Goal: Task Accomplishment & Management: Complete application form

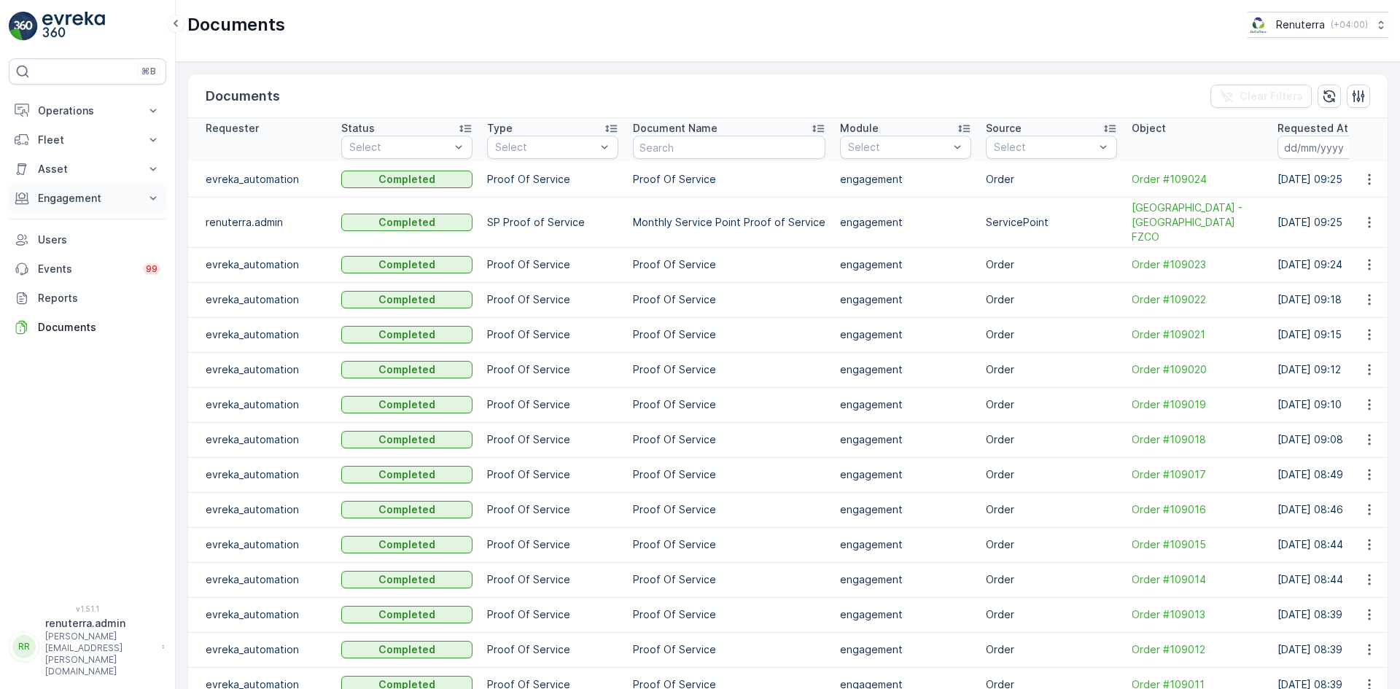
click at [134, 201] on p "Engagement" at bounding box center [87, 198] width 99 height 15
click at [100, 285] on p "Service Points" at bounding box center [72, 284] width 71 height 15
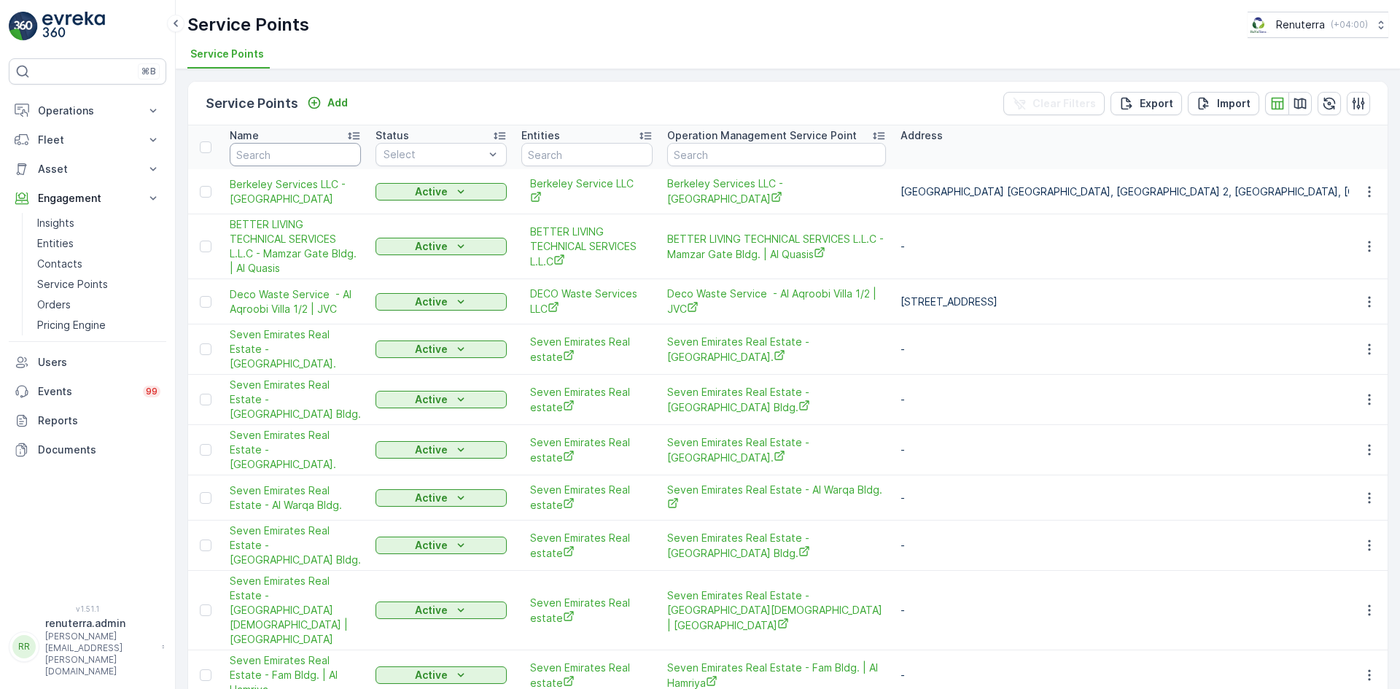
click at [262, 155] on input "text" at bounding box center [295, 154] width 131 height 23
type input "arenco"
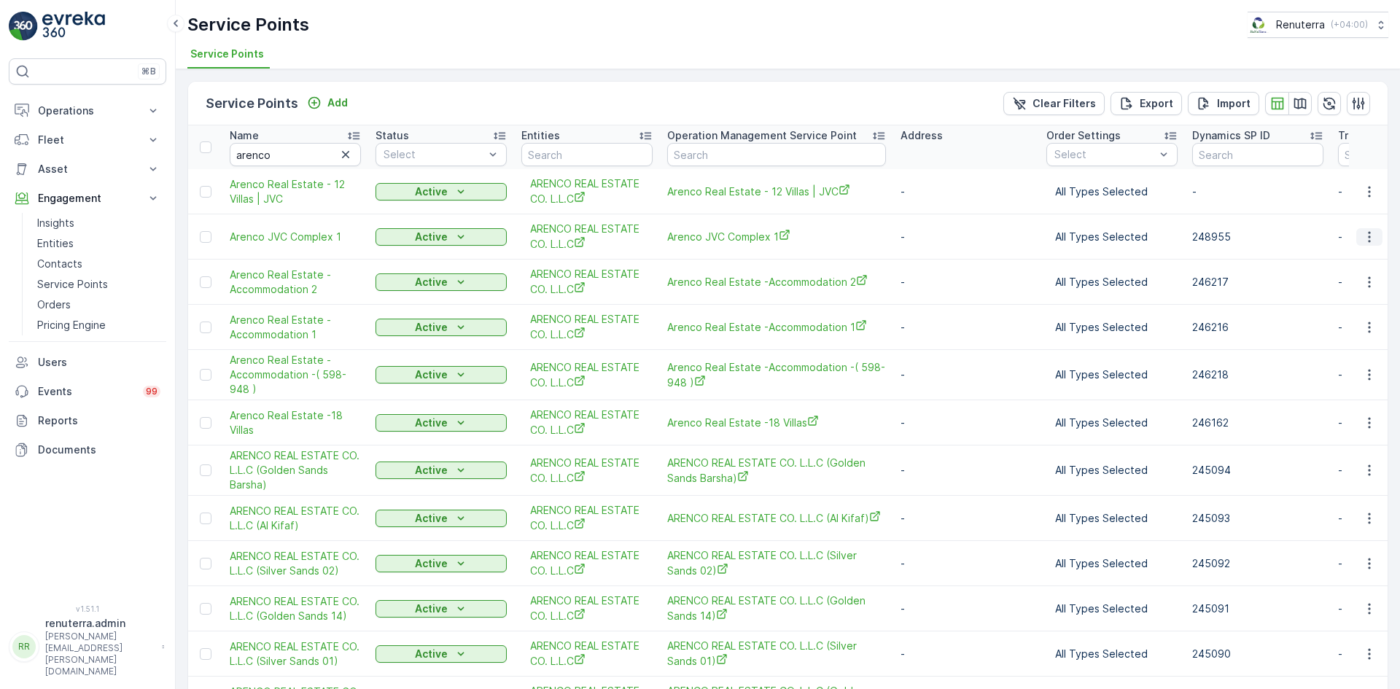
click at [1373, 238] on button "button" at bounding box center [1369, 236] width 26 height 17
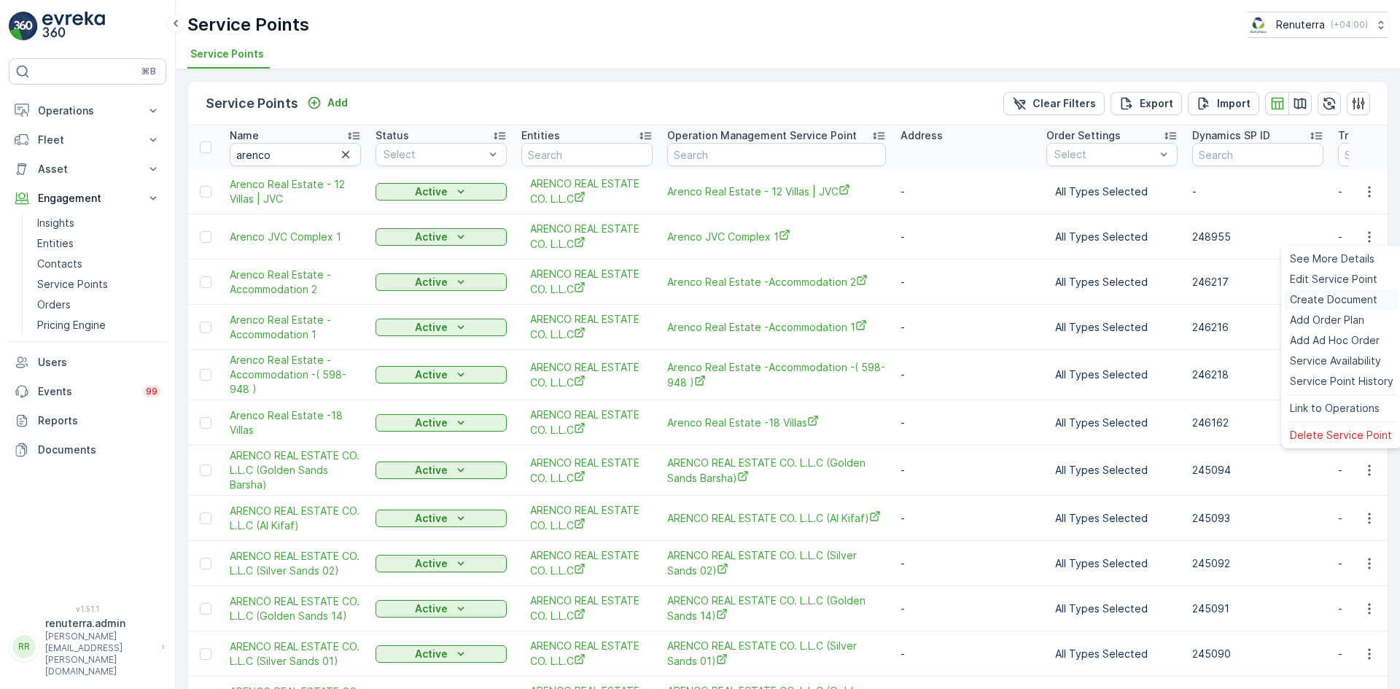
click at [1333, 296] on span "Create Document" at bounding box center [1333, 299] width 87 height 15
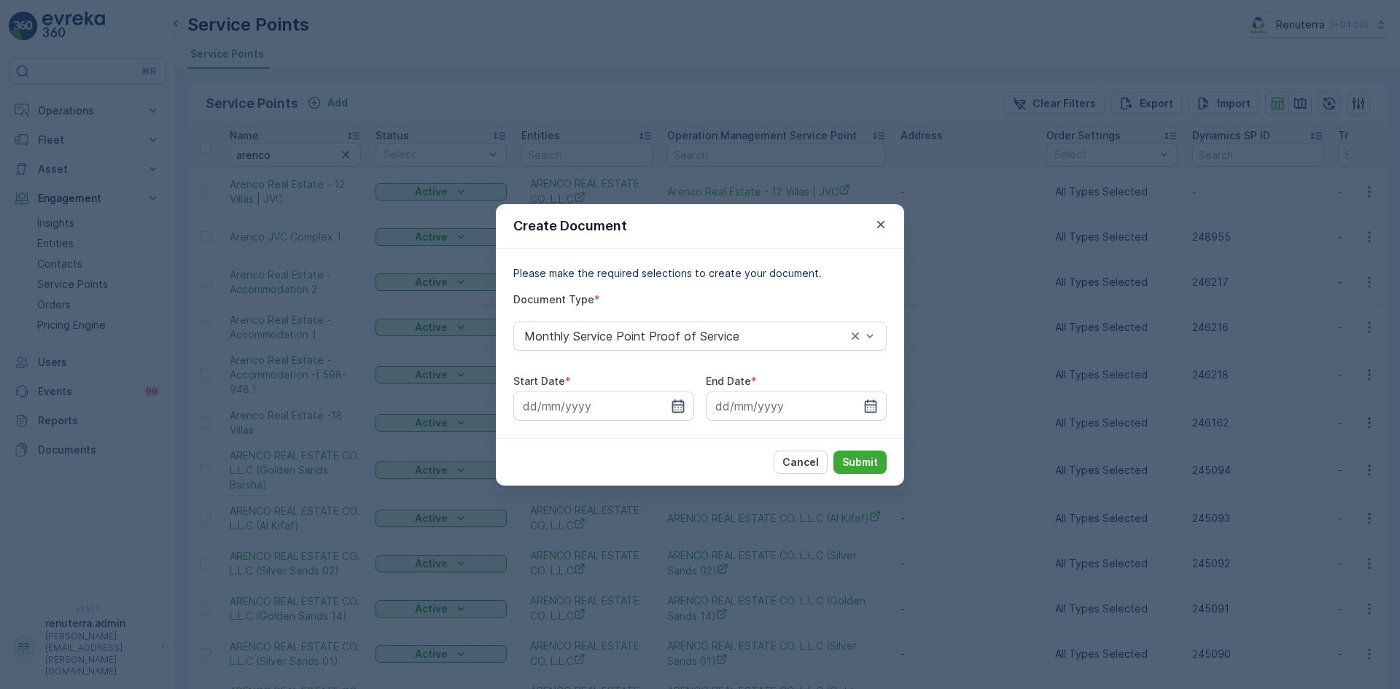
click at [674, 411] on icon "button" at bounding box center [678, 405] width 12 height 13
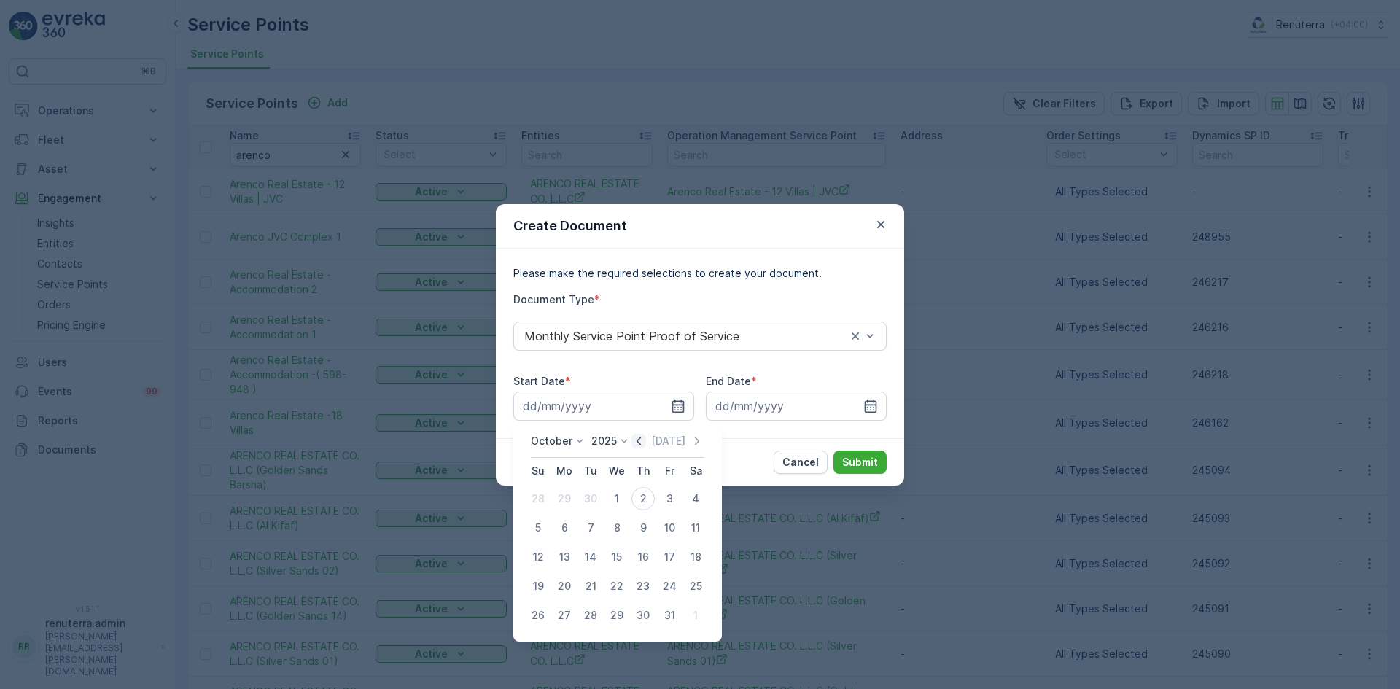
click at [645, 442] on icon "button" at bounding box center [638, 441] width 15 height 15
click at [564, 499] on div "1" at bounding box center [564, 498] width 23 height 23
type input "01.09.2025"
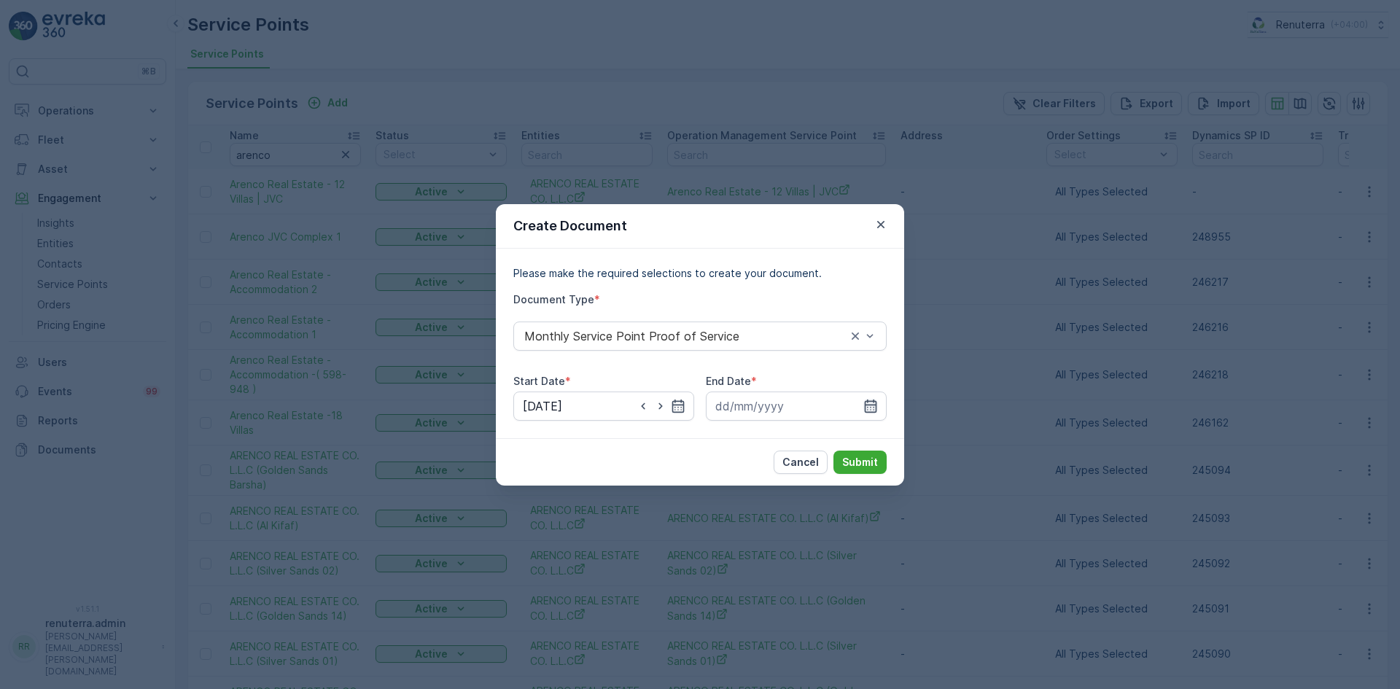
click at [868, 406] on icon "button" at bounding box center [870, 406] width 15 height 15
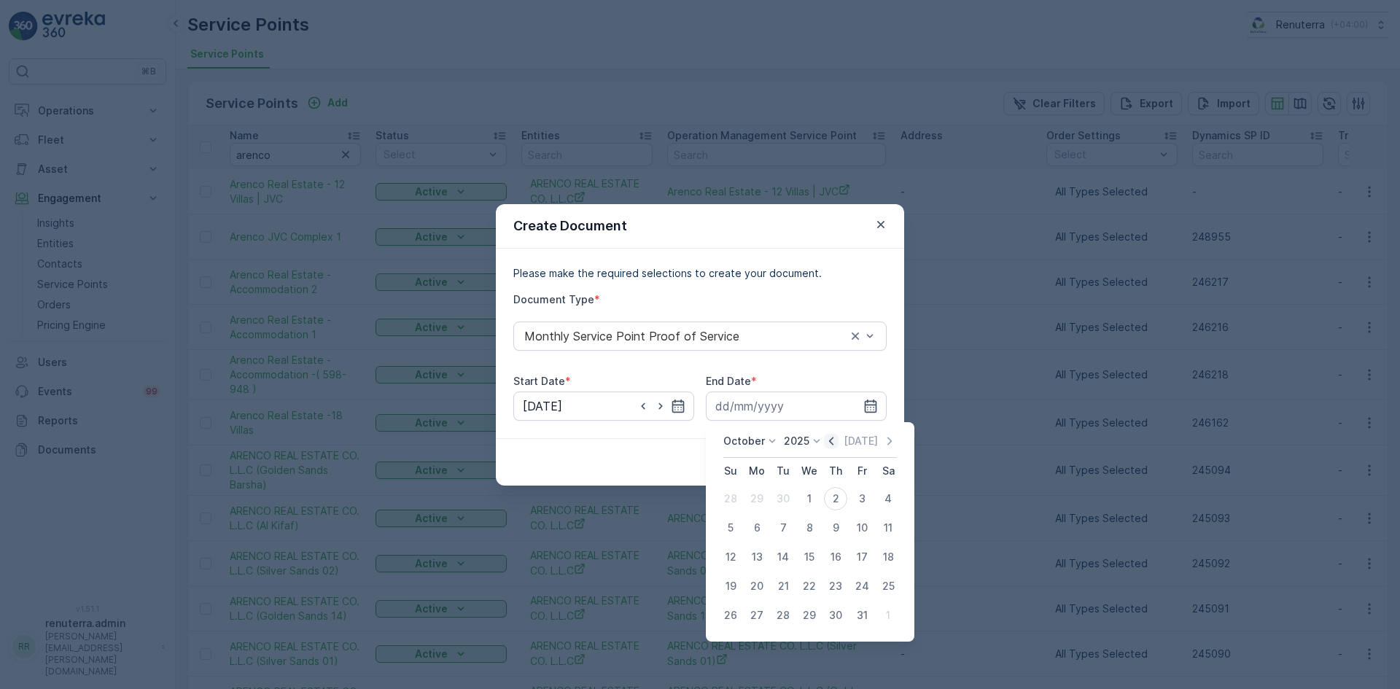
click at [836, 442] on icon "button" at bounding box center [831, 441] width 15 height 15
click at [783, 616] on div "30" at bounding box center [782, 615] width 23 height 23
type input "30.09.2025"
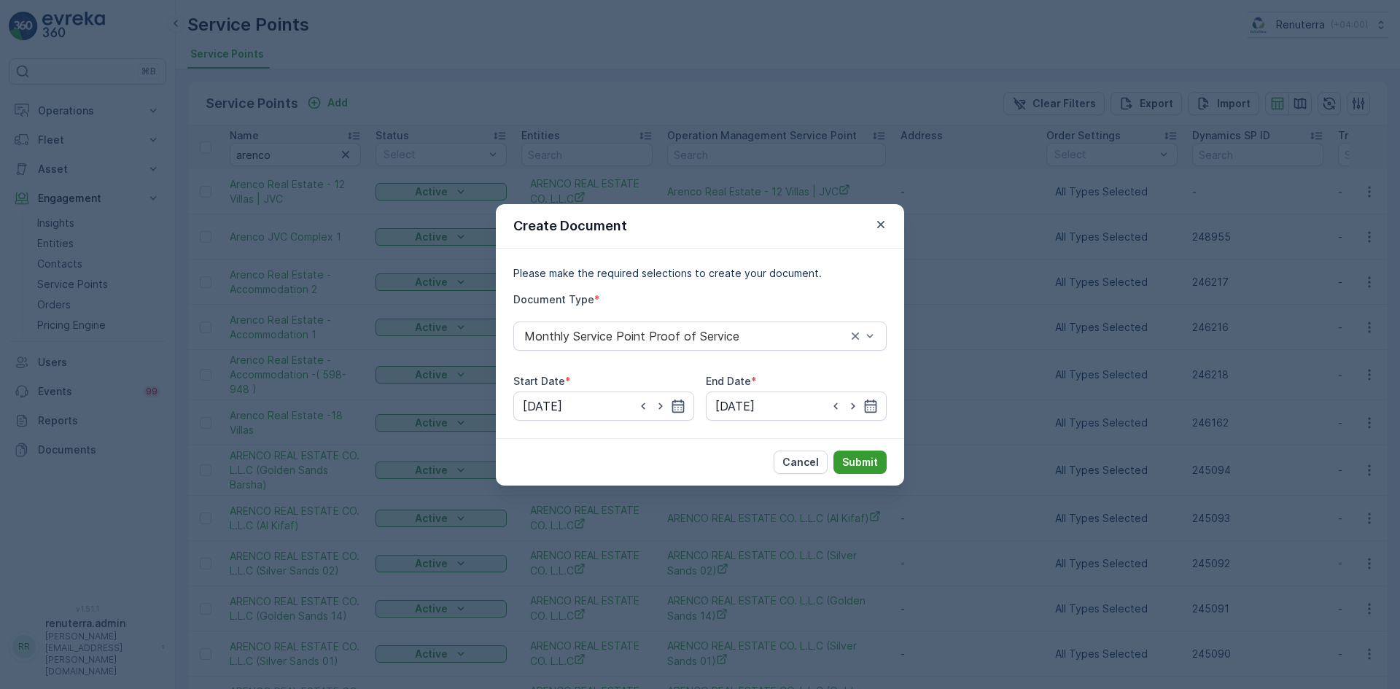
click at [868, 462] on p "Submit" at bounding box center [860, 462] width 36 height 15
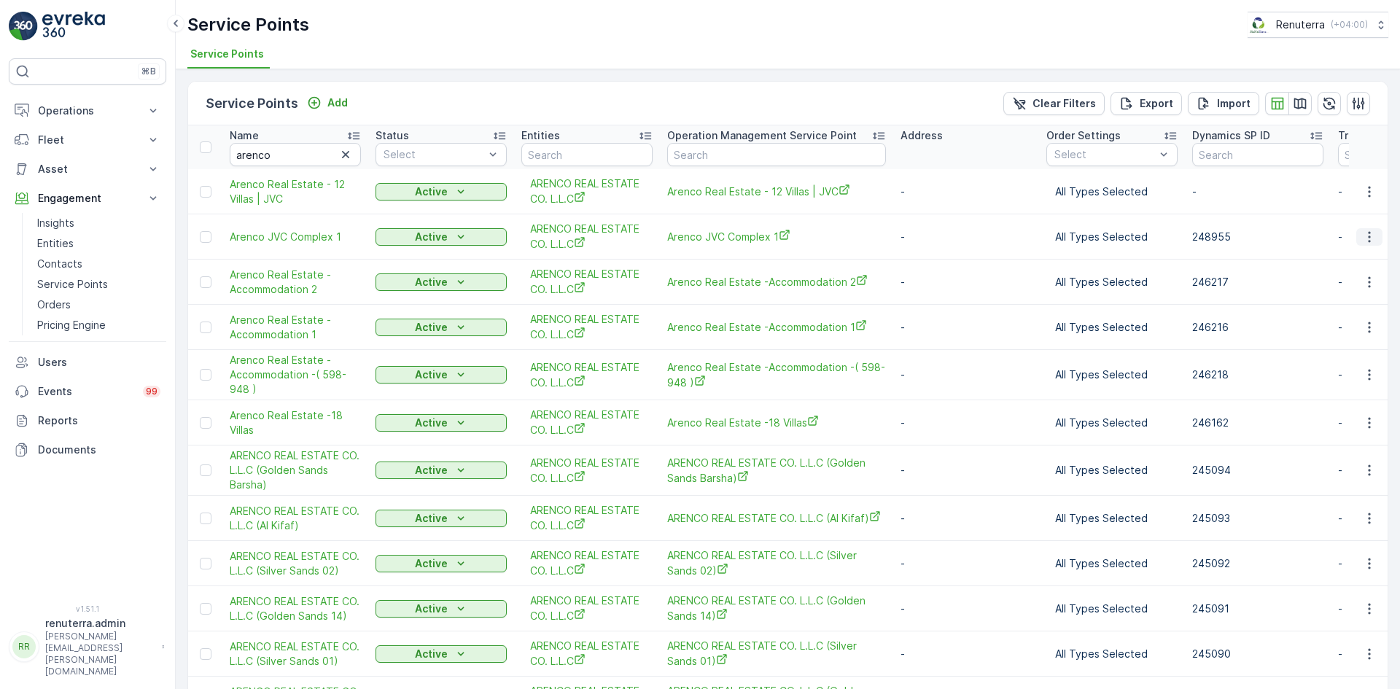
click at [1369, 238] on icon "button" at bounding box center [1369, 237] width 15 height 15
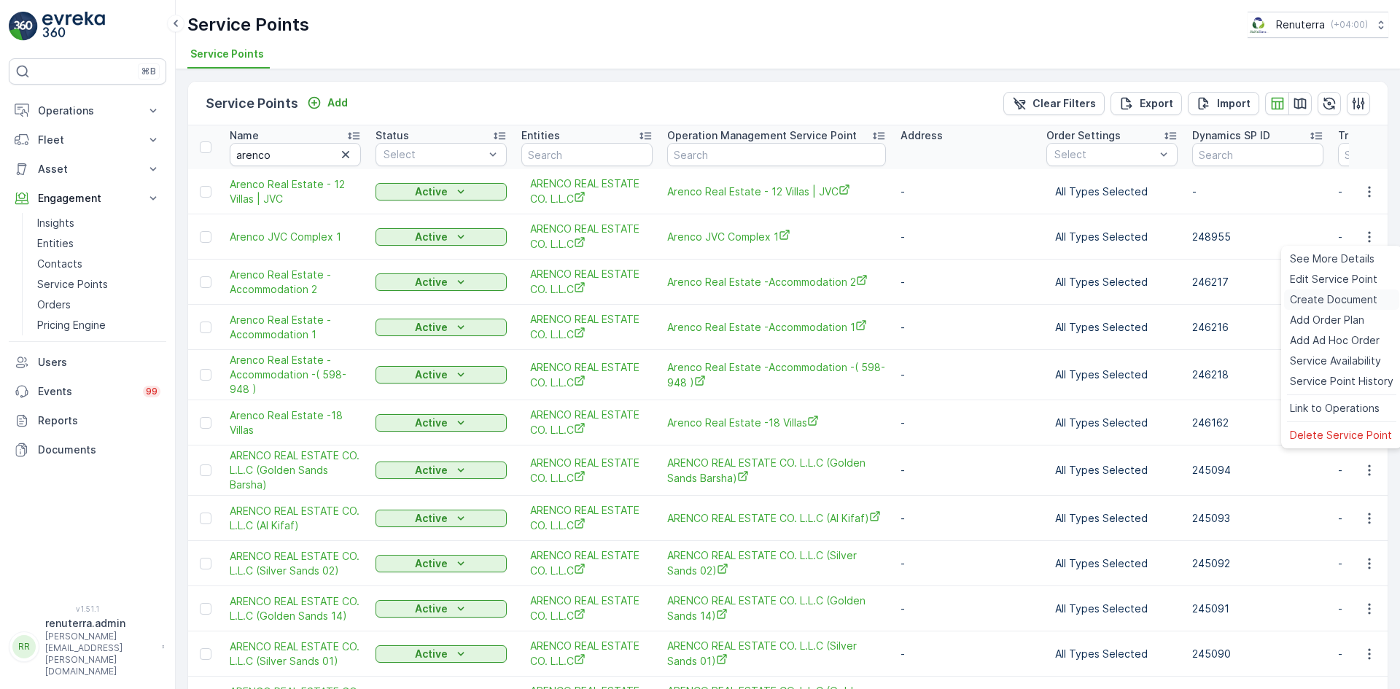
click at [1328, 297] on span "Create Document" at bounding box center [1333, 299] width 87 height 15
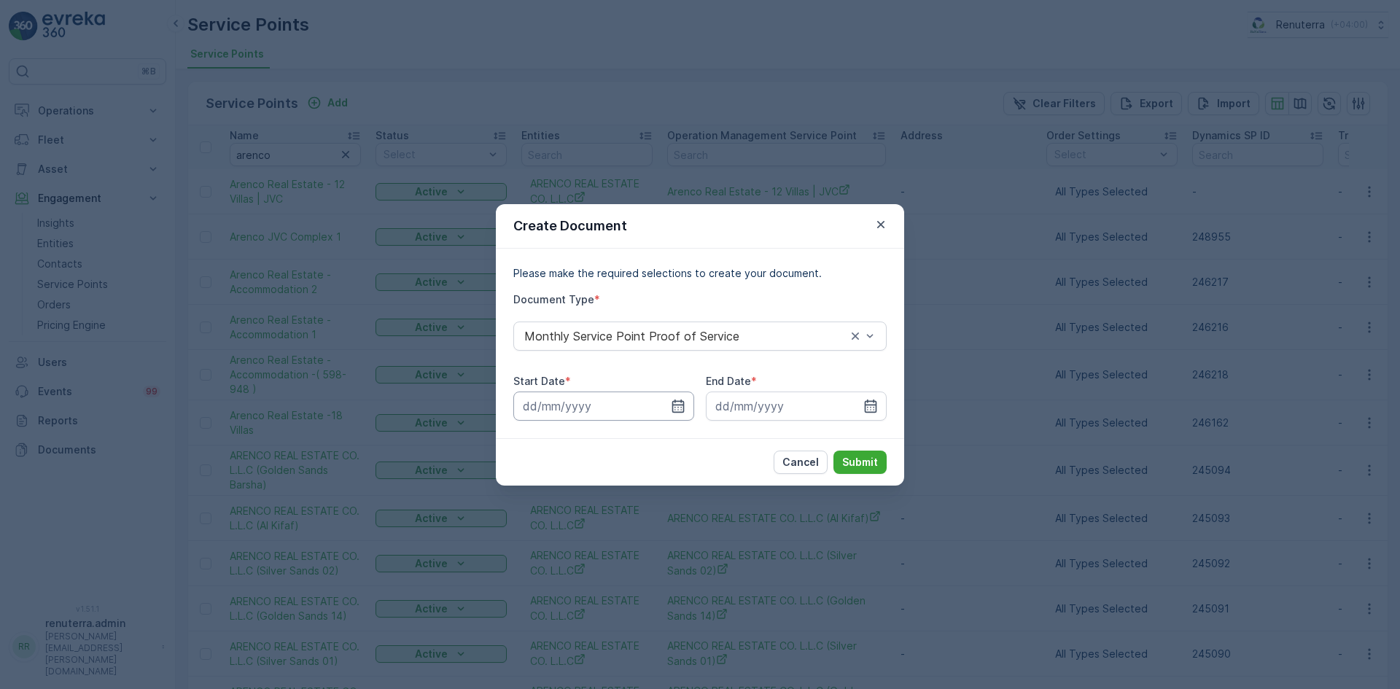
click at [690, 407] on input at bounding box center [603, 406] width 181 height 29
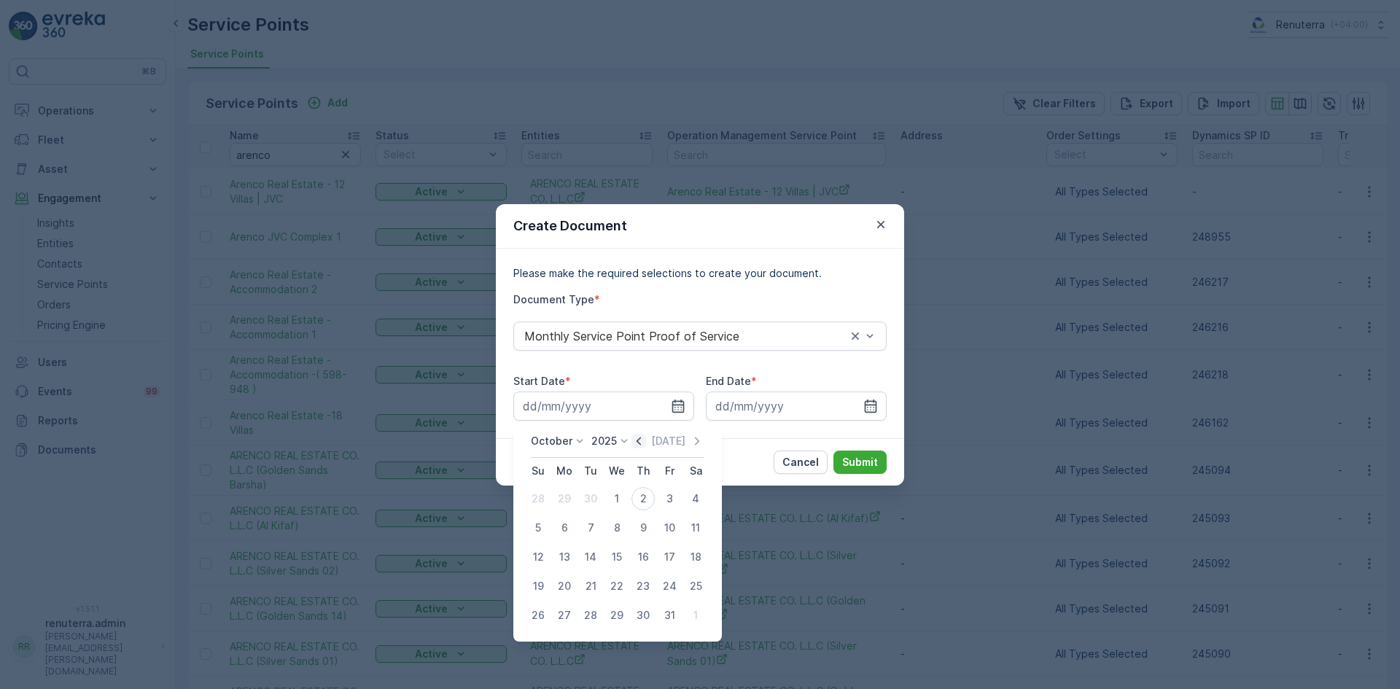
click at [646, 443] on icon "button" at bounding box center [638, 441] width 15 height 15
click at [561, 500] on div "1" at bounding box center [564, 498] width 23 height 23
type input "01.09.2025"
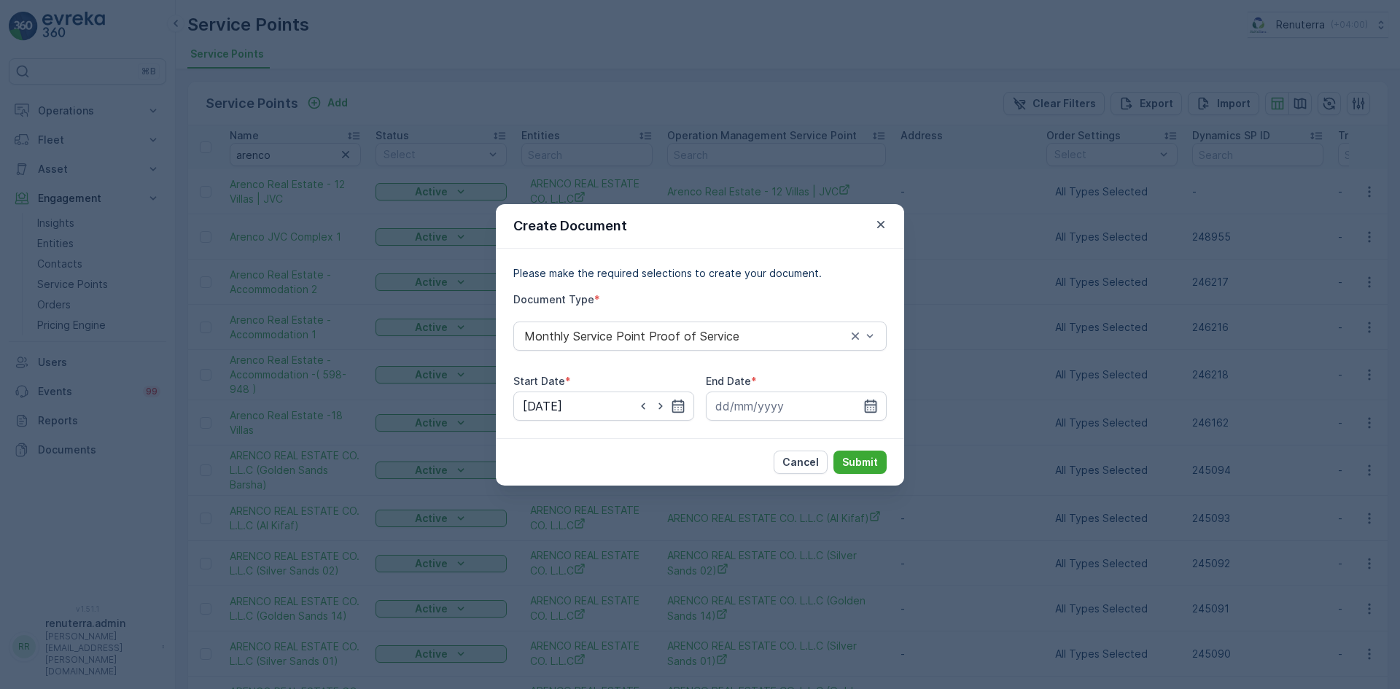
click at [875, 408] on icon "button" at bounding box center [870, 406] width 15 height 15
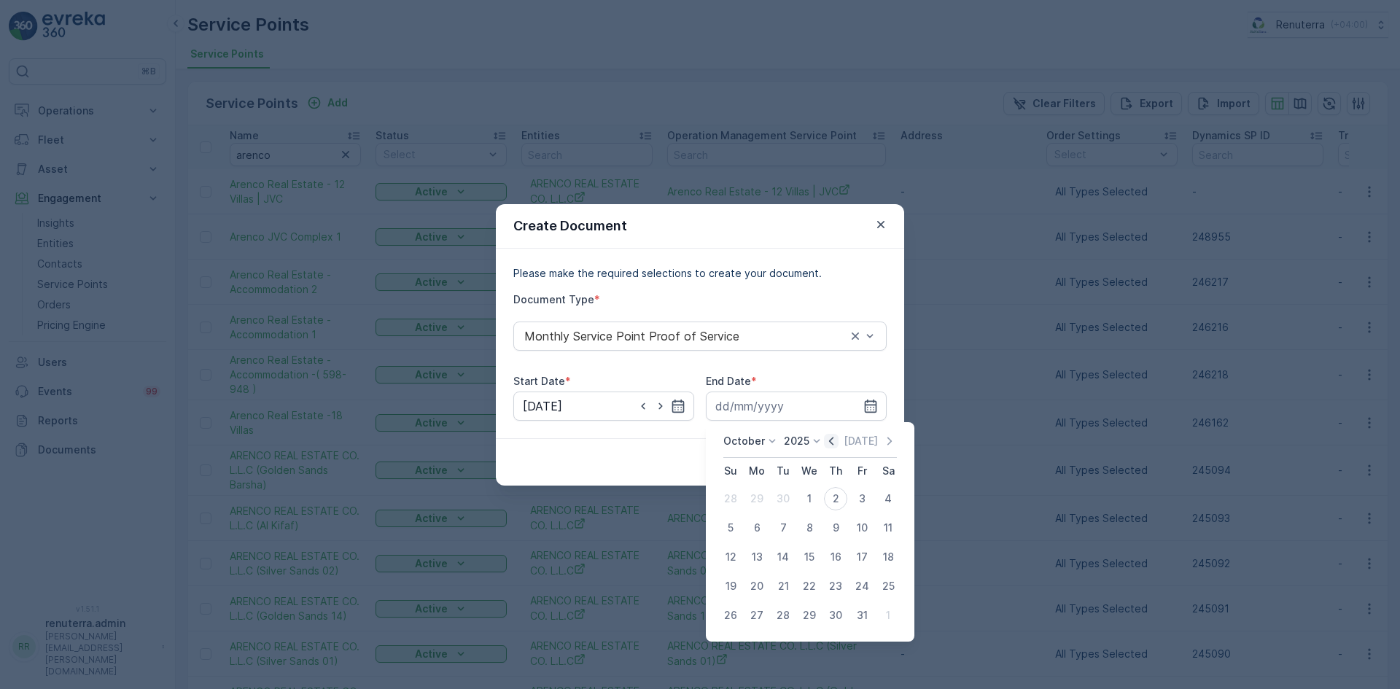
click at [833, 444] on icon "button" at bounding box center [831, 441] width 15 height 15
click at [774, 615] on div "30" at bounding box center [782, 615] width 23 height 23
type input "30.09.2025"
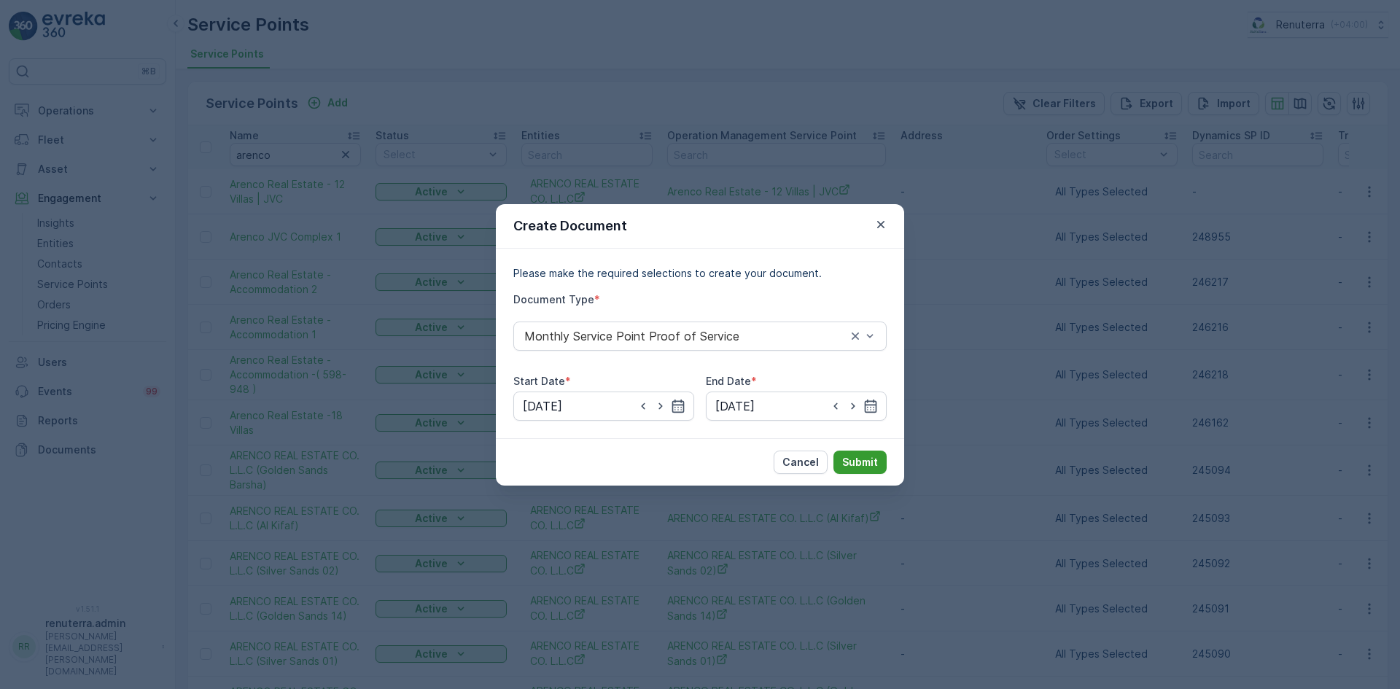
click at [850, 457] on p "Submit" at bounding box center [860, 462] width 36 height 15
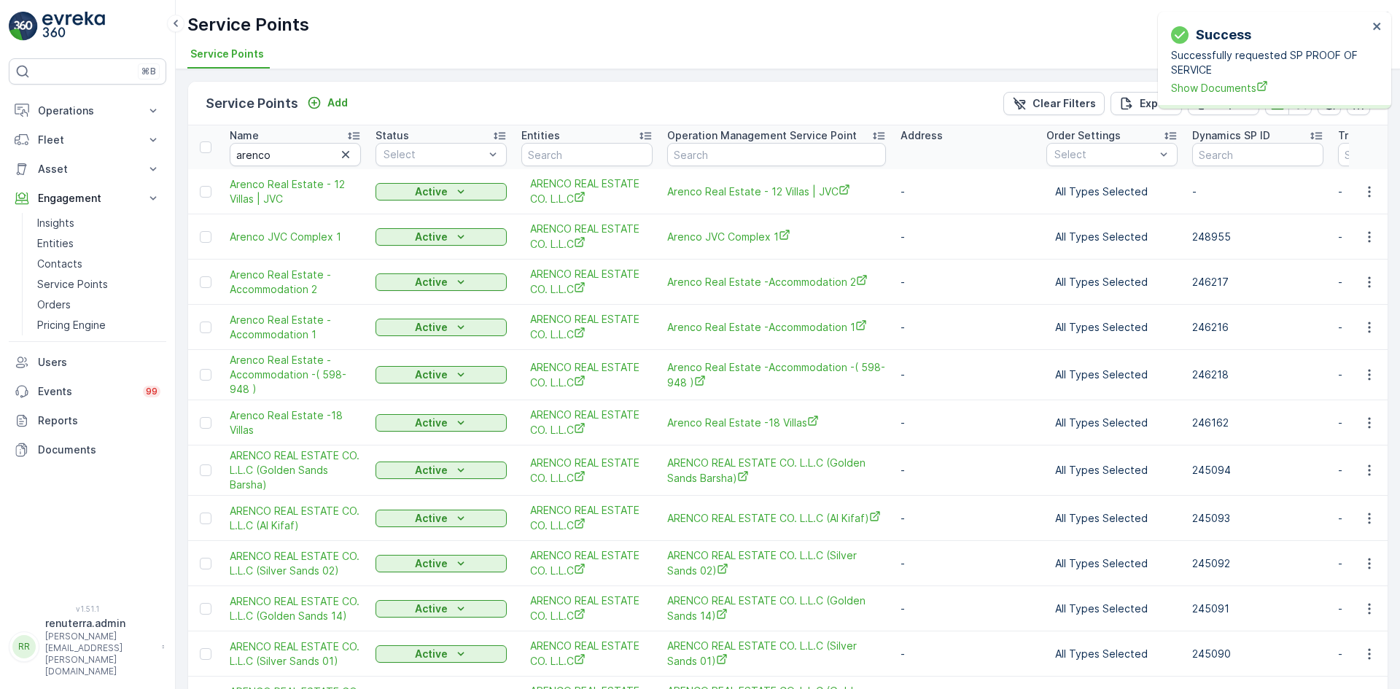
click at [1191, 96] on div "Success Successfully requested SP PROOF OF SERVICE Show Documents" at bounding box center [1270, 59] width 206 height 79
click at [1191, 90] on span "Show Documents" at bounding box center [1269, 87] width 197 height 15
click at [1362, 428] on icon "button" at bounding box center [1369, 423] width 15 height 15
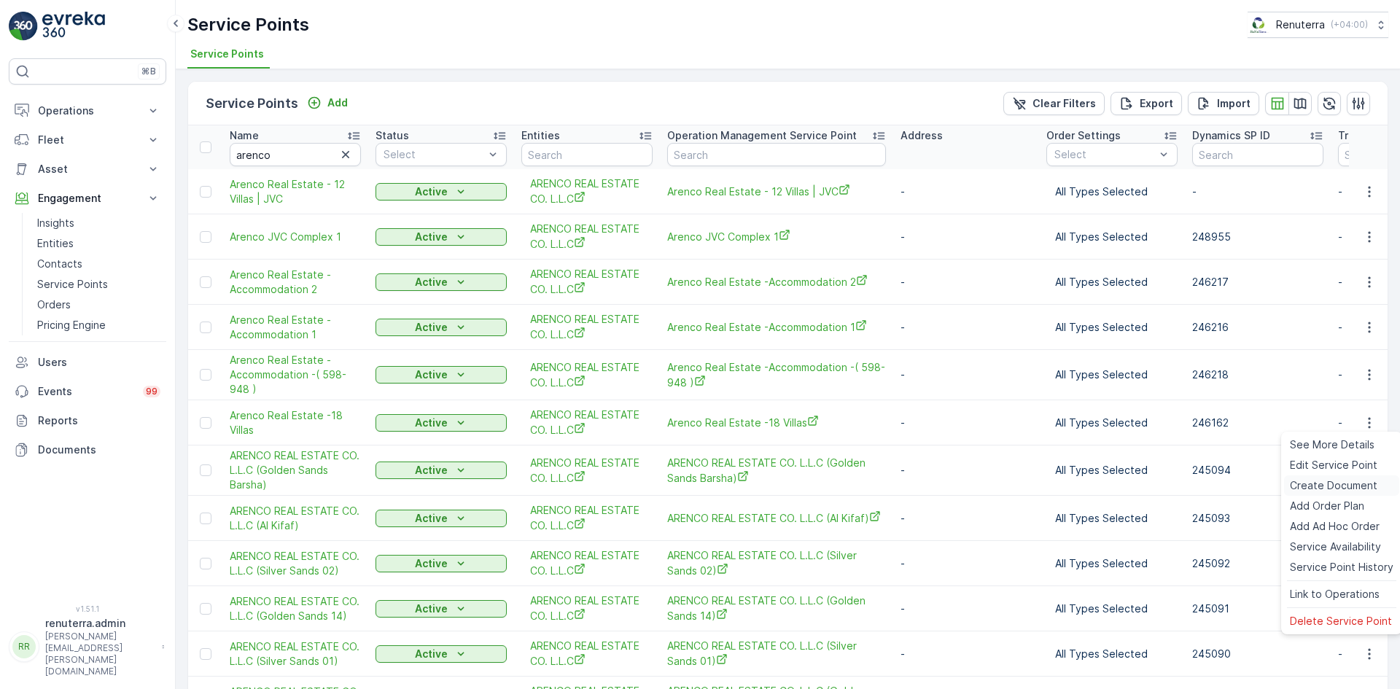
click at [1319, 483] on span "Create Document" at bounding box center [1333, 485] width 87 height 15
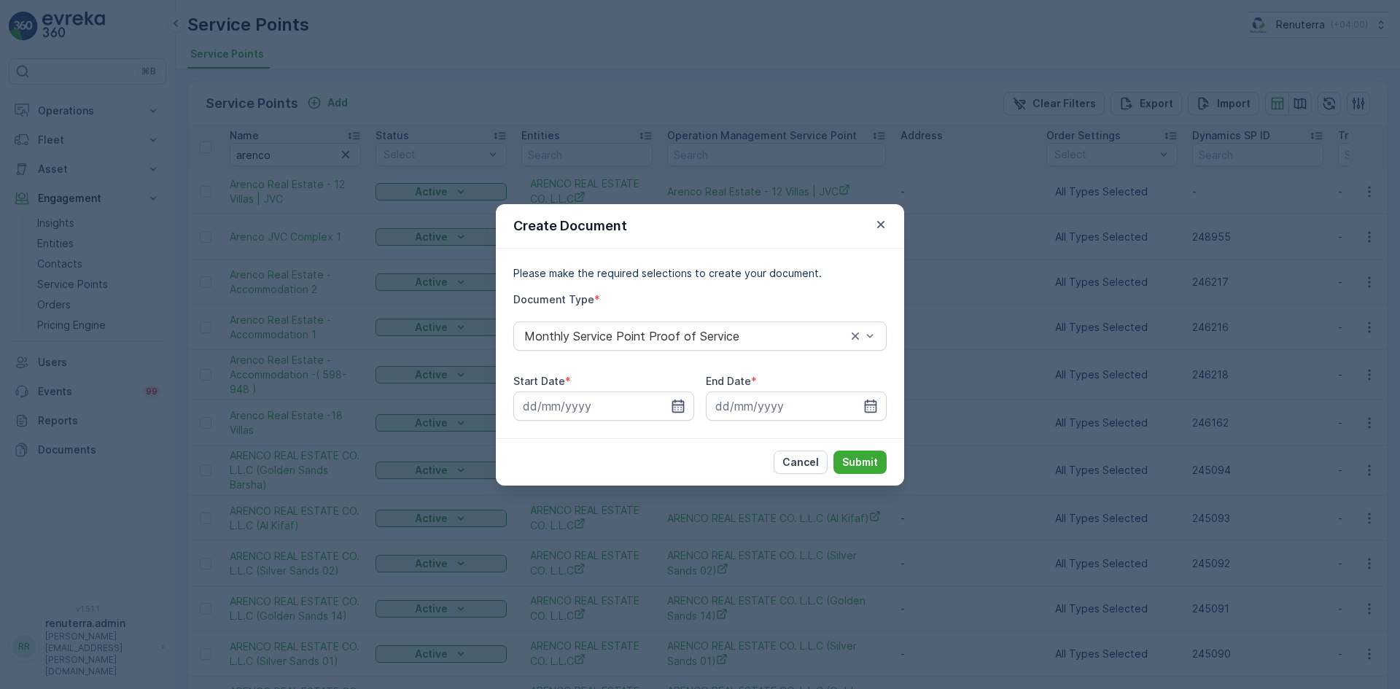
click at [676, 408] on icon "button" at bounding box center [678, 406] width 15 height 15
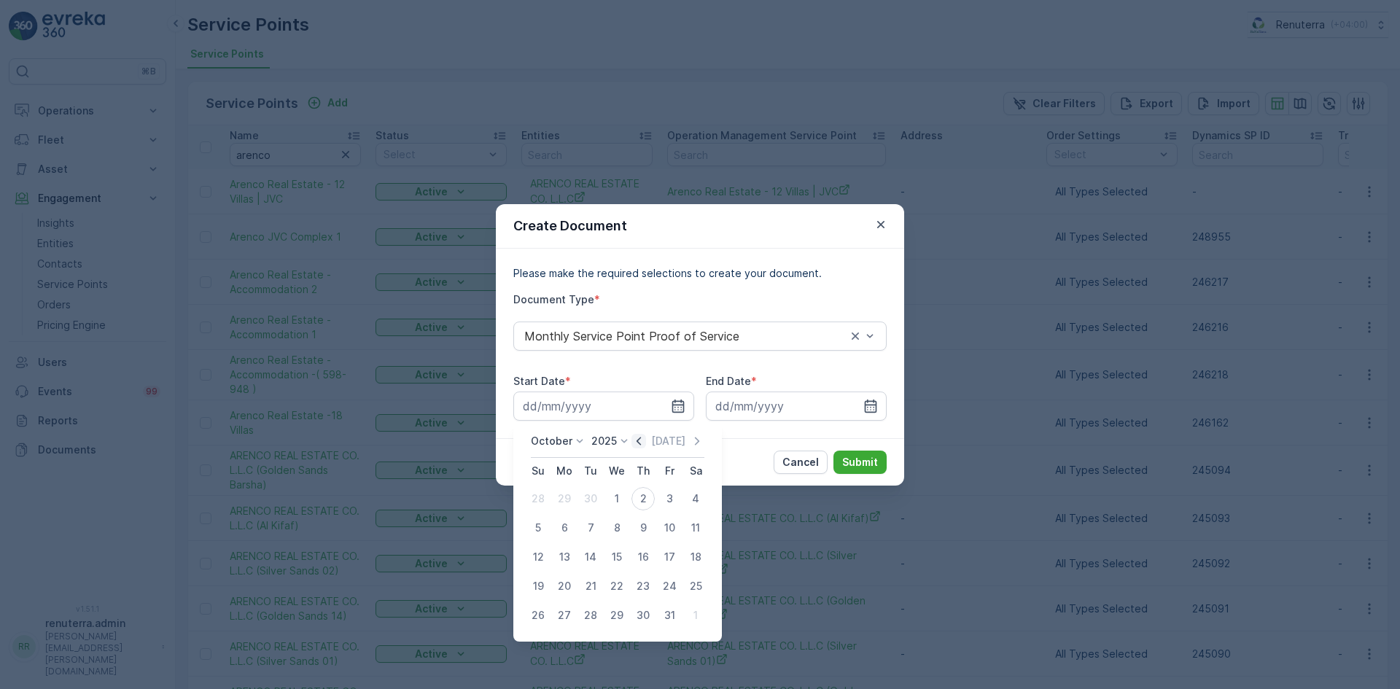
click at [641, 443] on icon "button" at bounding box center [638, 441] width 15 height 15
drag, startPoint x: 564, startPoint y: 501, endPoint x: 638, endPoint y: 484, distance: 76.2
click at [563, 501] on div "1" at bounding box center [564, 498] width 23 height 23
type input "01.09.2025"
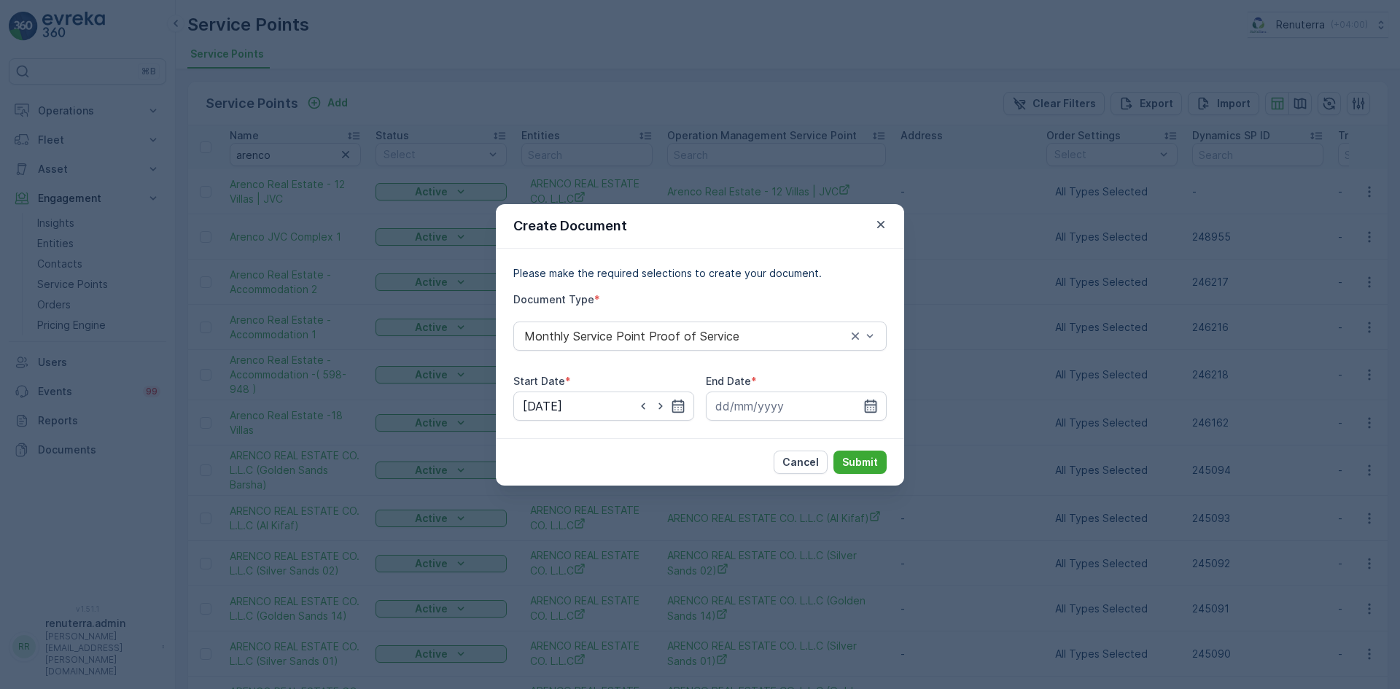
click at [867, 411] on icon "button" at bounding box center [871, 405] width 12 height 13
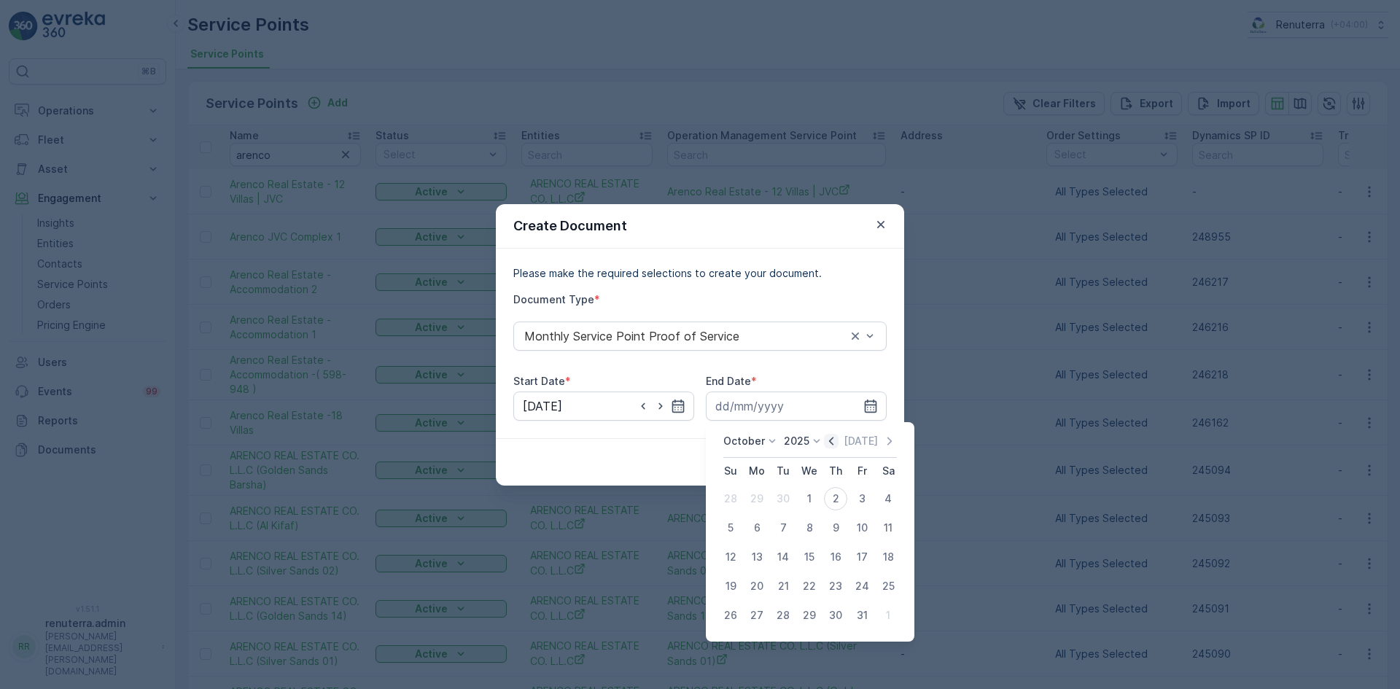
click at [836, 435] on icon "button" at bounding box center [831, 441] width 15 height 15
click at [785, 617] on div "30" at bounding box center [782, 615] width 23 height 23
type input "30.09.2025"
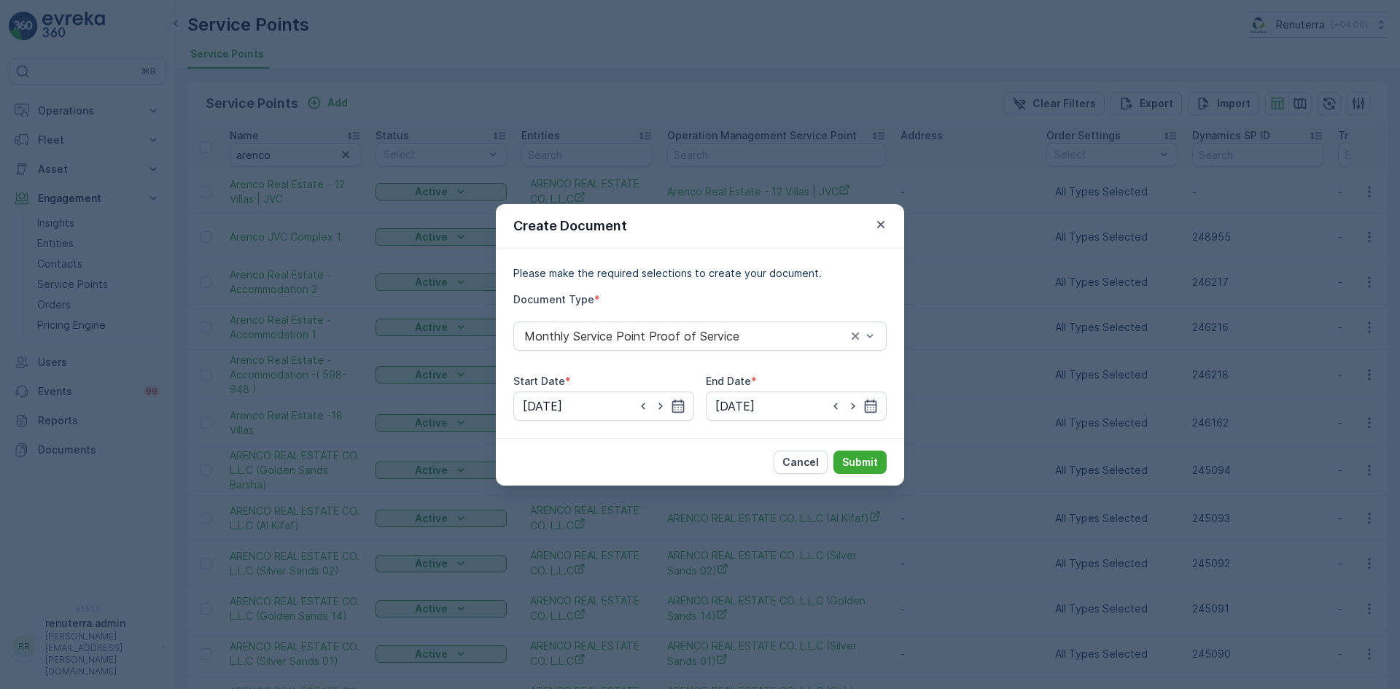
click at [857, 474] on div "Cancel Submit" at bounding box center [700, 461] width 408 height 47
click at [857, 467] on p "Submit" at bounding box center [860, 462] width 36 height 15
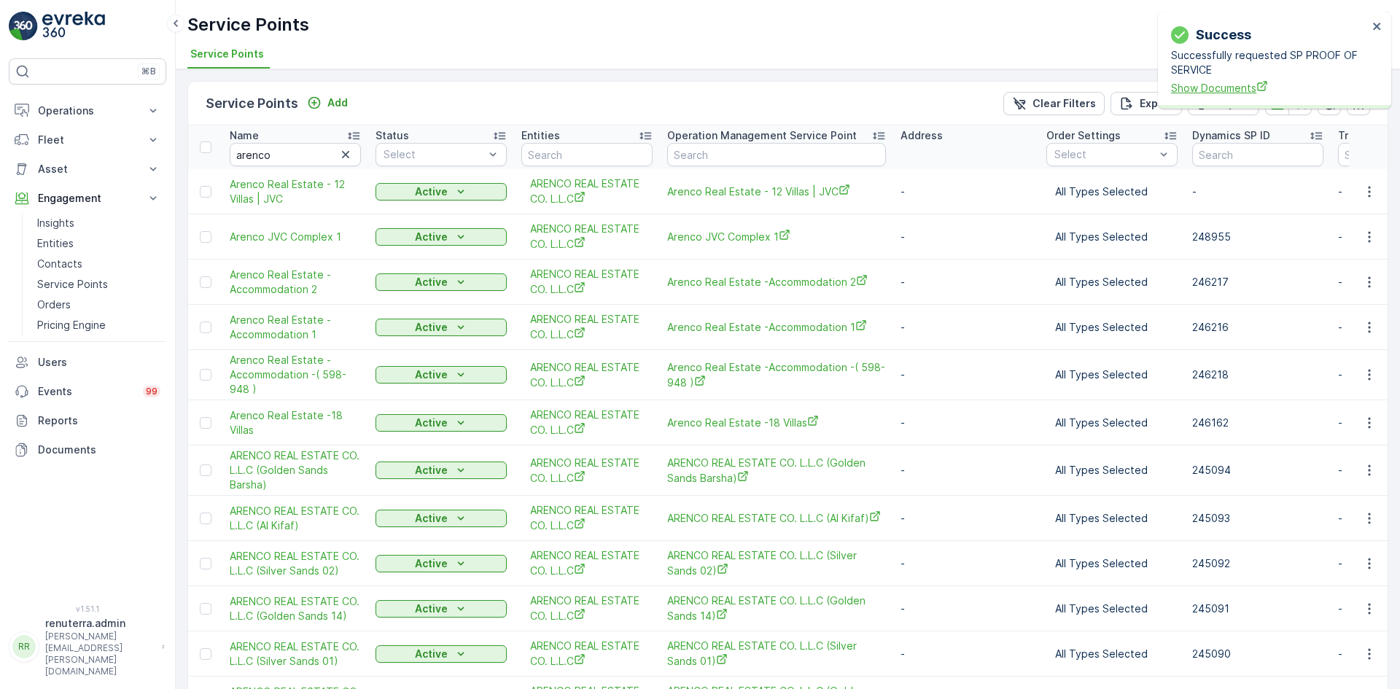
click at [1232, 89] on span "Show Documents" at bounding box center [1269, 87] width 197 height 15
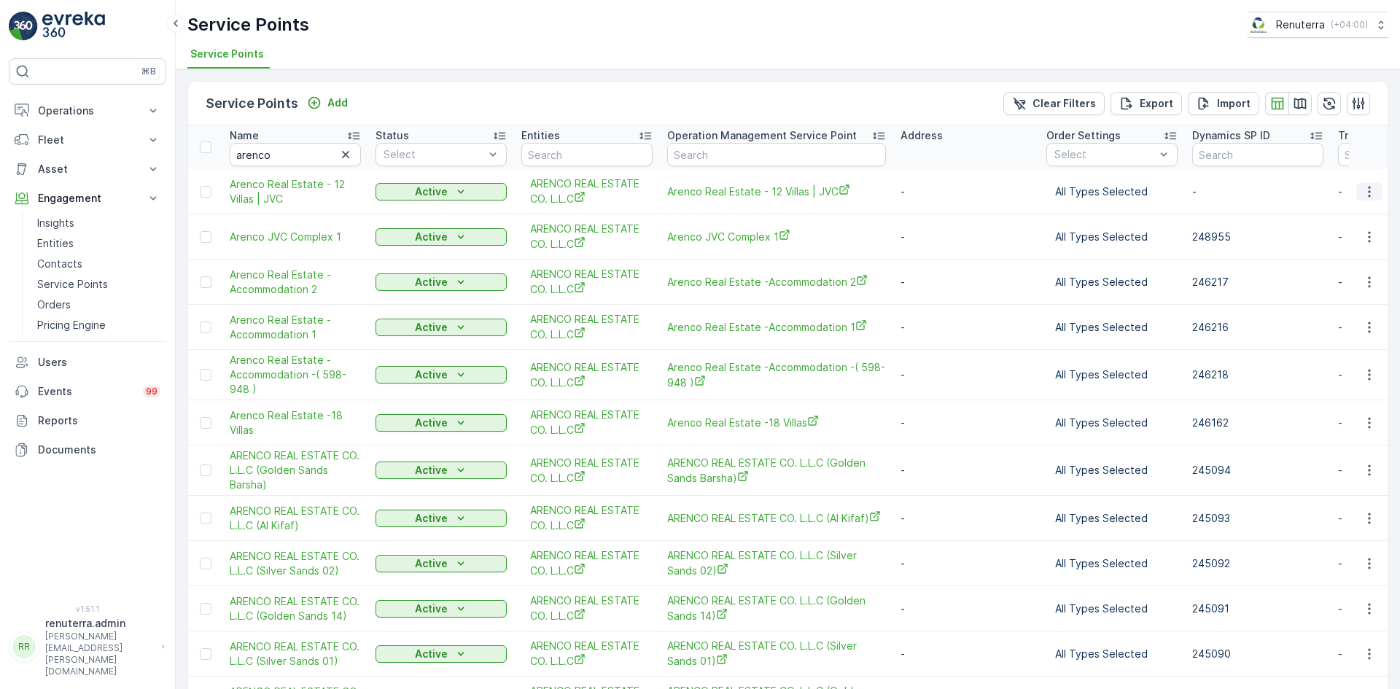
click at [1362, 192] on icon "button" at bounding box center [1369, 191] width 15 height 15
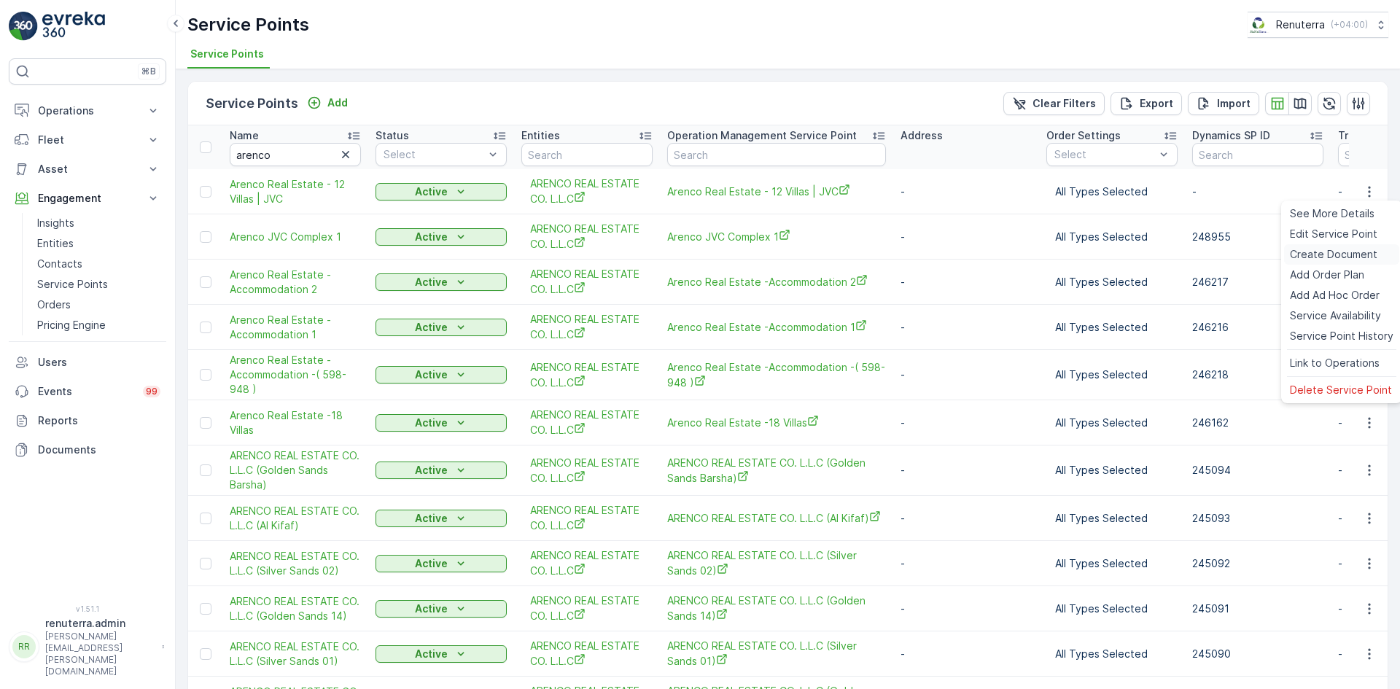
click at [1323, 262] on div "Create Document" at bounding box center [1341, 254] width 115 height 20
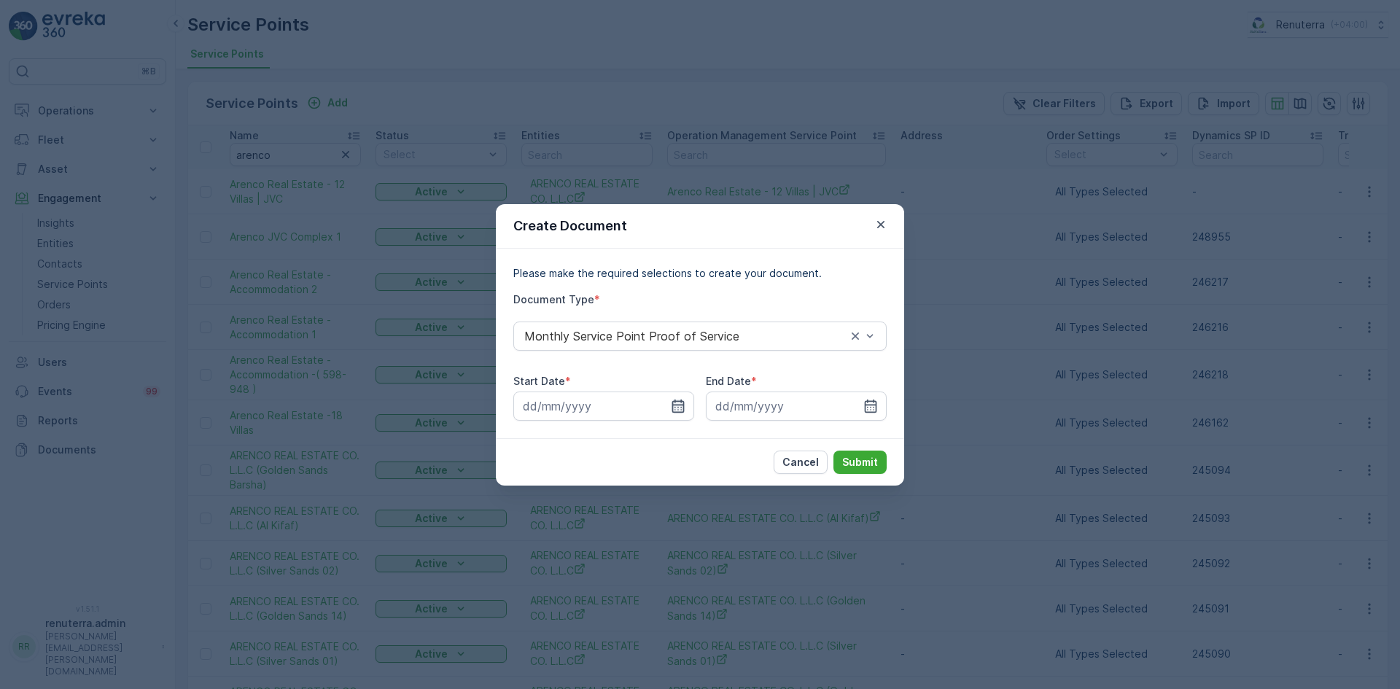
click at [687, 406] on input at bounding box center [603, 406] width 181 height 29
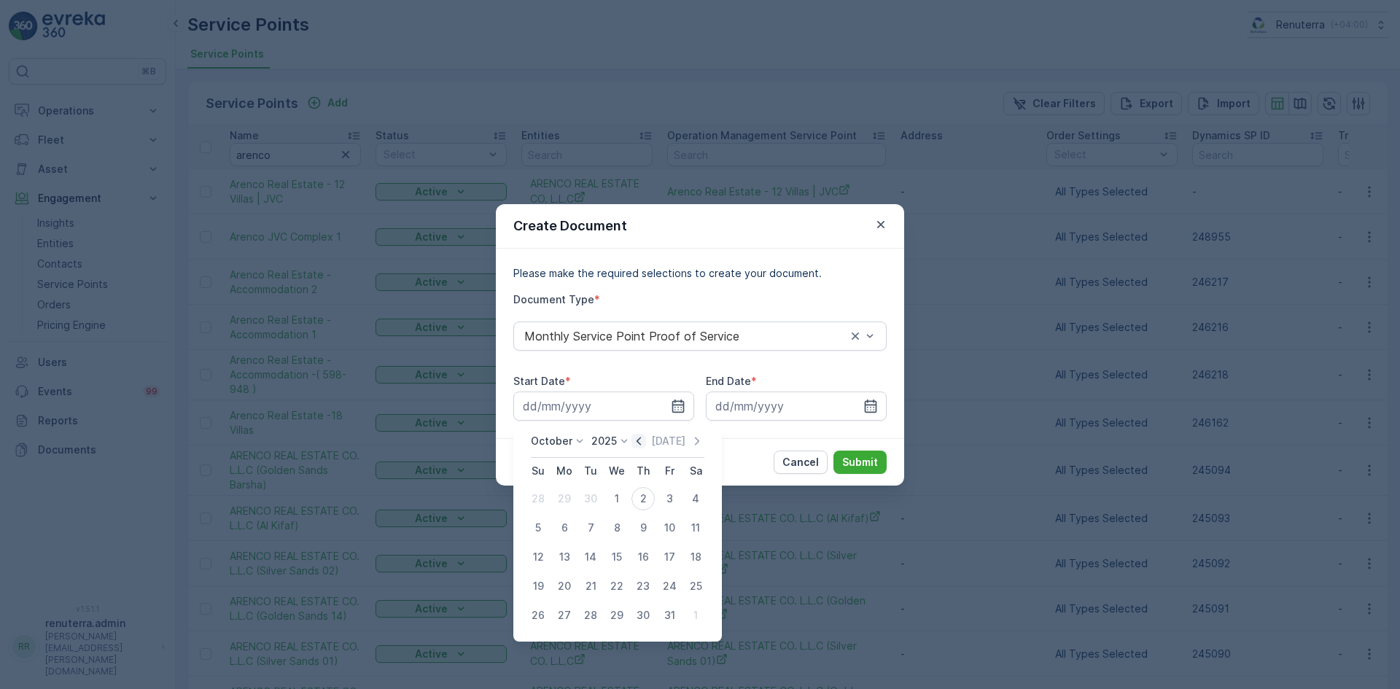
click at [640, 444] on icon "button" at bounding box center [638, 441] width 15 height 15
click at [569, 501] on div "1" at bounding box center [564, 498] width 23 height 23
type input "01.09.2025"
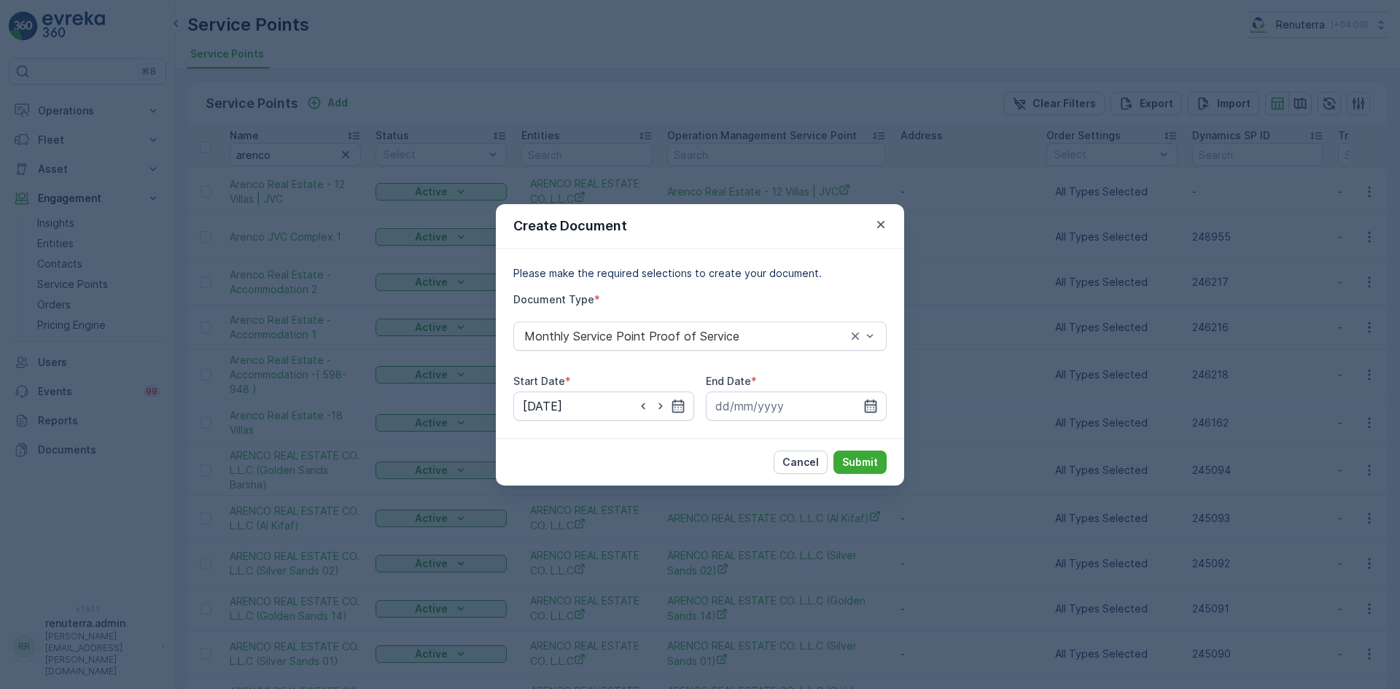
click at [876, 406] on icon "button" at bounding box center [871, 405] width 12 height 13
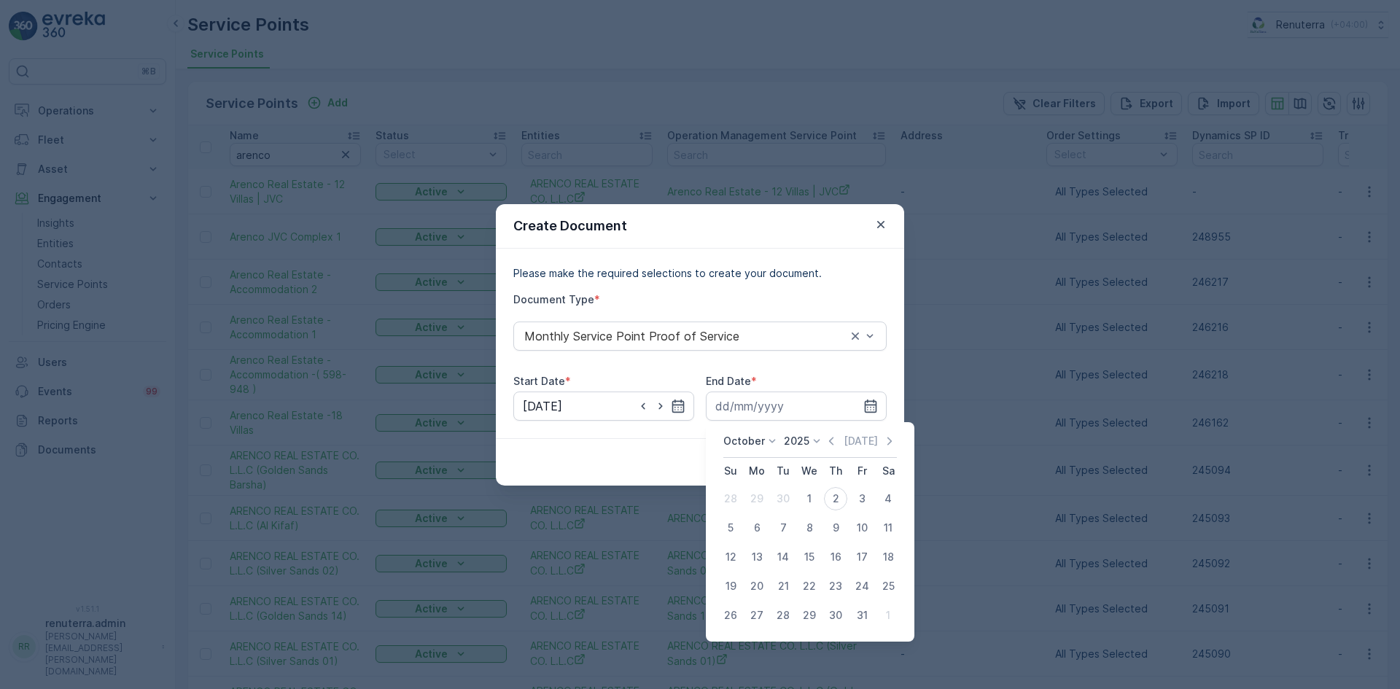
drag, startPoint x: 830, startPoint y: 440, endPoint x: 826, endPoint y: 455, distance: 15.0
click at [830, 441] on icon "button" at bounding box center [831, 441] width 15 height 15
click at [787, 610] on div "30" at bounding box center [782, 615] width 23 height 23
type input "30.09.2025"
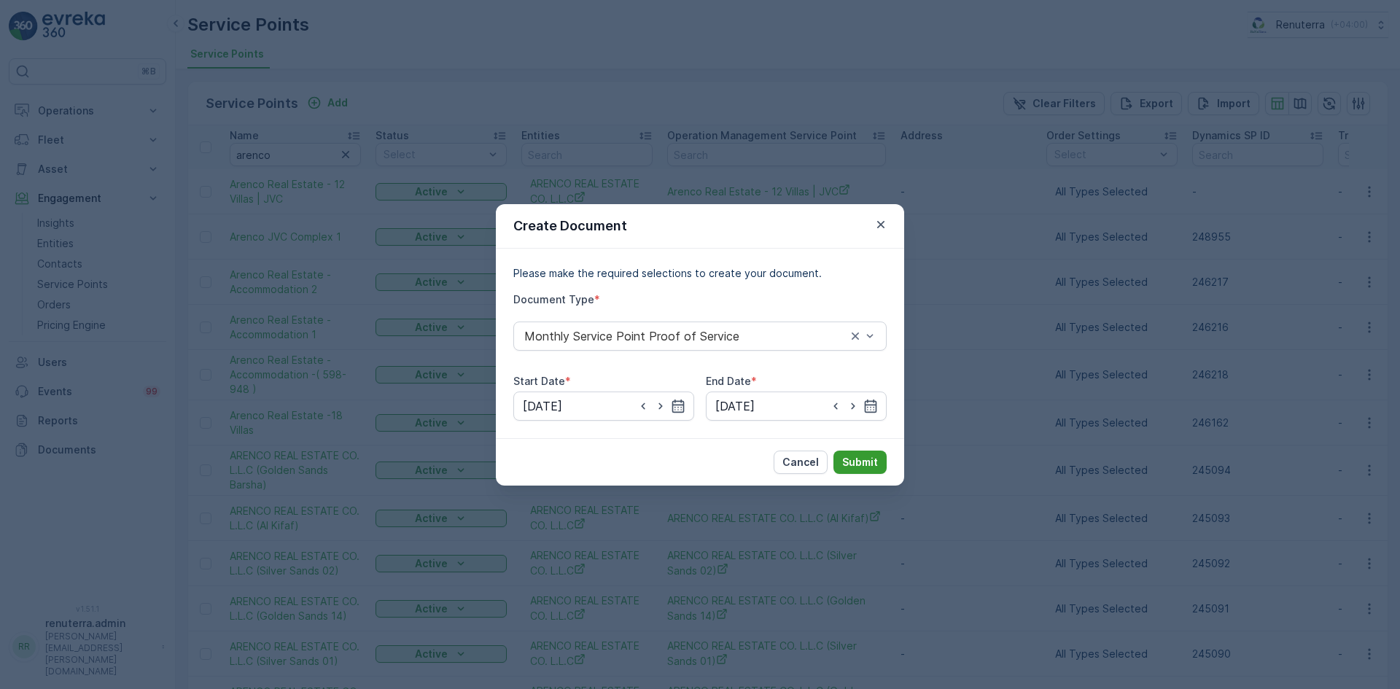
click at [856, 451] on button "Submit" at bounding box center [859, 462] width 53 height 23
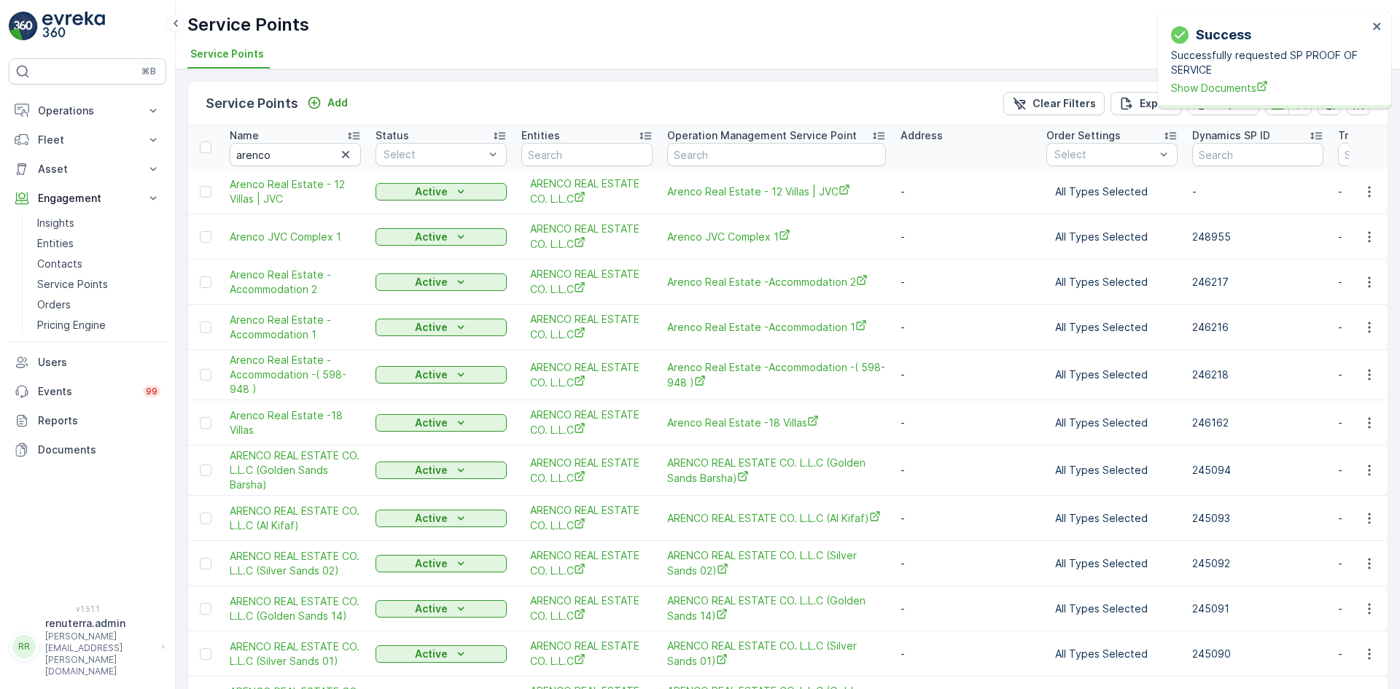
click at [1202, 100] on div "Success Successfully requested SP PROOF OF SERVICE Show Documents" at bounding box center [1274, 60] width 233 height 97
click at [1203, 91] on span "Show Documents" at bounding box center [1269, 87] width 197 height 15
click at [1362, 376] on icon "button" at bounding box center [1369, 374] width 15 height 15
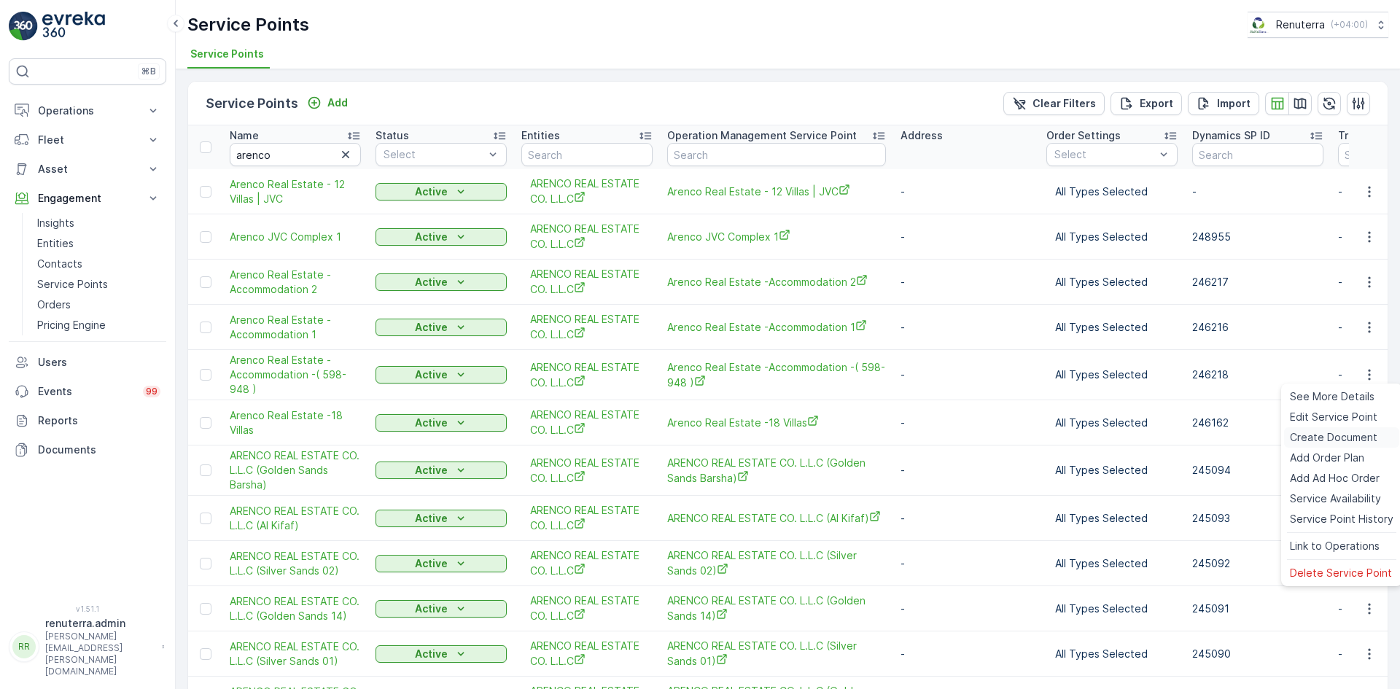
click at [1326, 434] on span "Create Document" at bounding box center [1333, 437] width 87 height 15
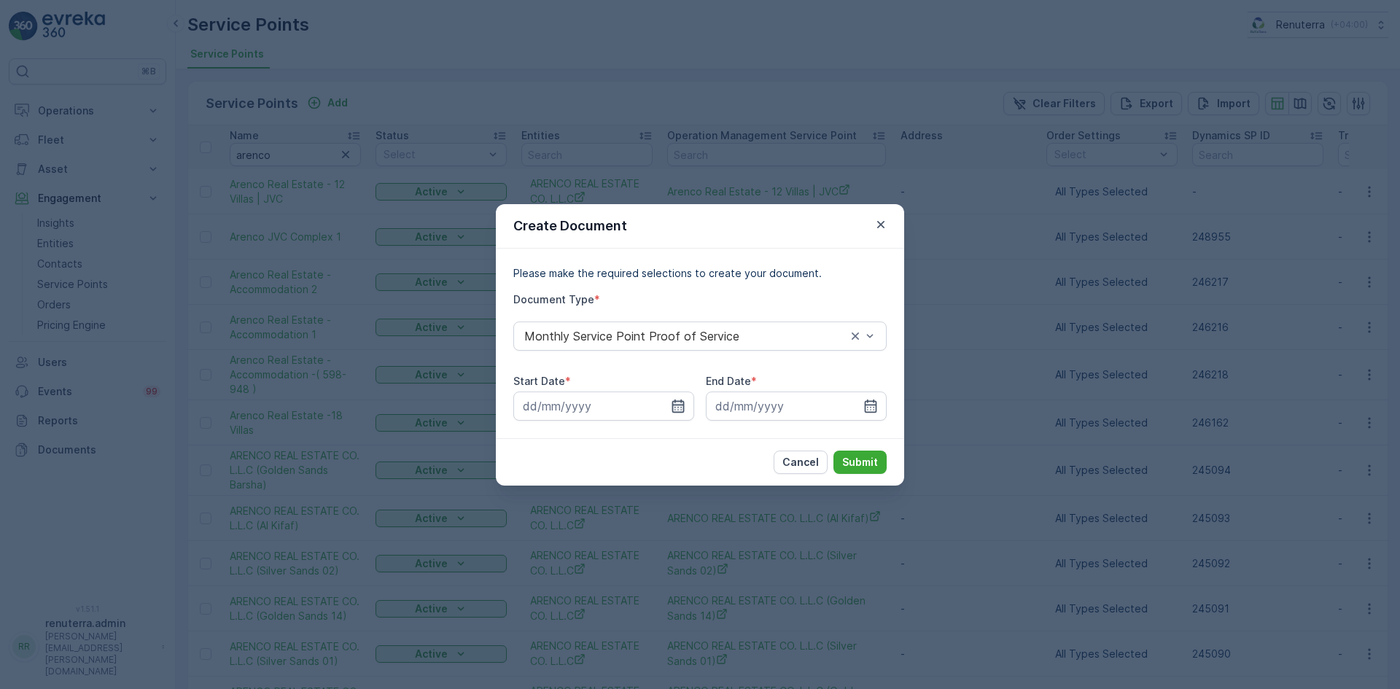
click at [685, 403] on icon "button" at bounding box center [678, 406] width 15 height 15
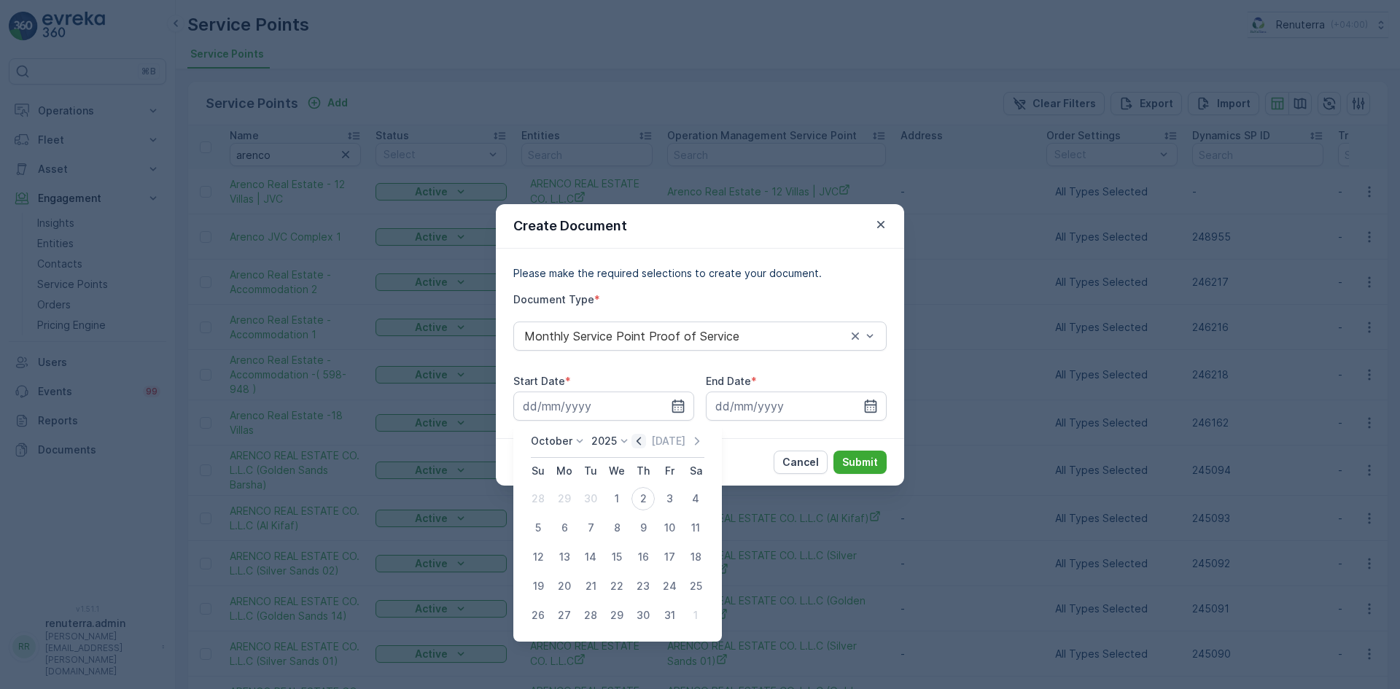
click at [641, 440] on icon "button" at bounding box center [639, 441] width 4 height 8
click at [574, 501] on div "1" at bounding box center [564, 498] width 23 height 23
type input "01.09.2025"
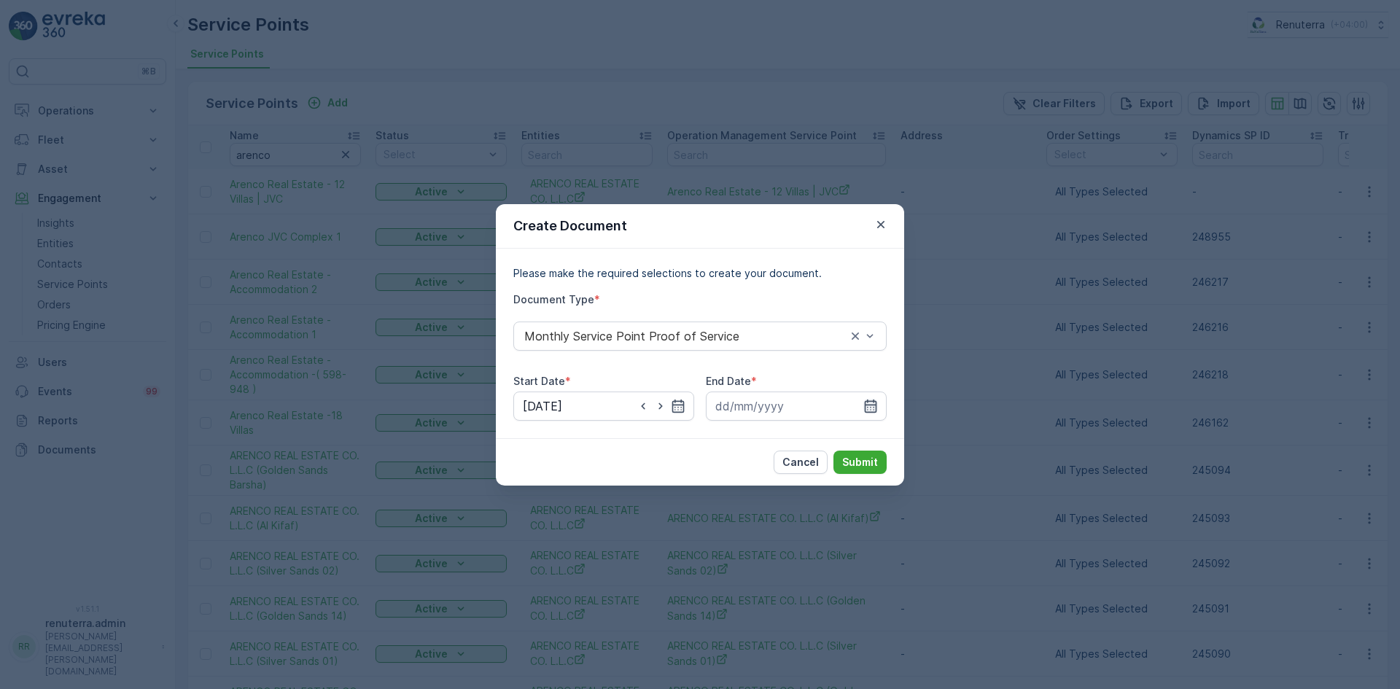
click at [869, 407] on icon "button" at bounding box center [870, 406] width 15 height 15
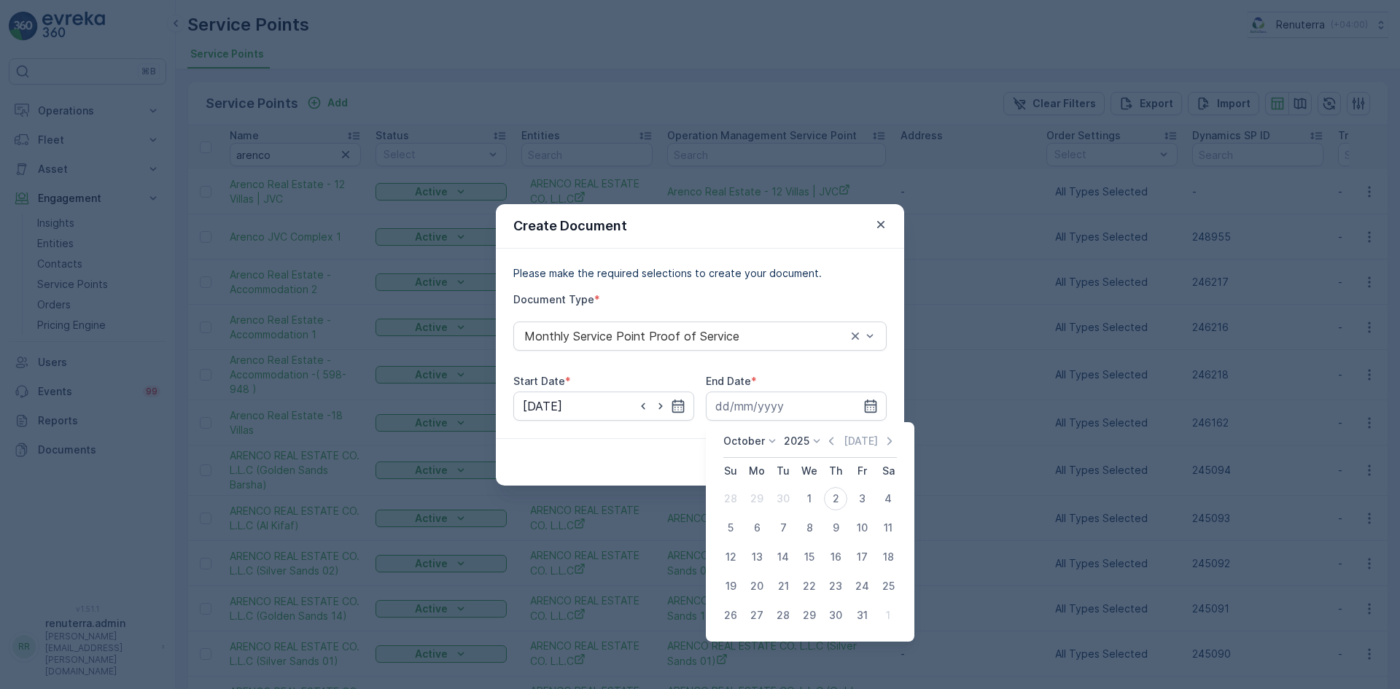
drag, startPoint x: 830, startPoint y: 441, endPoint x: 830, endPoint y: 449, distance: 8.0
click at [830, 443] on icon "button" at bounding box center [831, 441] width 15 height 15
click at [787, 614] on div "30" at bounding box center [782, 615] width 23 height 23
type input "30.09.2025"
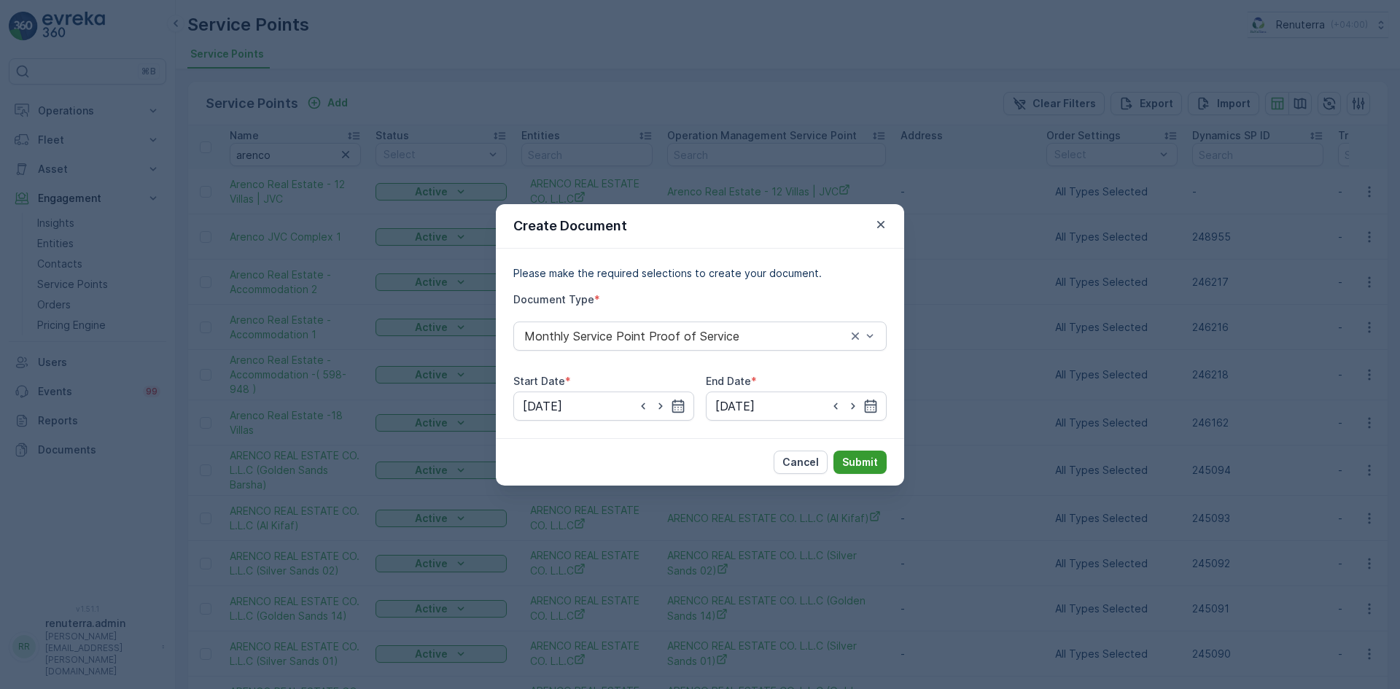
click at [859, 467] on p "Submit" at bounding box center [860, 462] width 36 height 15
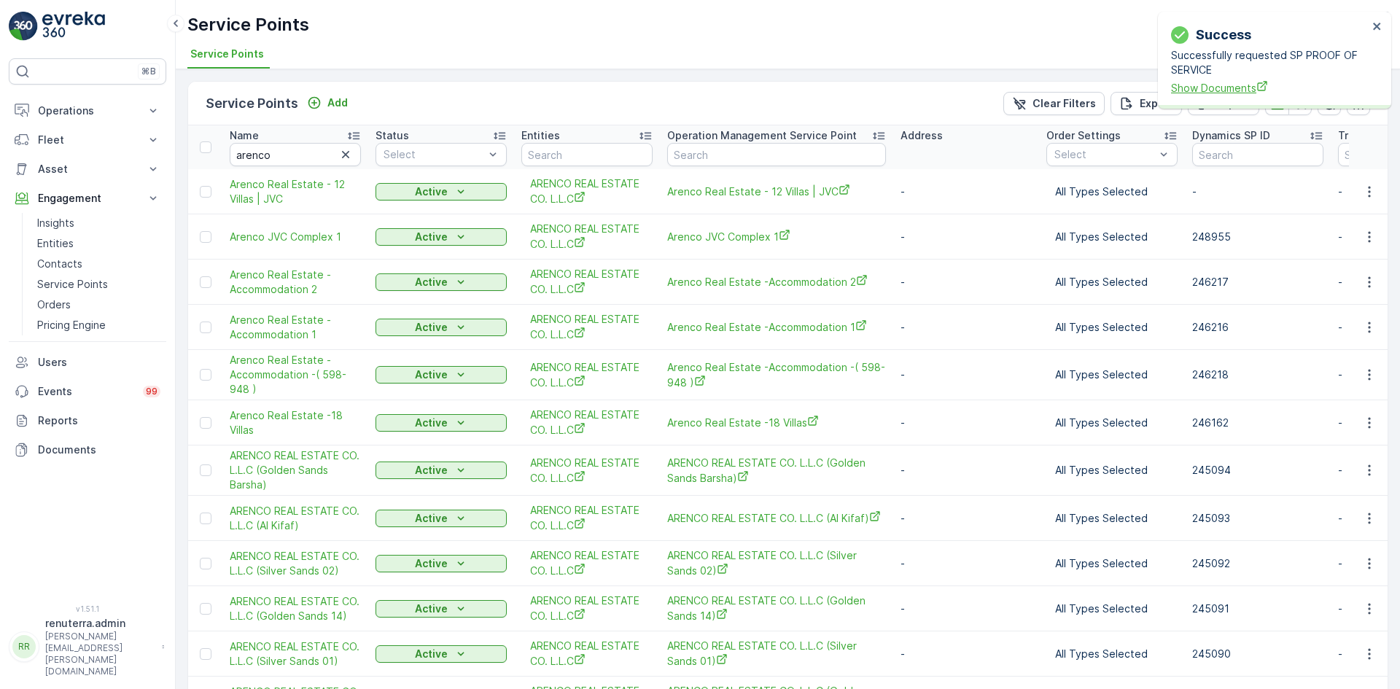
click at [1242, 85] on span "Show Documents" at bounding box center [1269, 87] width 197 height 15
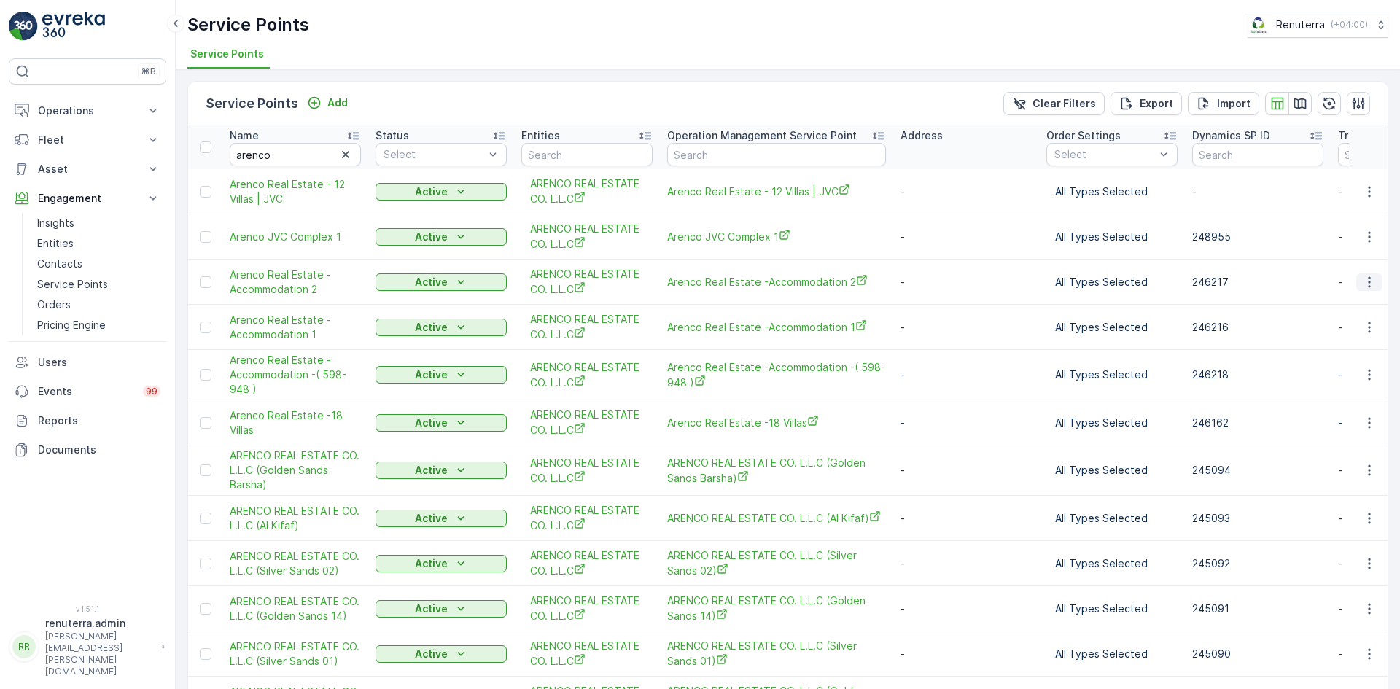
click at [1365, 289] on icon "button" at bounding box center [1369, 282] width 15 height 15
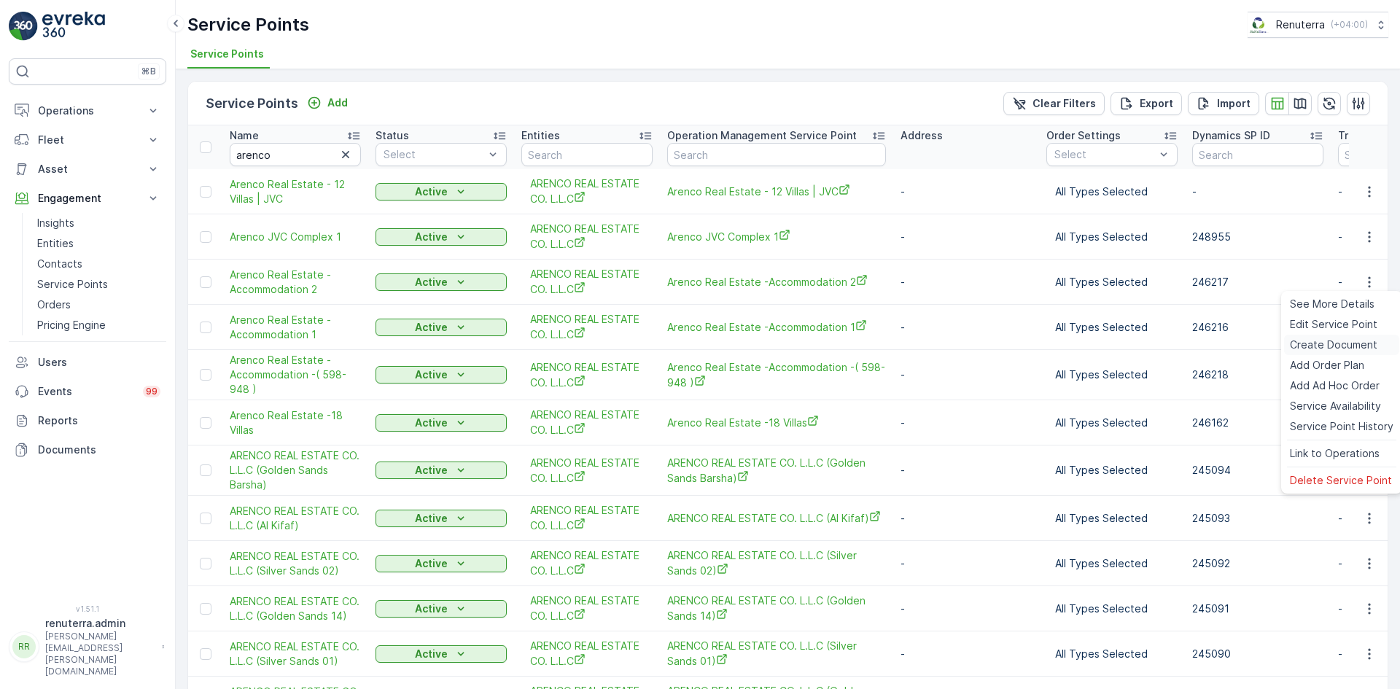
click at [1324, 340] on span "Create Document" at bounding box center [1333, 345] width 87 height 15
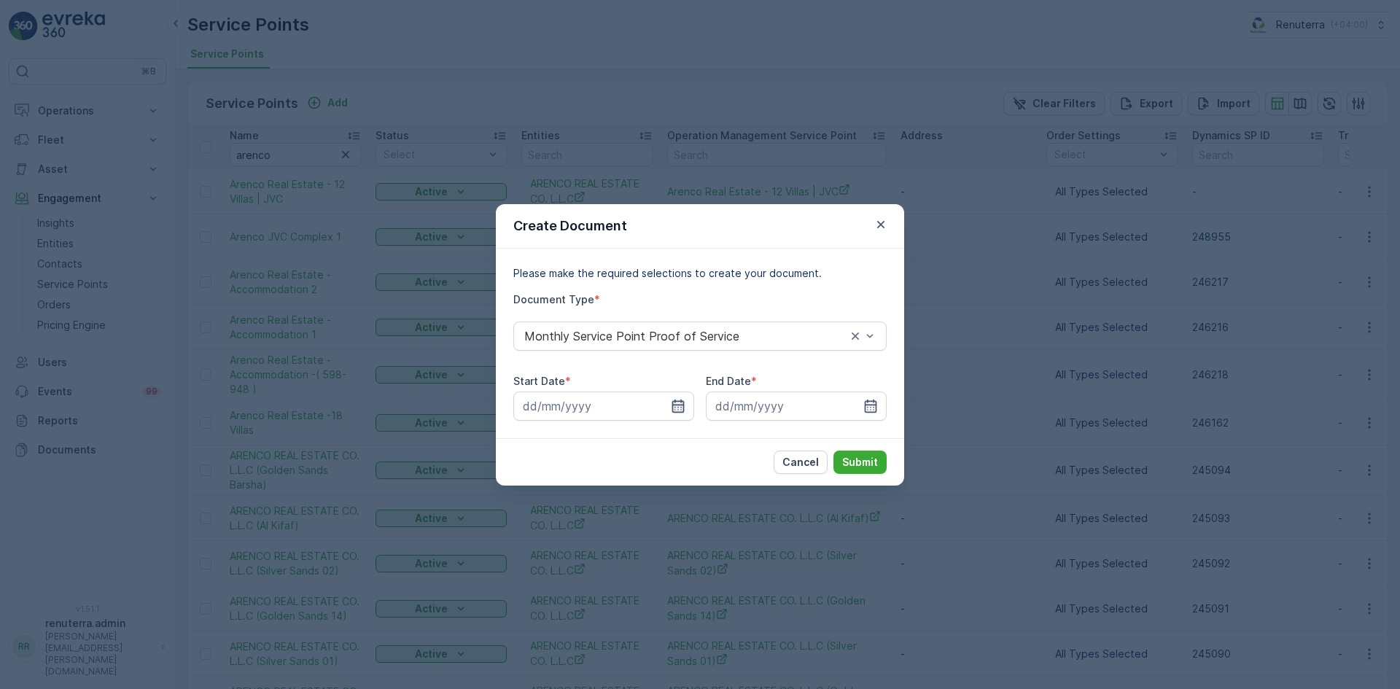
click at [673, 407] on icon "button" at bounding box center [678, 405] width 12 height 13
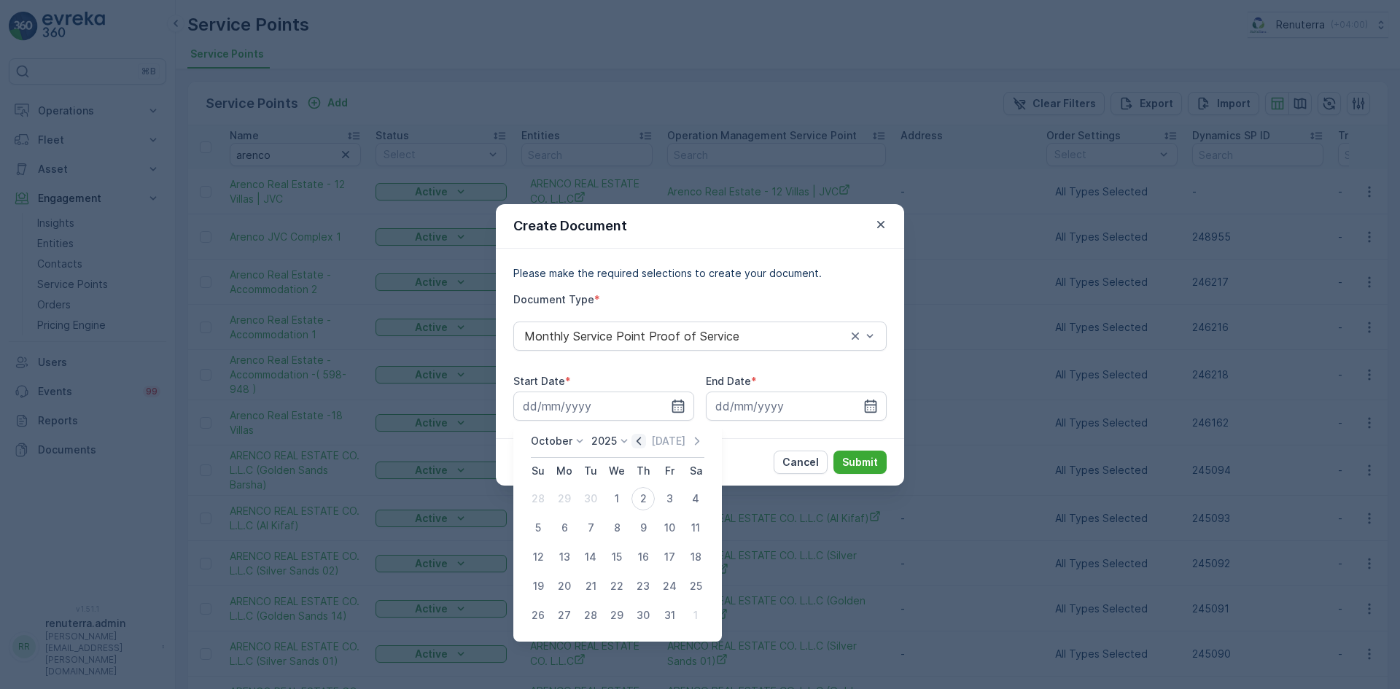
click at [640, 440] on icon "button" at bounding box center [639, 441] width 4 height 8
click at [566, 500] on div "1" at bounding box center [564, 498] width 23 height 23
type input "01.09.2025"
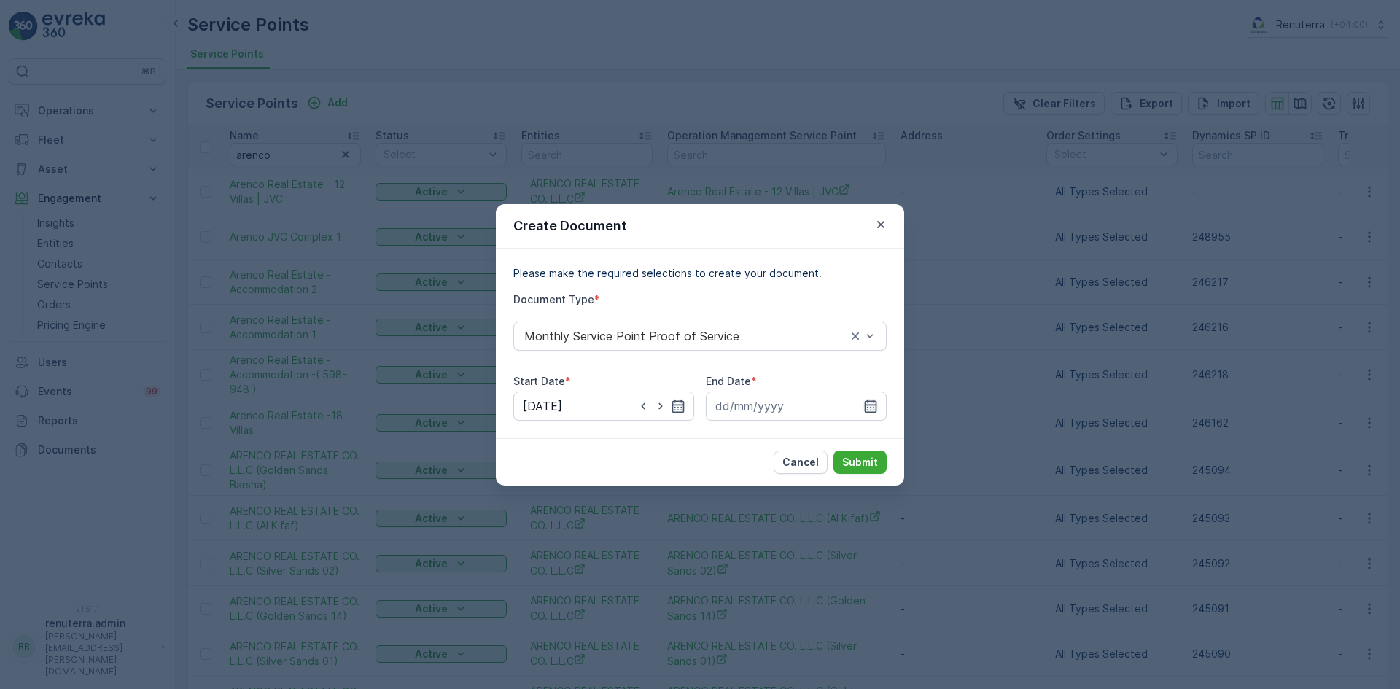
click at [872, 401] on icon "button" at bounding box center [871, 405] width 12 height 13
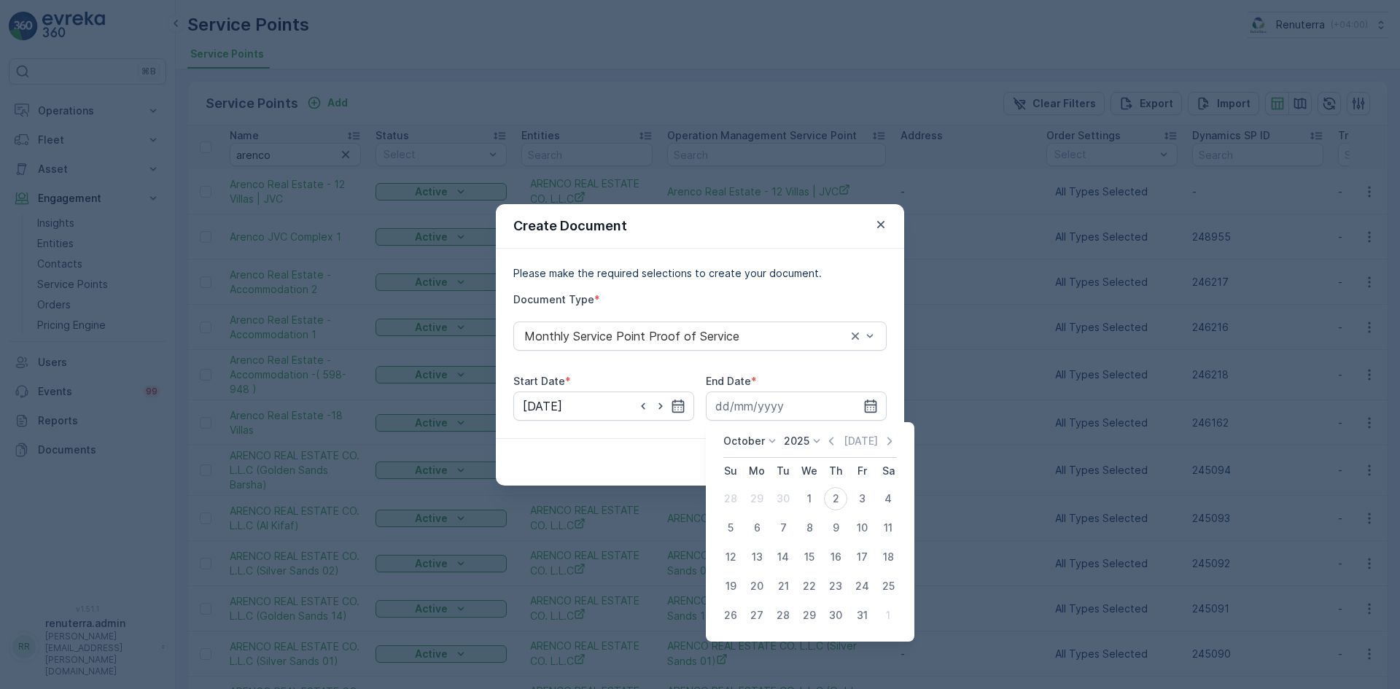
click at [826, 446] on div "October 2025 Today" at bounding box center [810, 446] width 174 height 24
click at [833, 439] on icon "button" at bounding box center [831, 441] width 4 height 8
drag, startPoint x: 779, startPoint y: 620, endPoint x: 801, endPoint y: 592, distance: 35.9
click at [779, 619] on div "30" at bounding box center [782, 615] width 23 height 23
type input "30.09.2025"
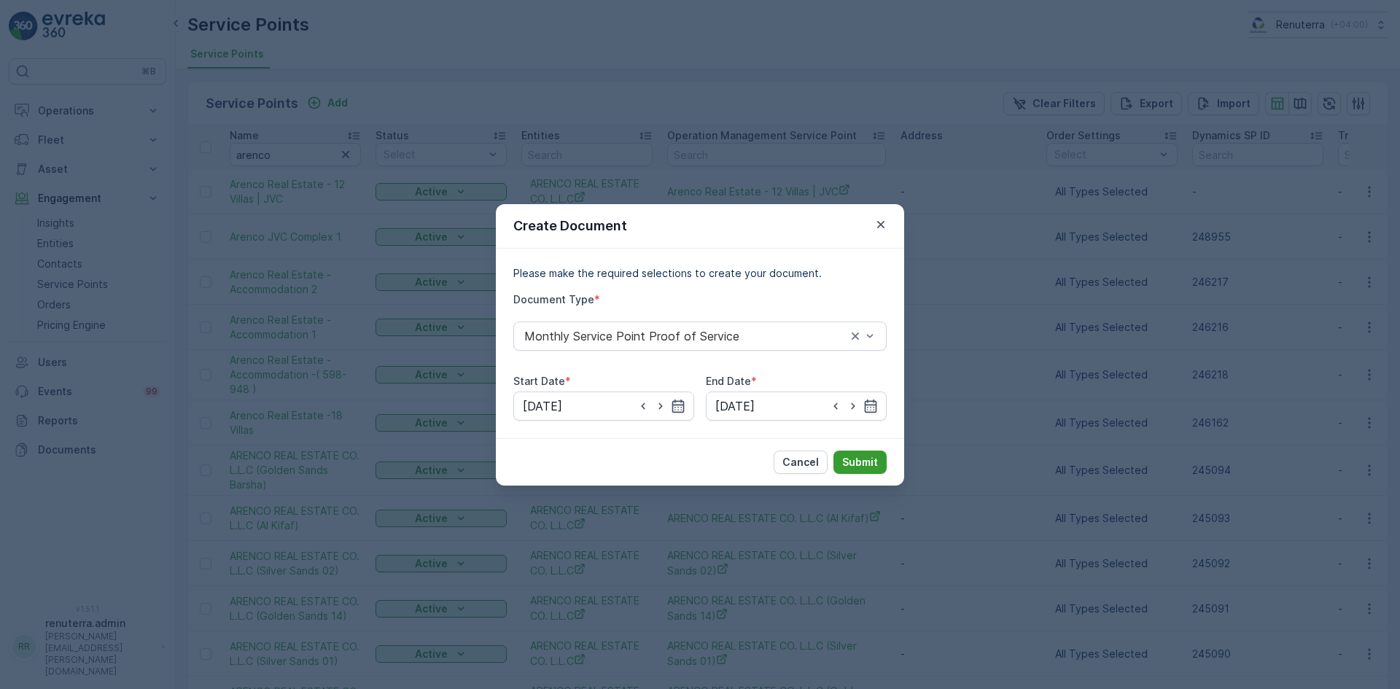
click at [850, 469] on button "Submit" at bounding box center [859, 462] width 53 height 23
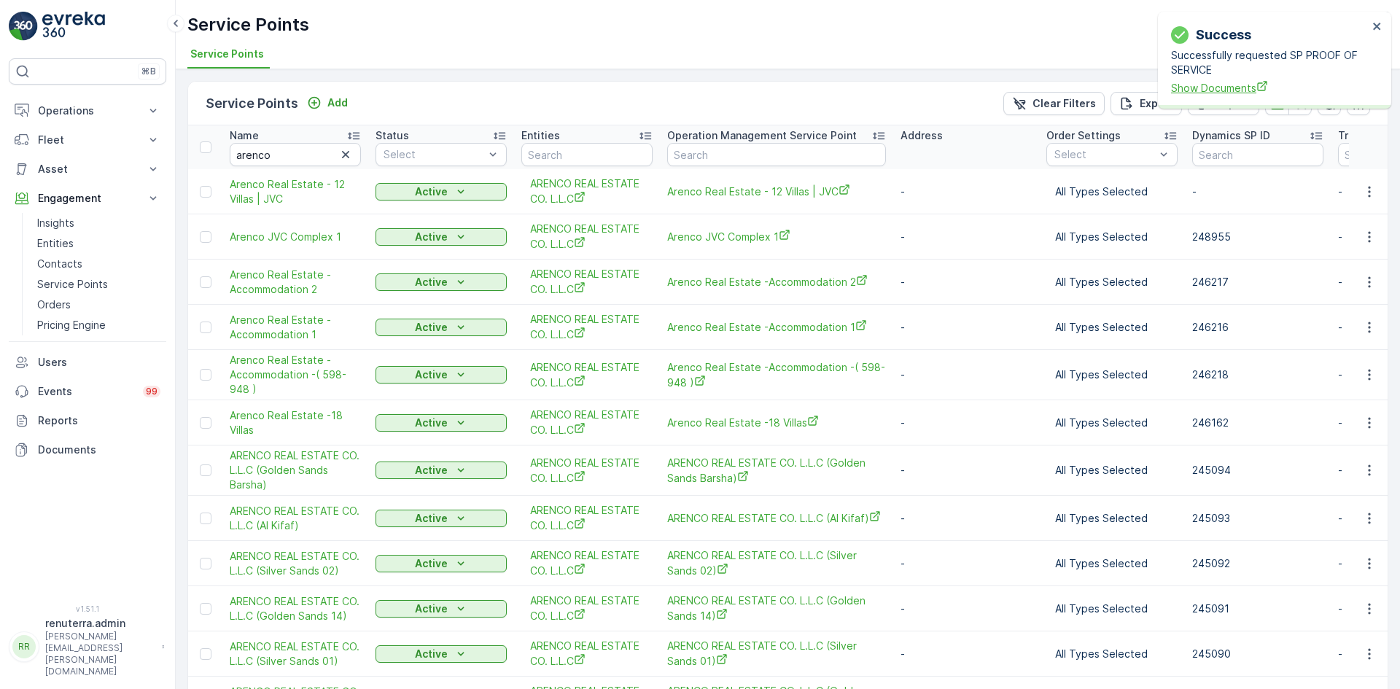
click at [1214, 92] on span "Show Documents" at bounding box center [1269, 87] width 197 height 15
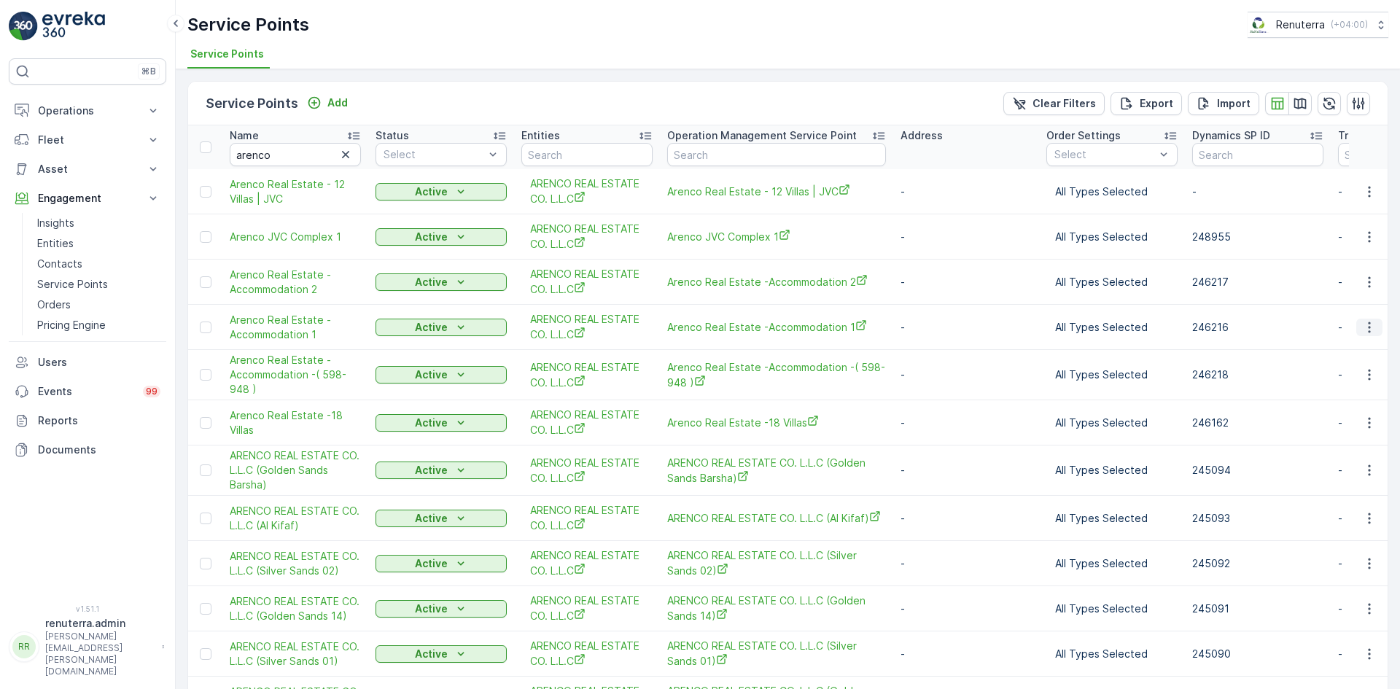
click at [1369, 328] on icon "button" at bounding box center [1369, 327] width 15 height 15
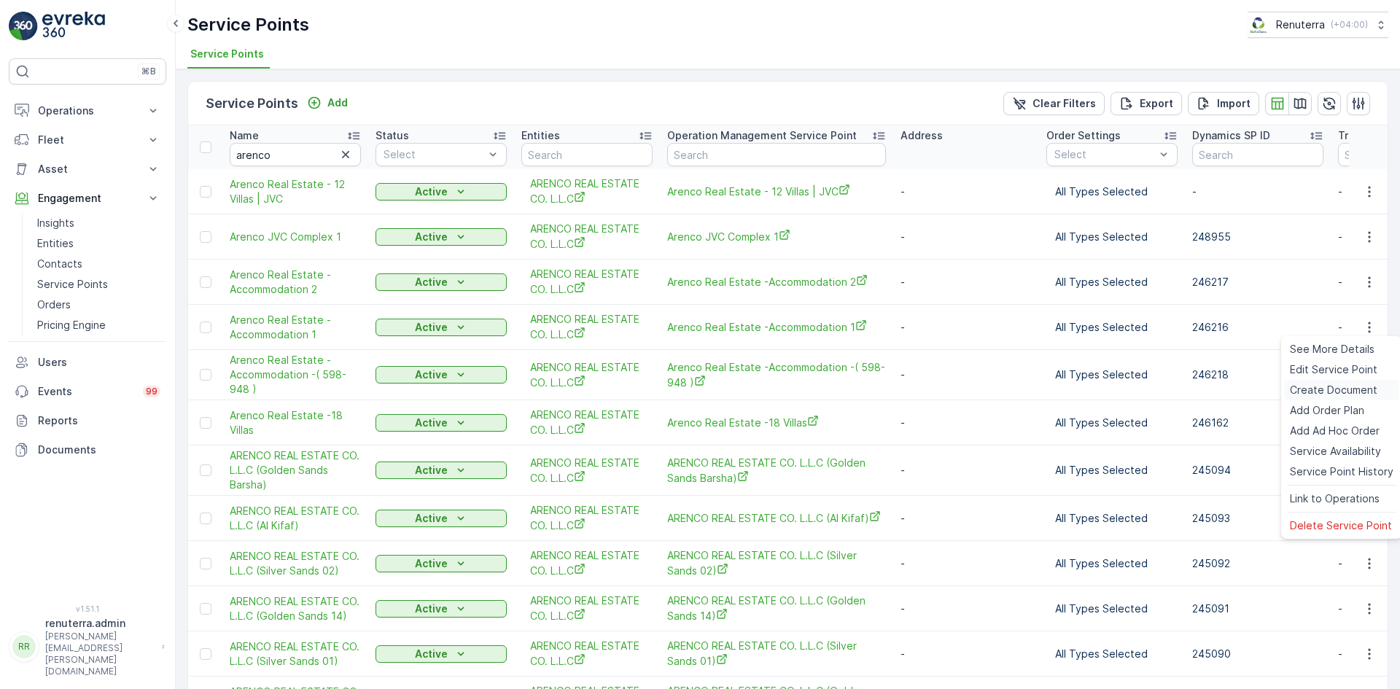
click at [1324, 388] on span "Create Document" at bounding box center [1333, 390] width 87 height 15
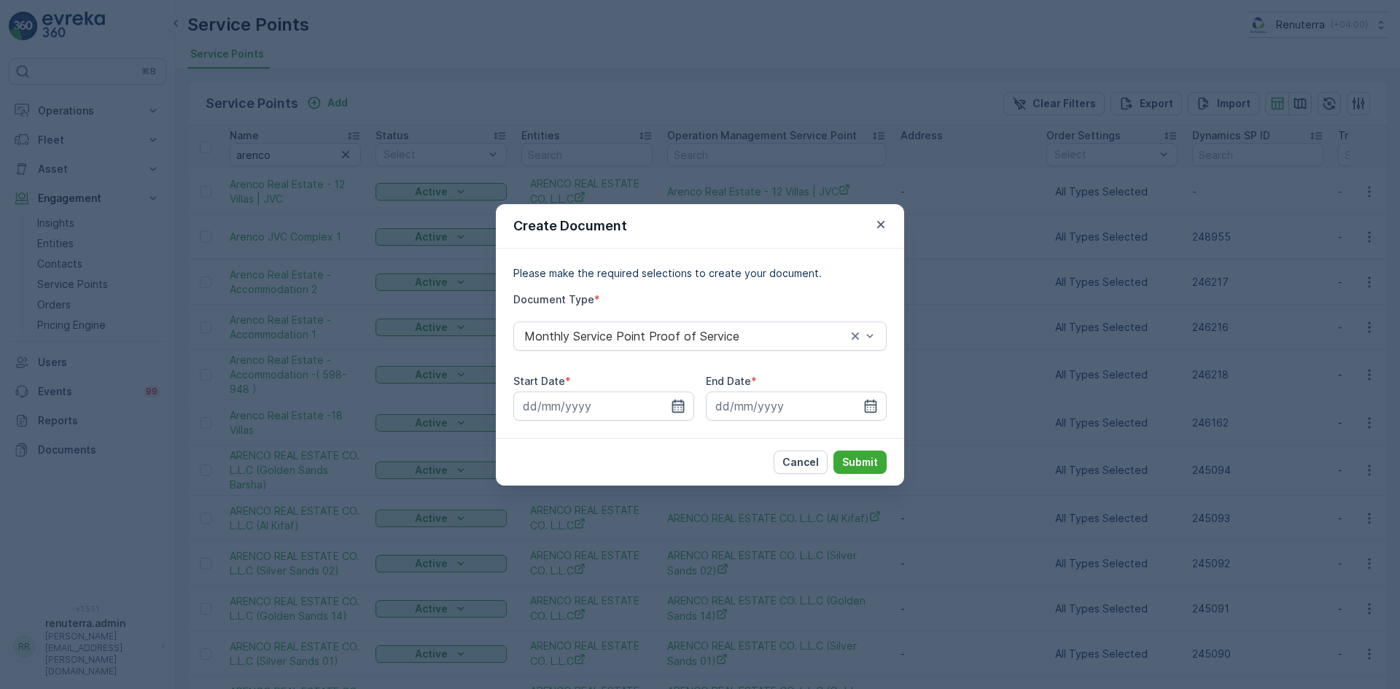
click at [672, 400] on icon "button" at bounding box center [678, 406] width 15 height 15
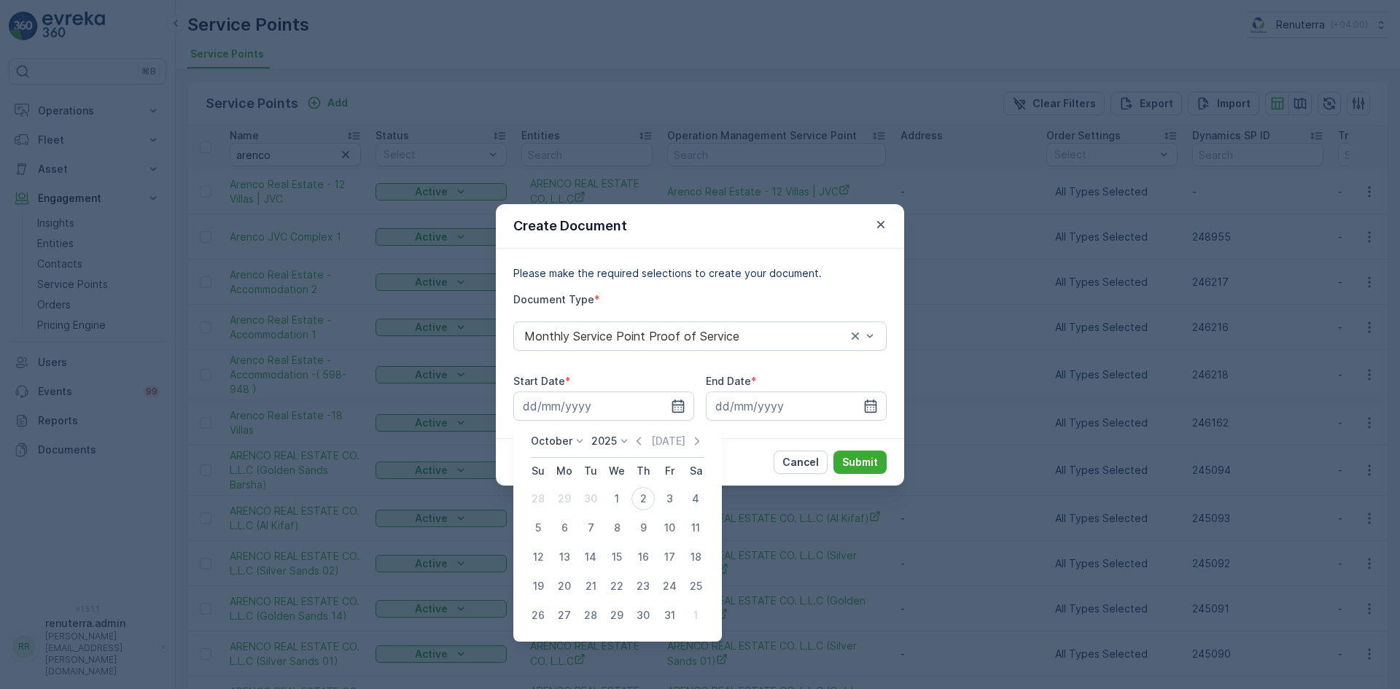
click at [638, 445] on icon "button" at bounding box center [638, 441] width 15 height 15
click at [562, 506] on div "1" at bounding box center [564, 498] width 23 height 23
type input "01.09.2025"
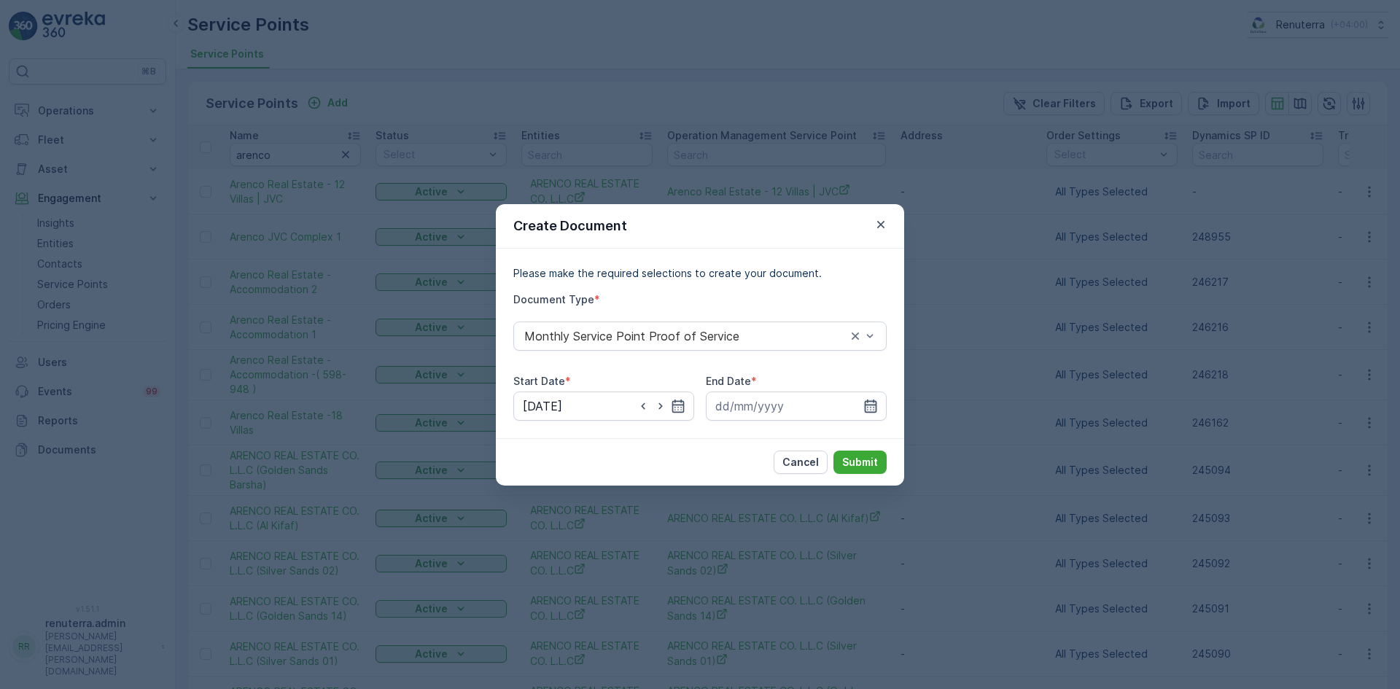
click at [869, 402] on icon "button" at bounding box center [870, 406] width 15 height 15
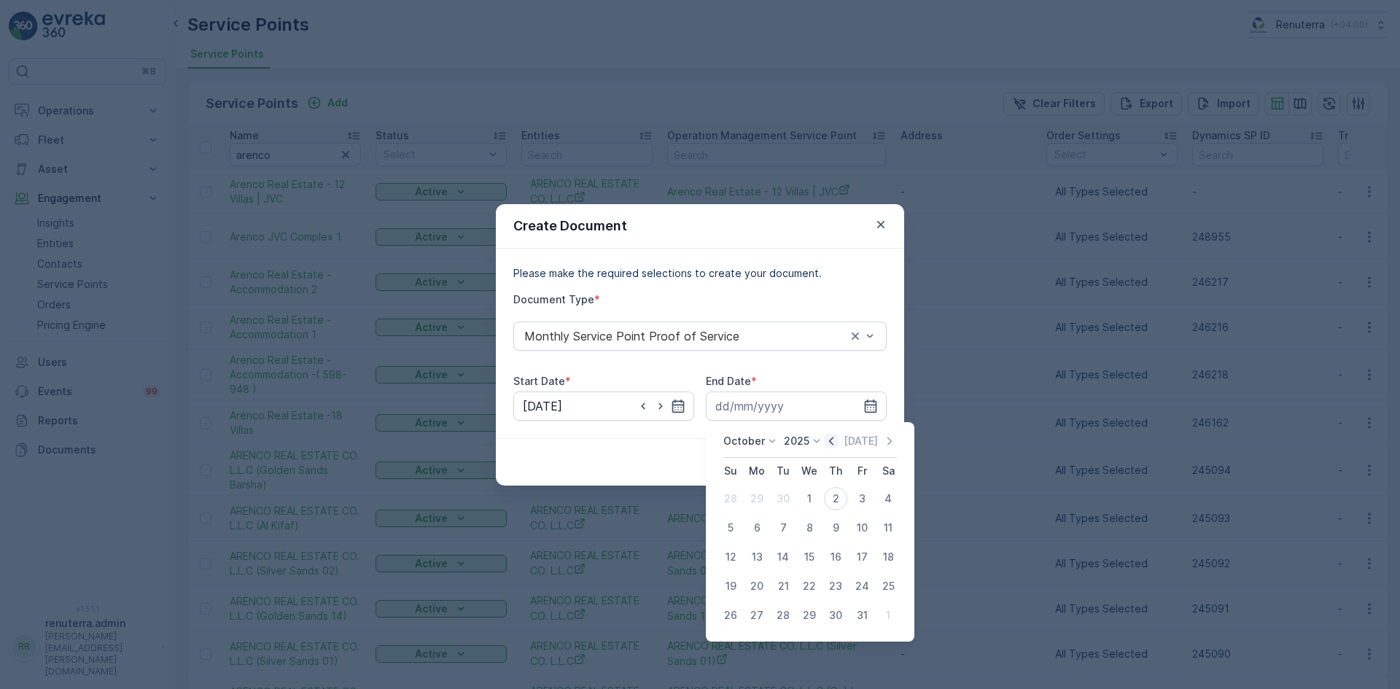
click at [836, 440] on icon "button" at bounding box center [831, 441] width 15 height 15
drag, startPoint x: 782, startPoint y: 615, endPoint x: 796, endPoint y: 602, distance: 19.6
click at [781, 616] on div "30" at bounding box center [782, 615] width 23 height 23
type input "30.09.2025"
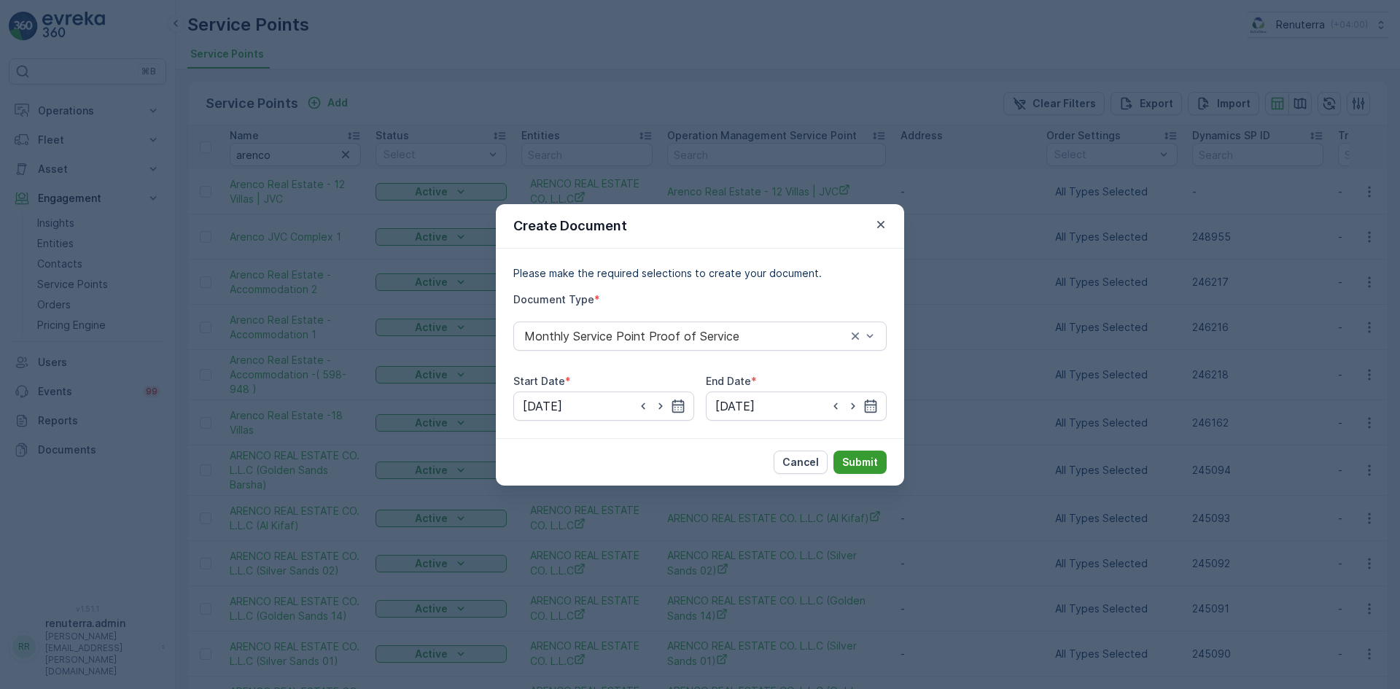
drag, startPoint x: 864, startPoint y: 448, endPoint x: 863, endPoint y: 457, distance: 9.5
click at [864, 452] on div "Cancel Submit" at bounding box center [700, 461] width 408 height 47
click at [860, 472] on button "Submit" at bounding box center [859, 462] width 53 height 23
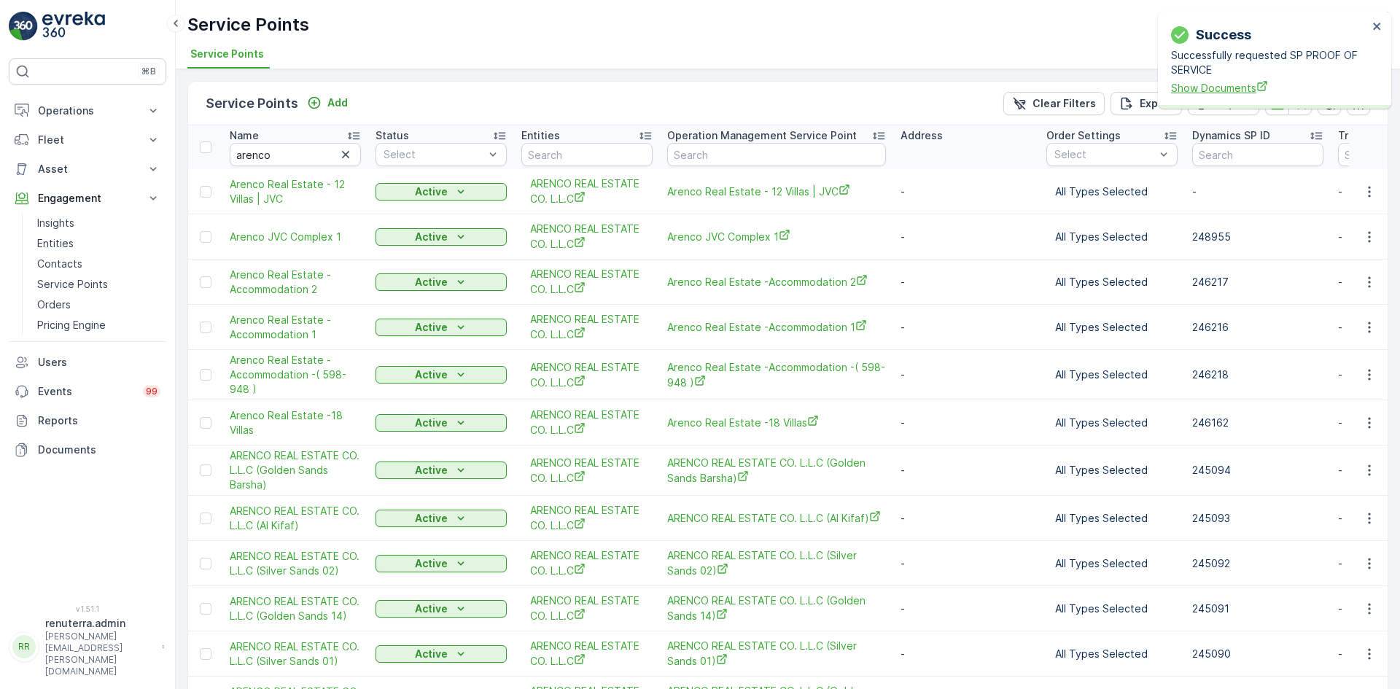
click at [1243, 85] on span "Show Documents" at bounding box center [1269, 87] width 197 height 15
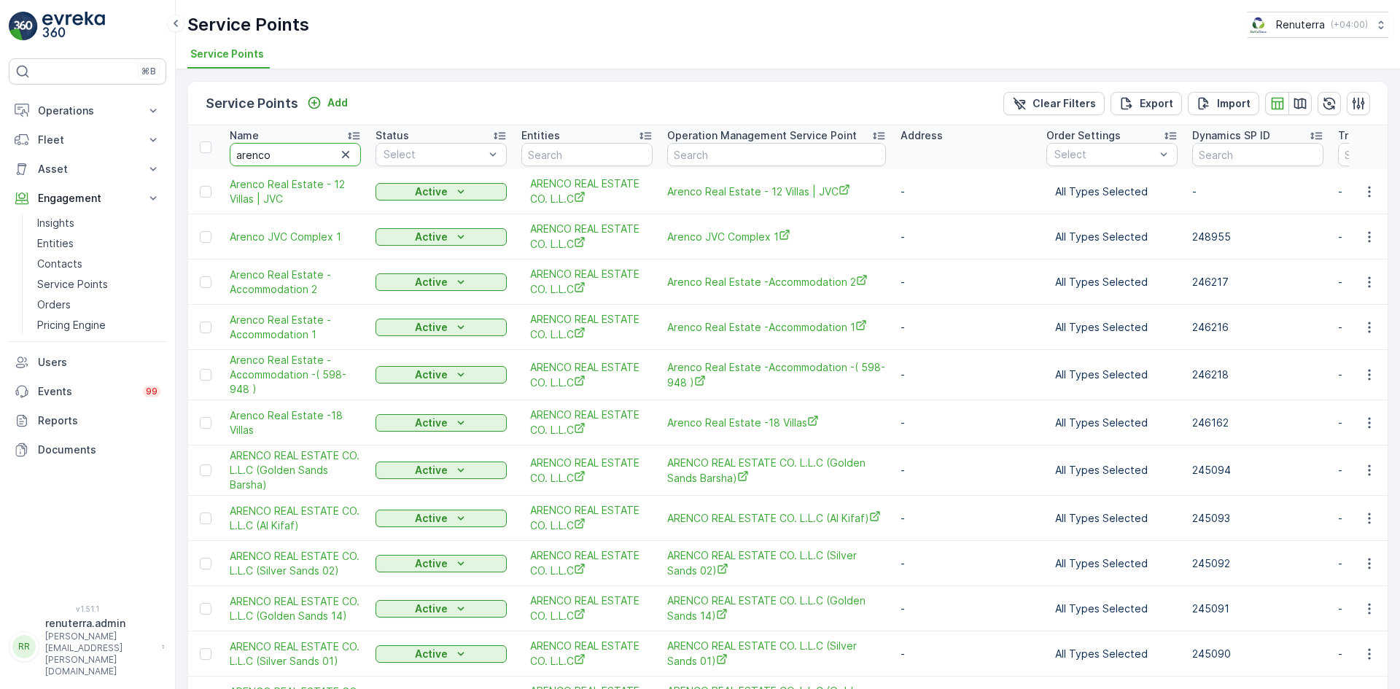
click at [297, 163] on input "arenco" at bounding box center [295, 154] width 131 height 23
type input "a"
type input "gol"
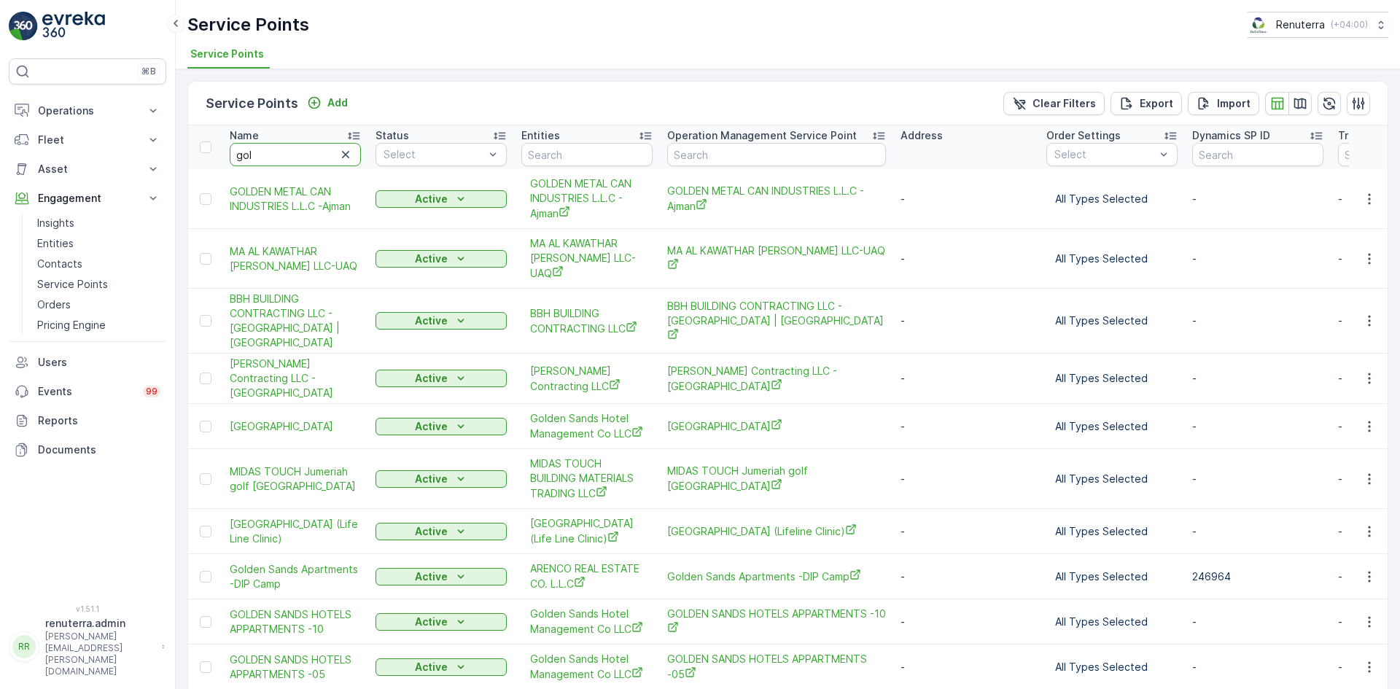
click at [297, 163] on input "gol" at bounding box center [295, 154] width 131 height 23
type input "golden"
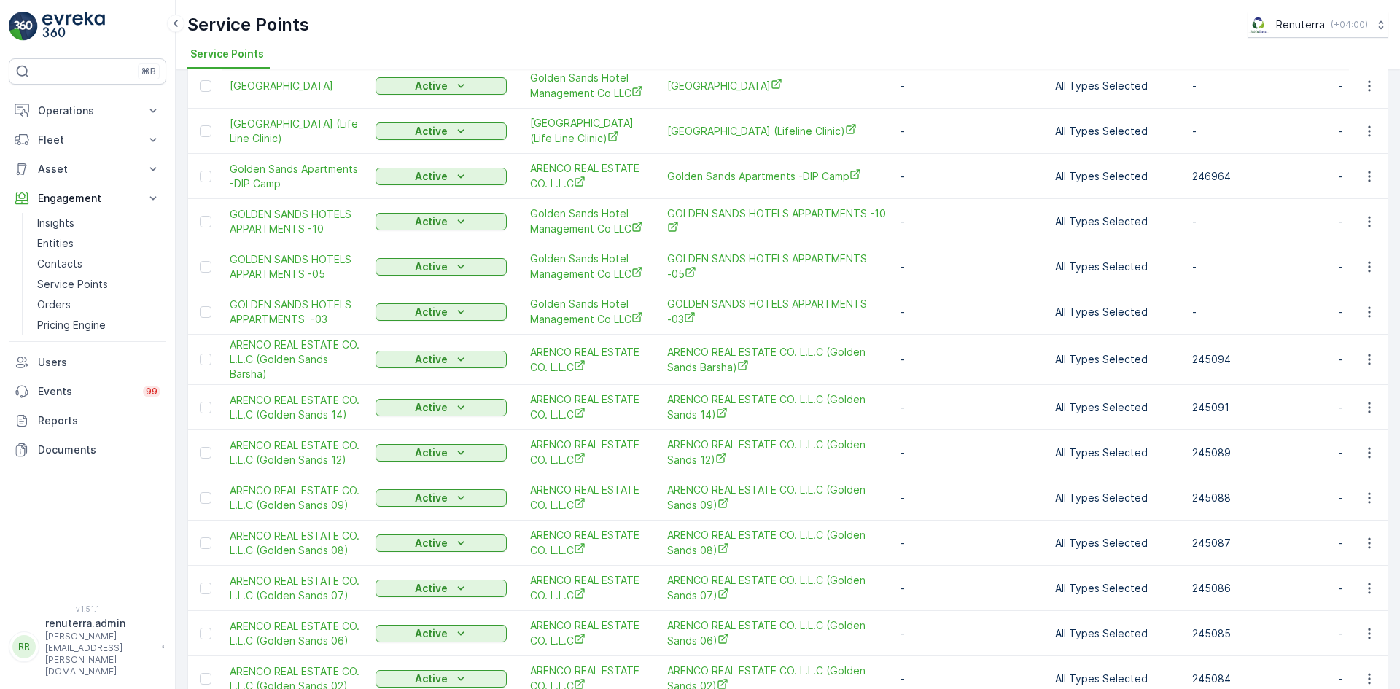
scroll to position [140, 0]
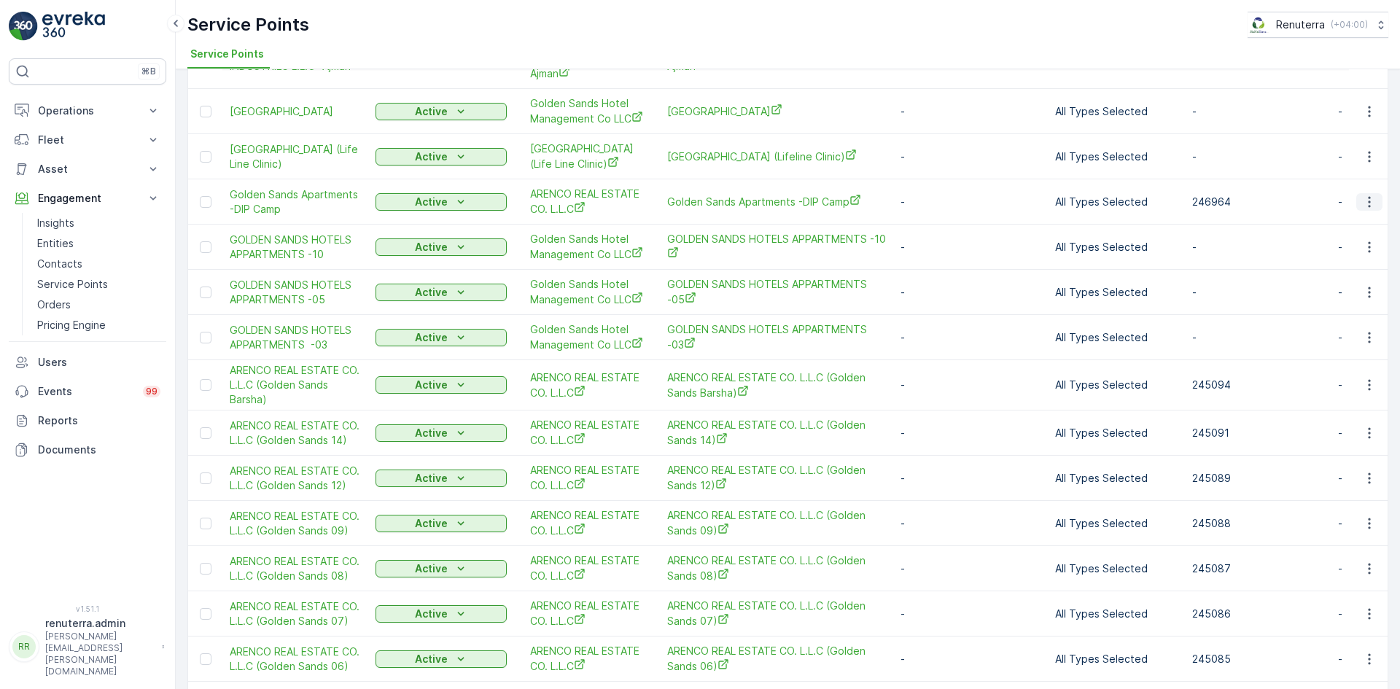
click at [1362, 209] on icon "button" at bounding box center [1369, 202] width 15 height 15
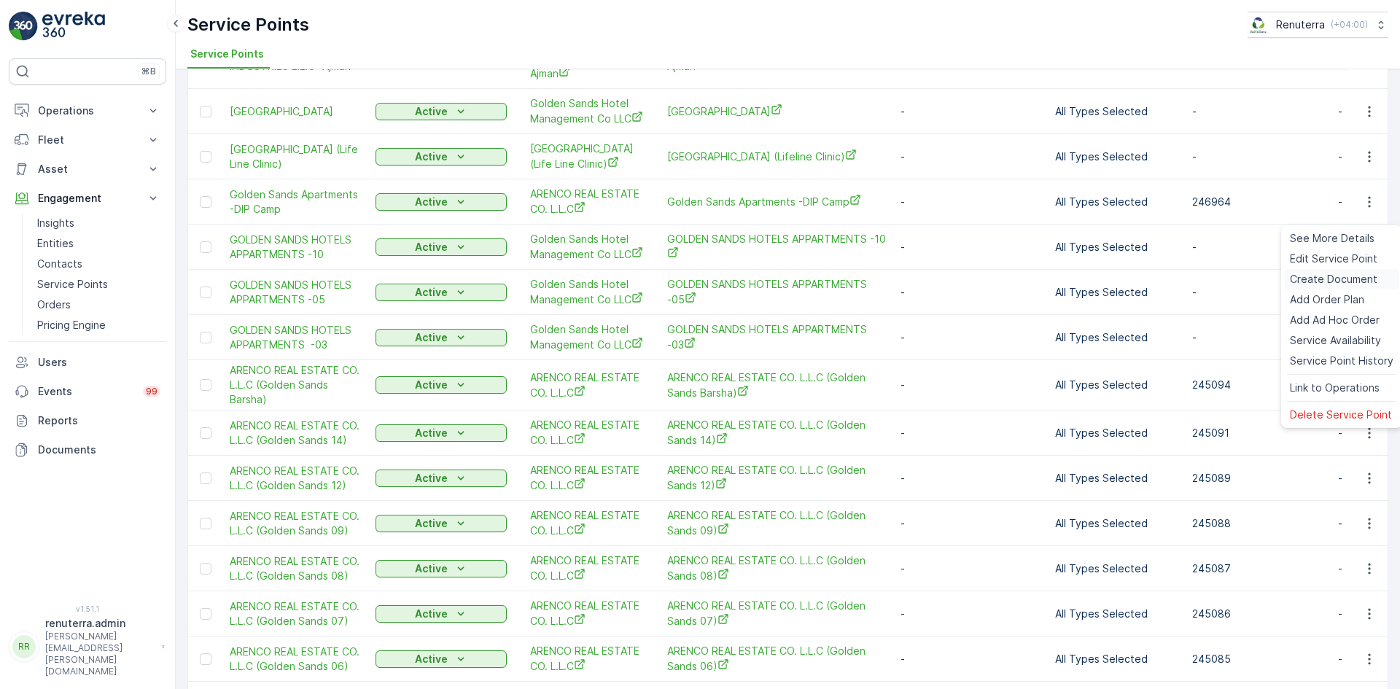
click at [1332, 279] on span "Create Document" at bounding box center [1333, 279] width 87 height 15
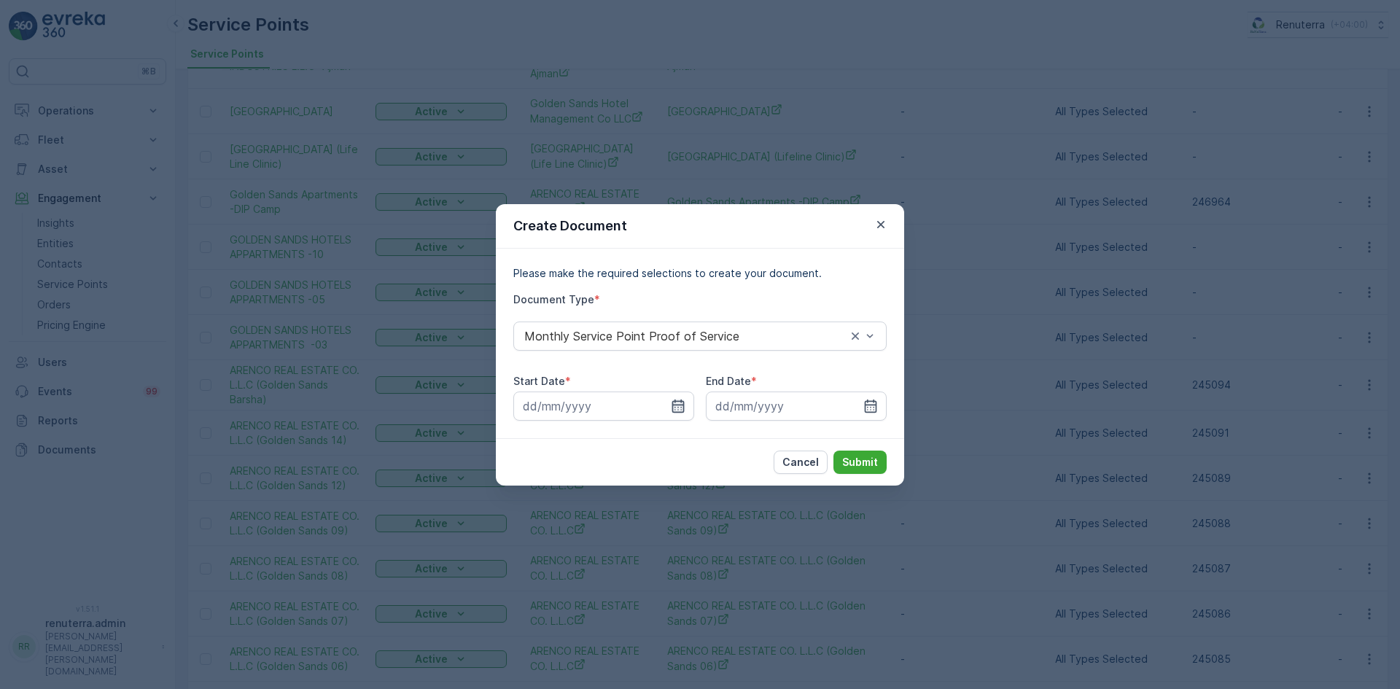
drag, startPoint x: 679, startPoint y: 407, endPoint x: 672, endPoint y: 409, distance: 7.6
click at [677, 408] on icon "button" at bounding box center [678, 406] width 15 height 15
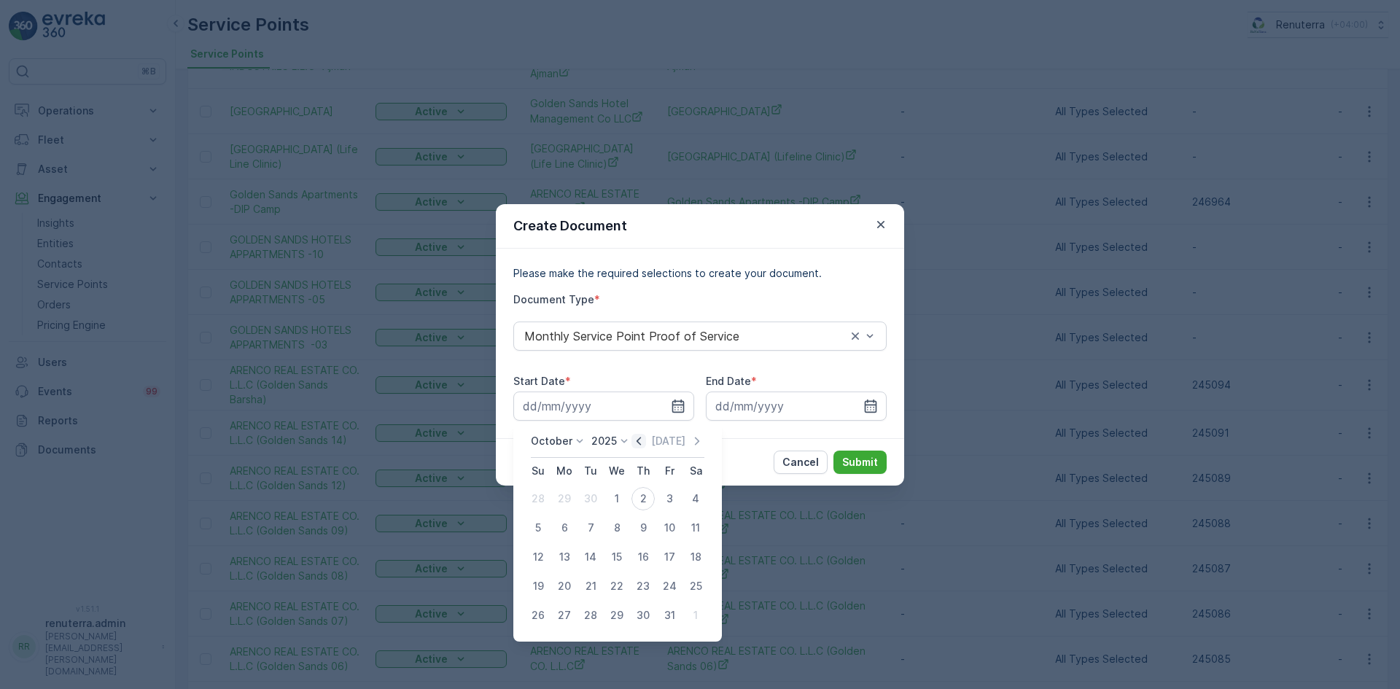
click at [642, 445] on icon "button" at bounding box center [638, 441] width 15 height 15
click at [569, 497] on div "1" at bounding box center [564, 498] width 23 height 23
type input "01.09.2025"
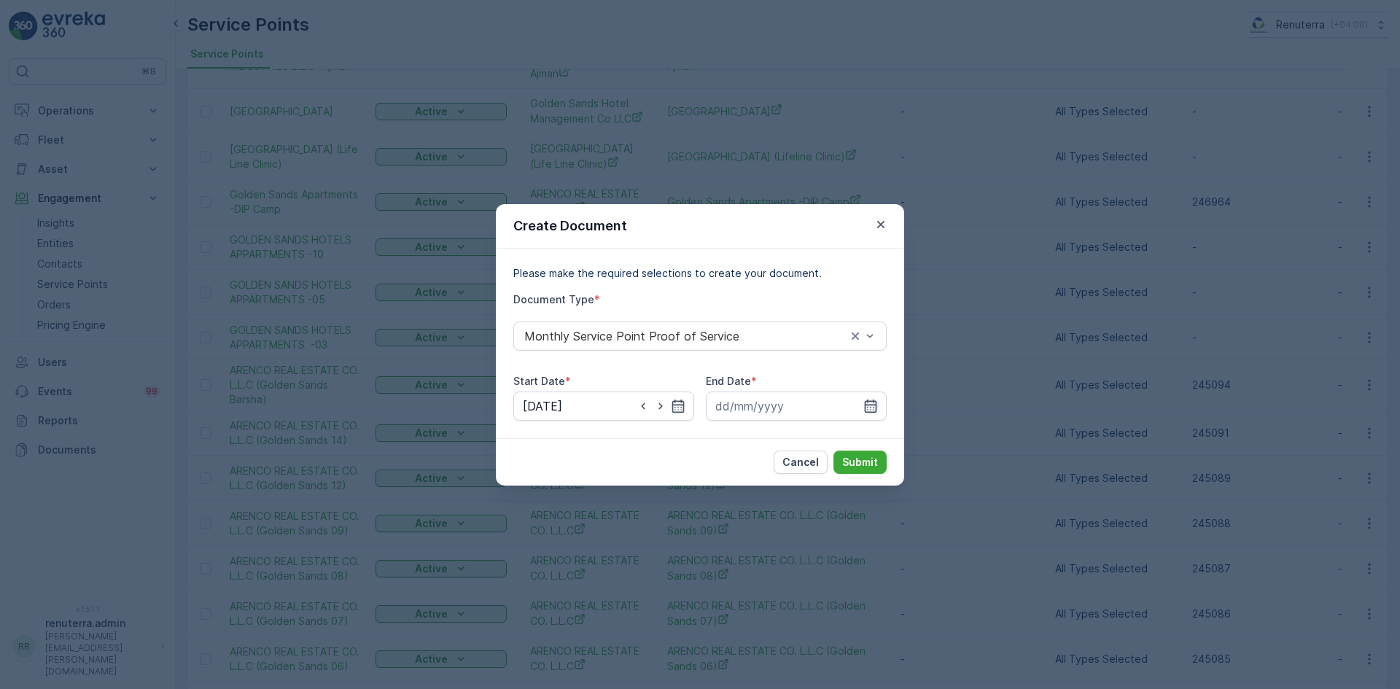
drag, startPoint x: 884, startPoint y: 404, endPoint x: 876, endPoint y: 410, distance: 10.4
click at [884, 406] on input at bounding box center [796, 406] width 181 height 29
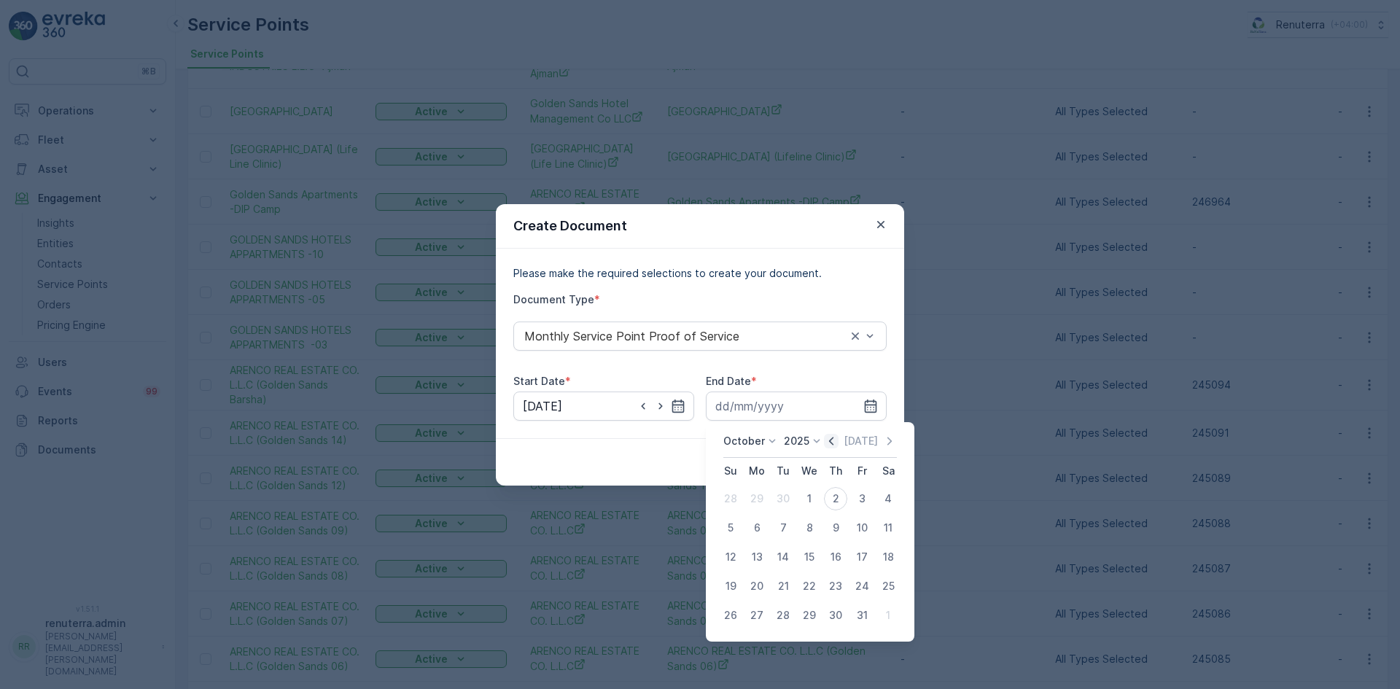
click at [833, 440] on icon "button" at bounding box center [831, 441] width 4 height 8
click at [779, 618] on div "30" at bounding box center [782, 615] width 23 height 23
type input "30.09.2025"
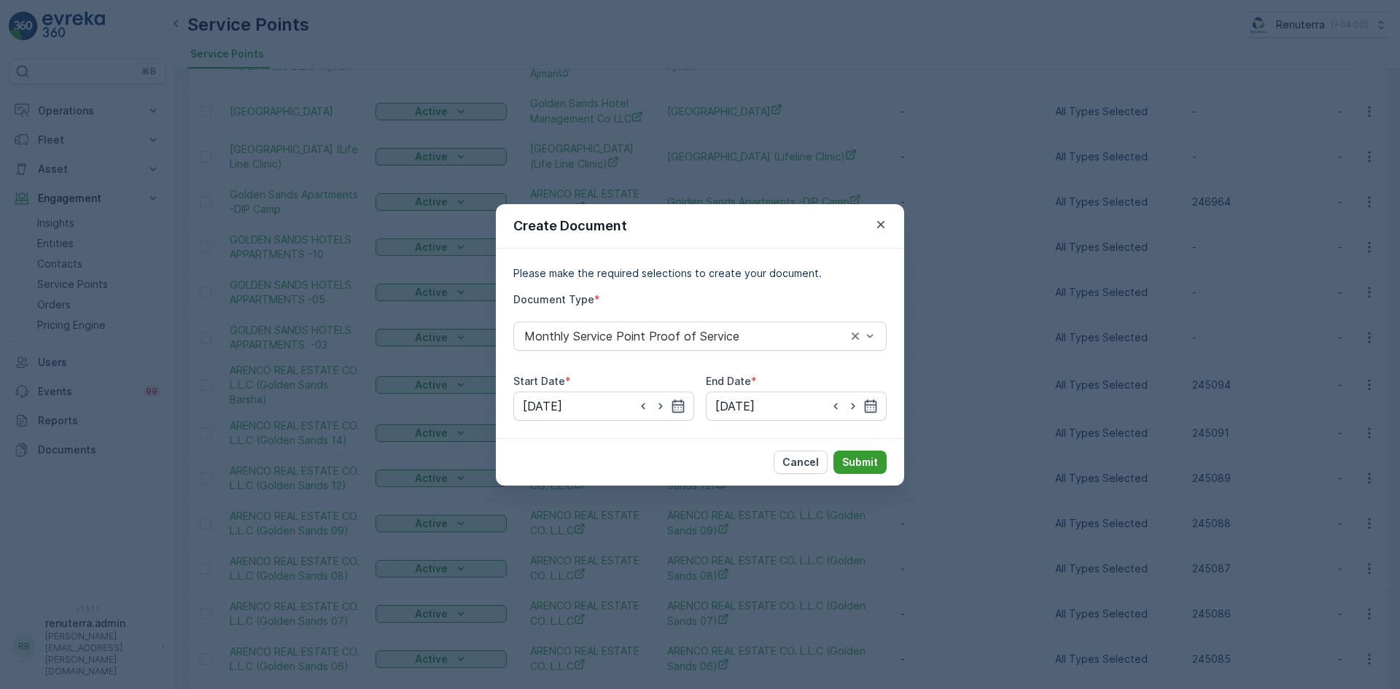
click at [865, 454] on button "Submit" at bounding box center [859, 462] width 53 height 23
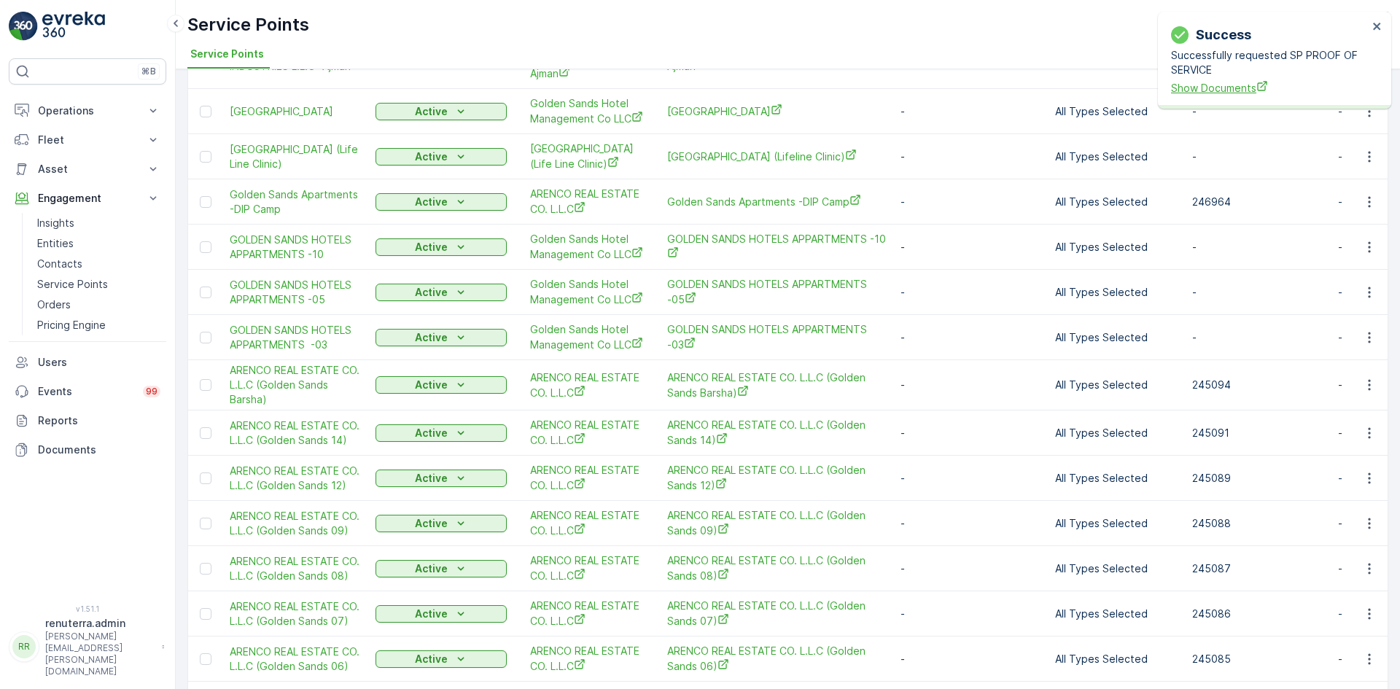
click at [1188, 87] on span "Show Documents" at bounding box center [1269, 87] width 197 height 15
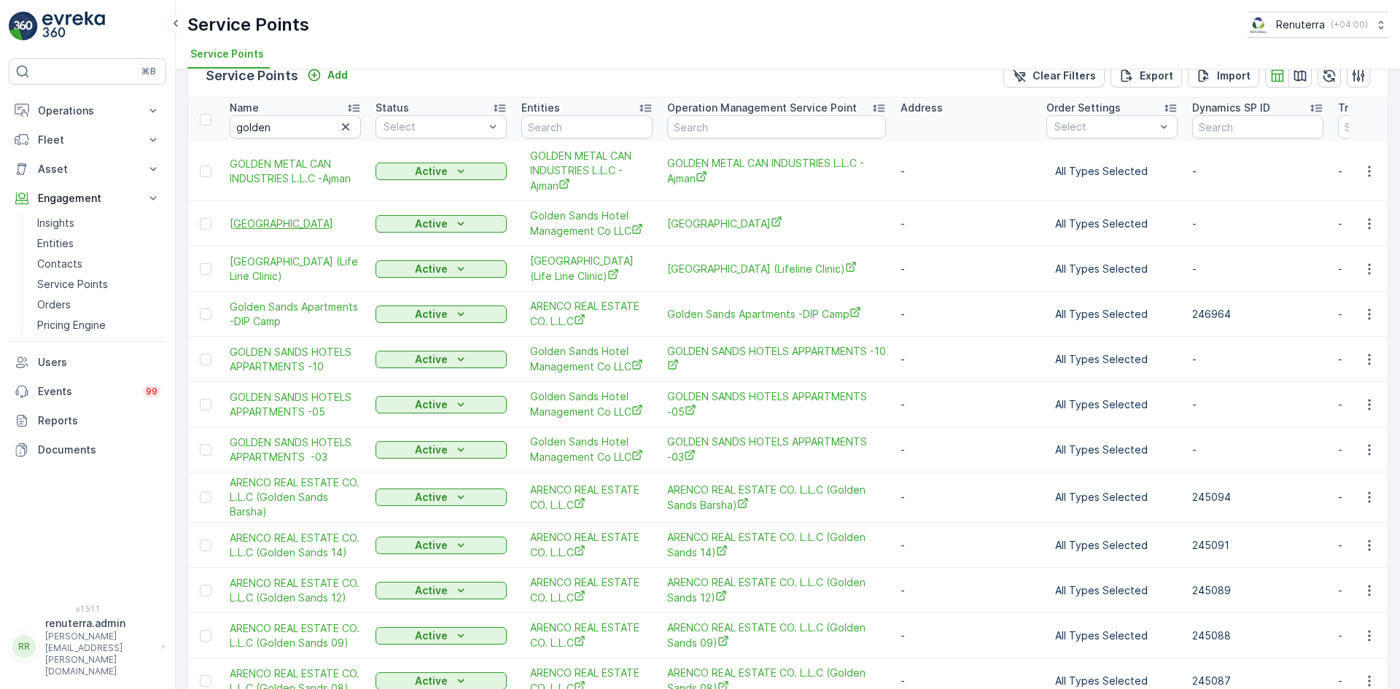
scroll to position [0, 0]
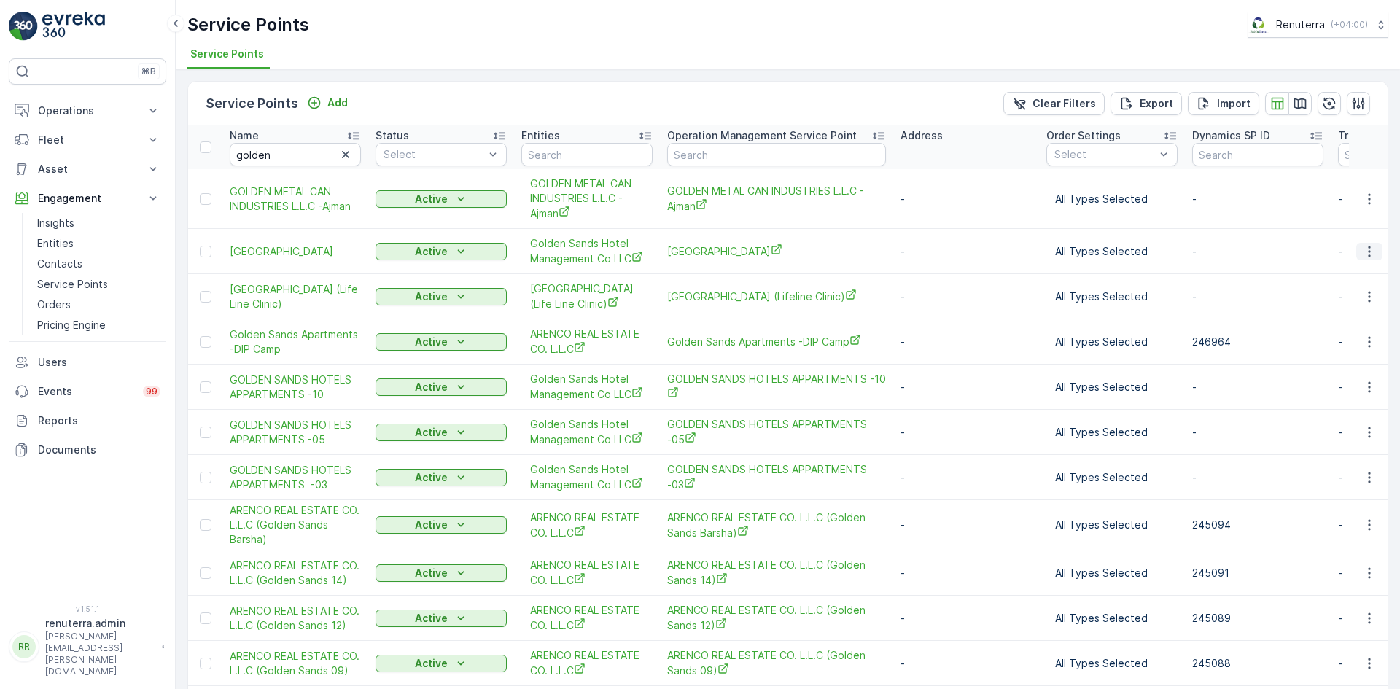
click at [1368, 251] on icon "button" at bounding box center [1369, 251] width 2 height 11
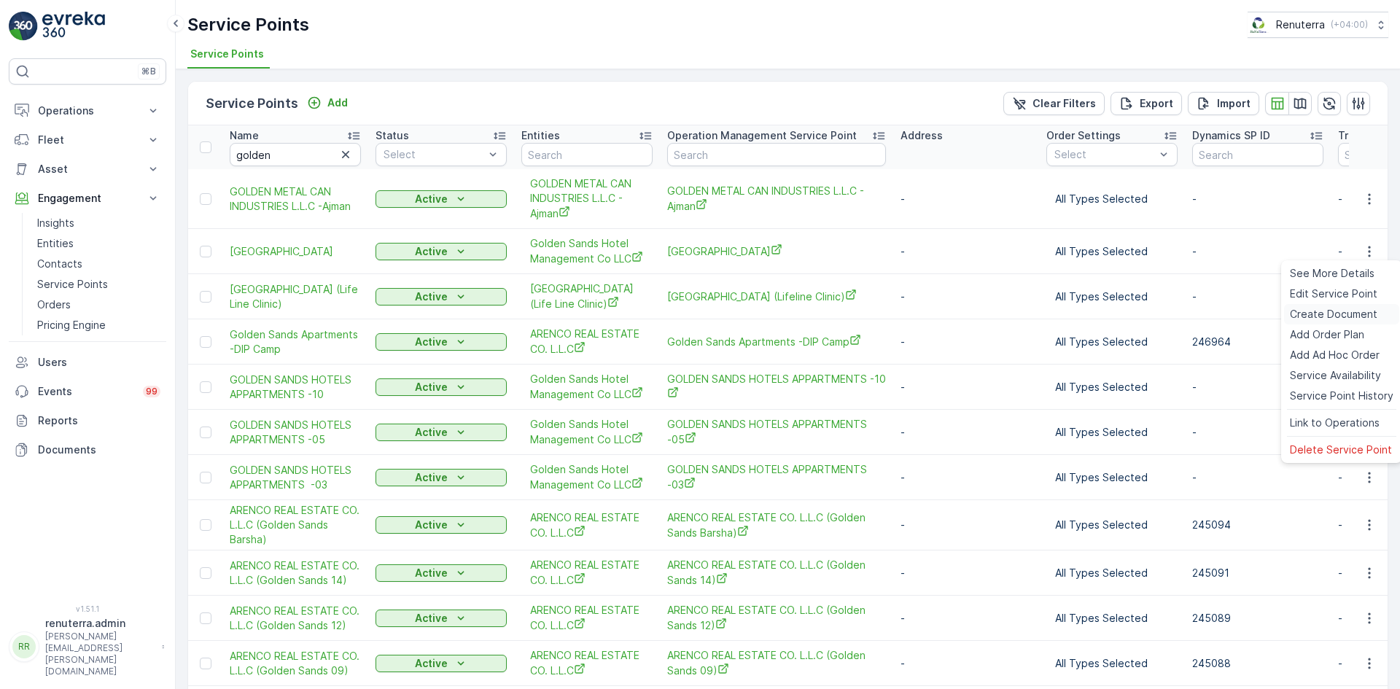
click at [1336, 312] on span "Create Document" at bounding box center [1333, 314] width 87 height 15
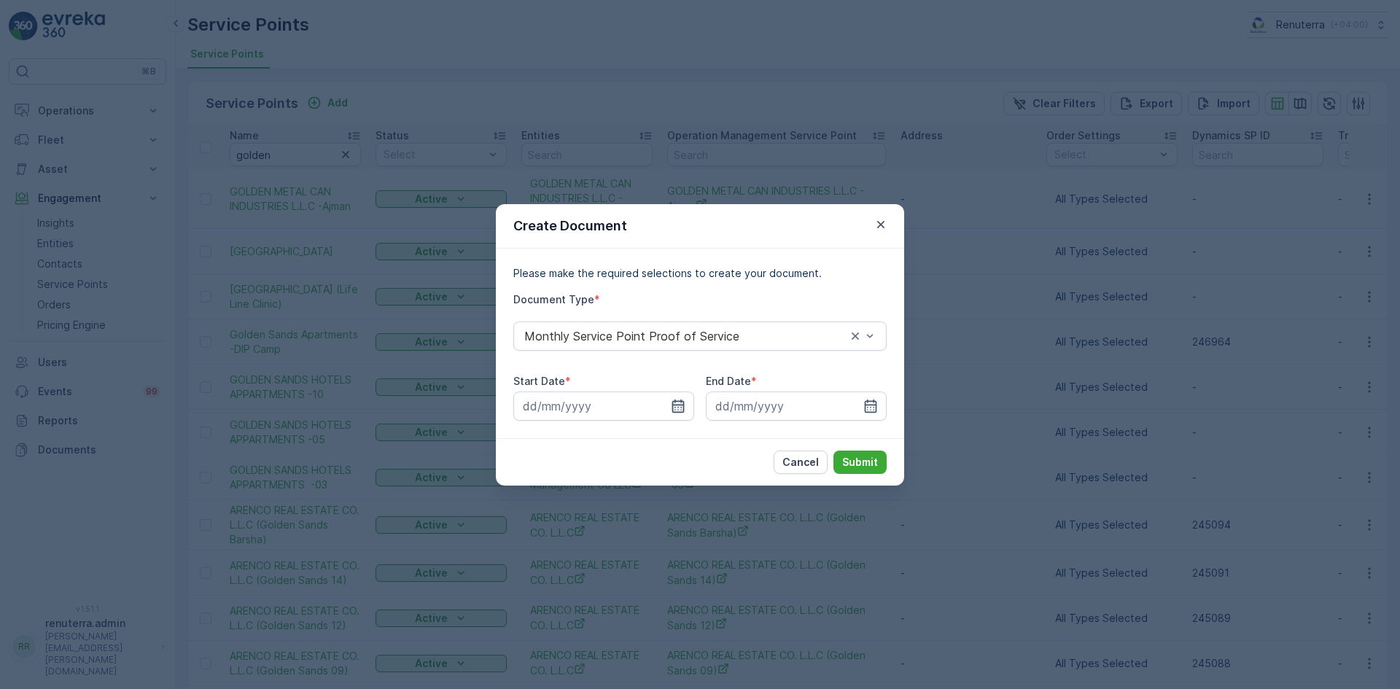
click at [682, 404] on icon "button" at bounding box center [678, 406] width 15 height 15
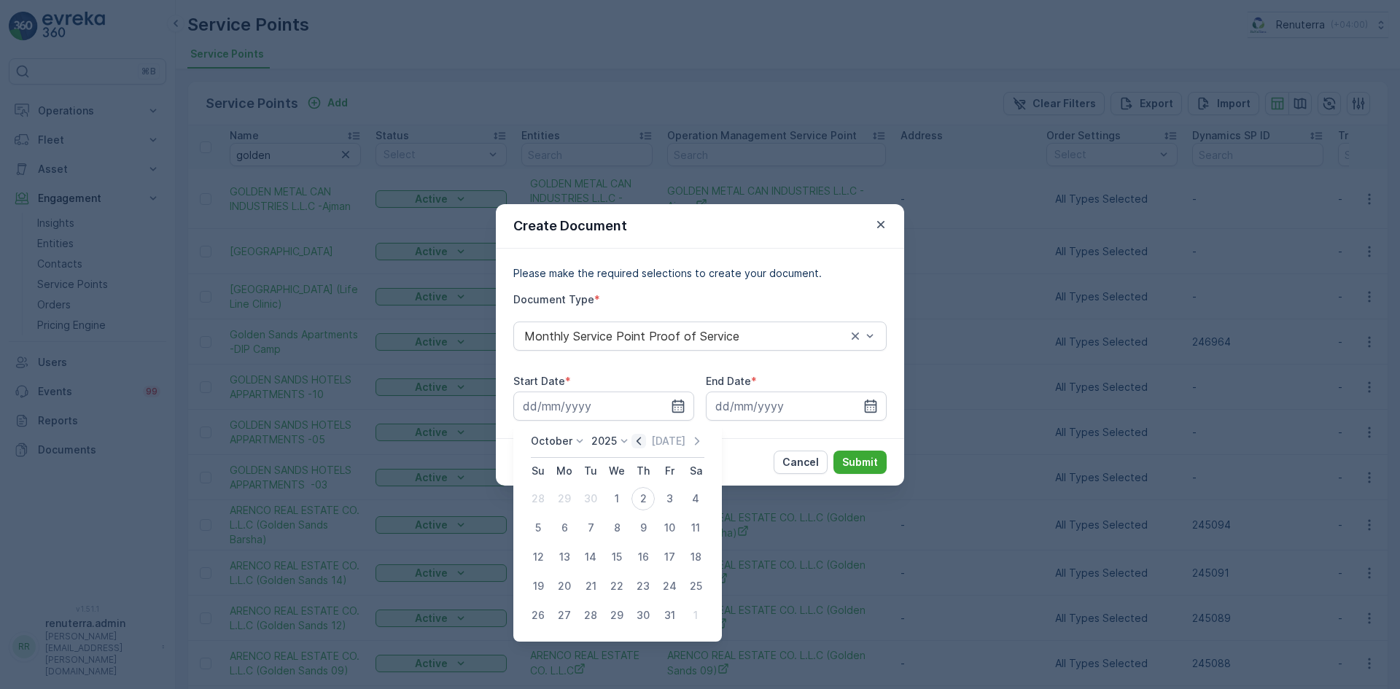
click at [640, 441] on icon "button" at bounding box center [639, 441] width 4 height 8
click at [561, 500] on div "1" at bounding box center [564, 498] width 23 height 23
type input "01.09.2025"
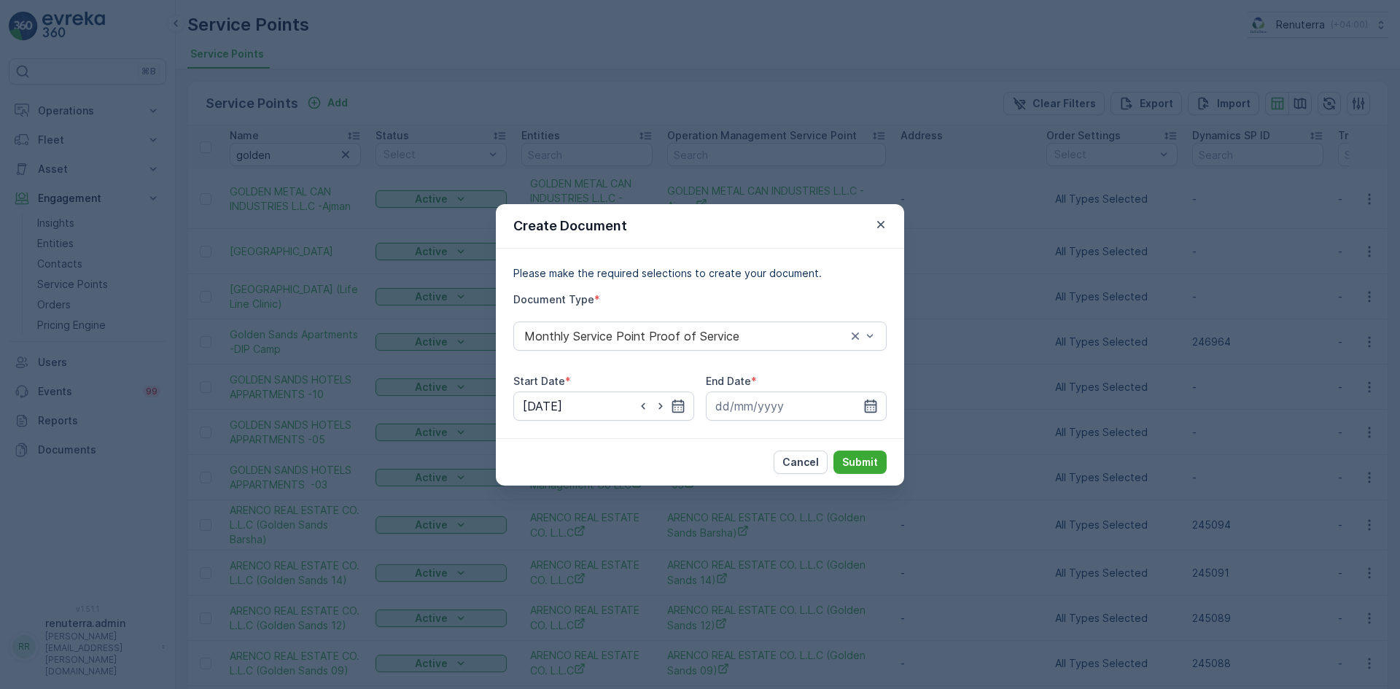
click at [874, 403] on icon "button" at bounding box center [870, 406] width 15 height 15
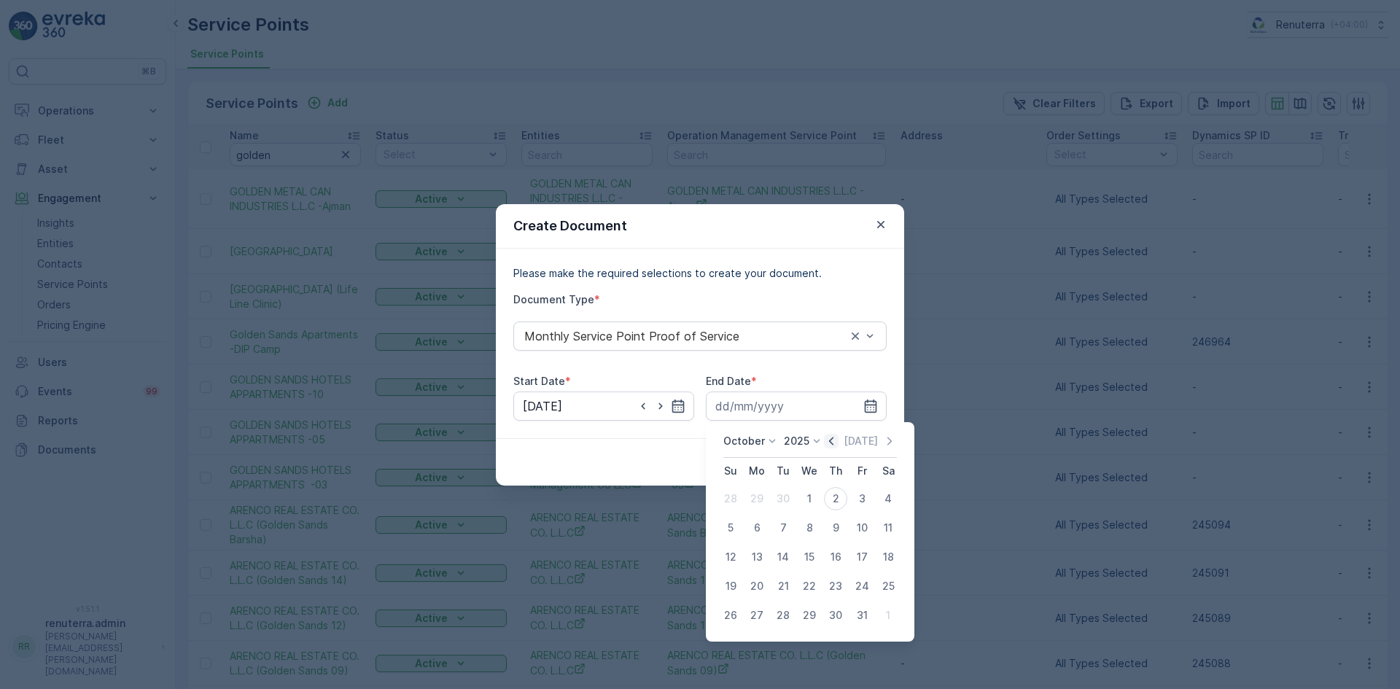
click at [830, 448] on icon "button" at bounding box center [831, 441] width 15 height 15
click at [780, 614] on div "30" at bounding box center [782, 615] width 23 height 23
type input "30.09.2025"
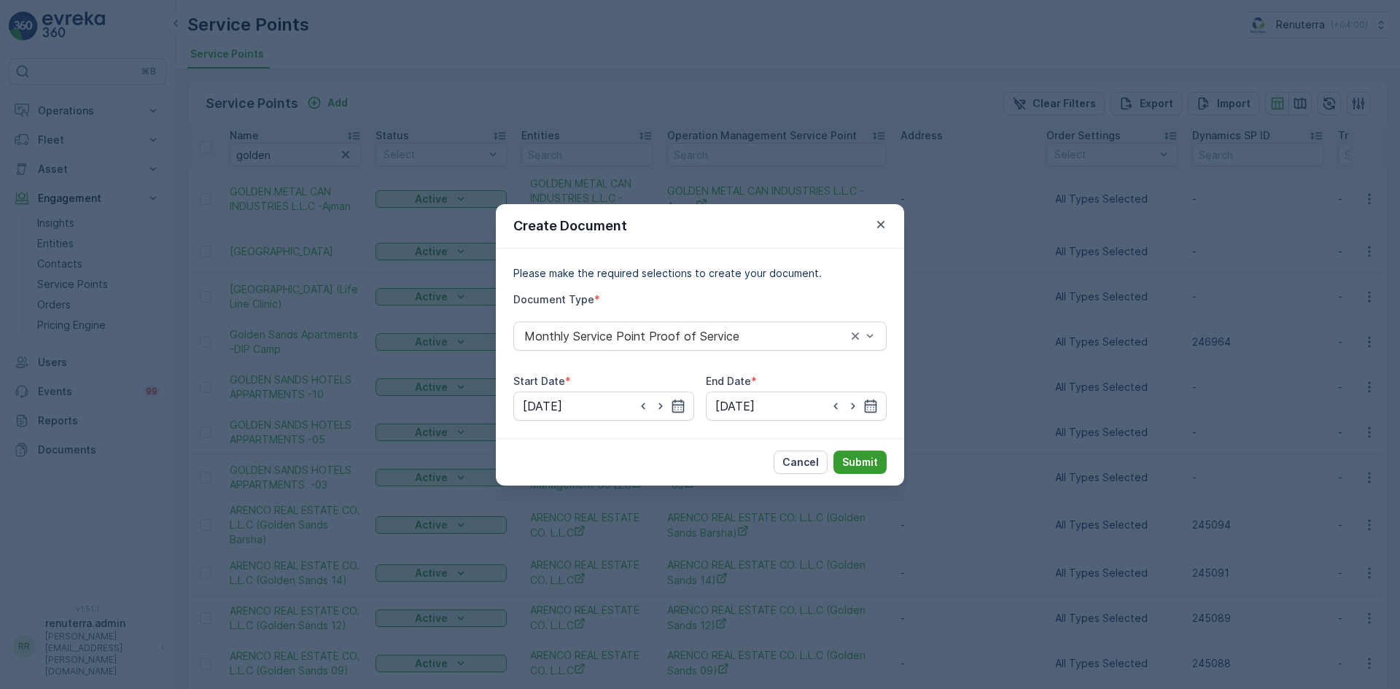
click at [854, 464] on p "Submit" at bounding box center [860, 462] width 36 height 15
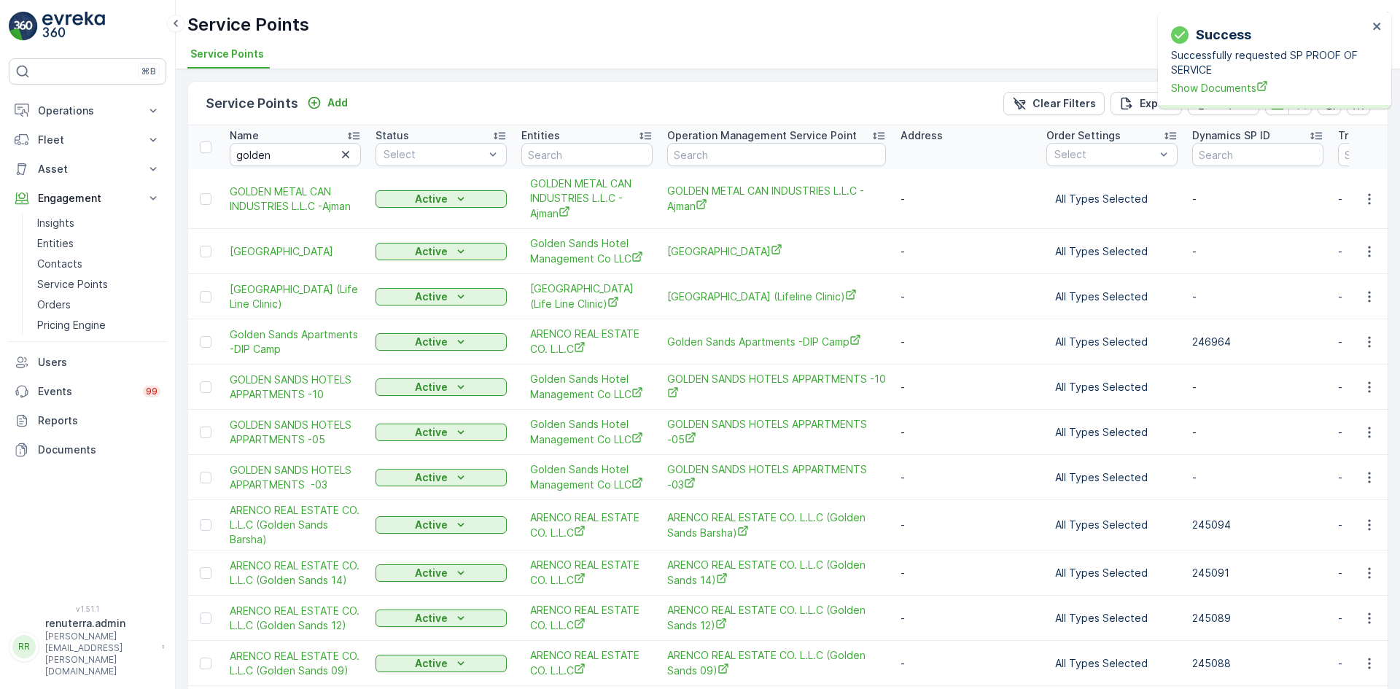
click at [1189, 102] on div "Success Successfully requested SP PROOF OF SERVICE Show Documents" at bounding box center [1274, 60] width 233 height 97
click at [1189, 93] on span "Show Documents" at bounding box center [1269, 87] width 197 height 15
click at [281, 158] on input "golden" at bounding box center [295, 154] width 131 height 23
type input "g"
type input "fi"
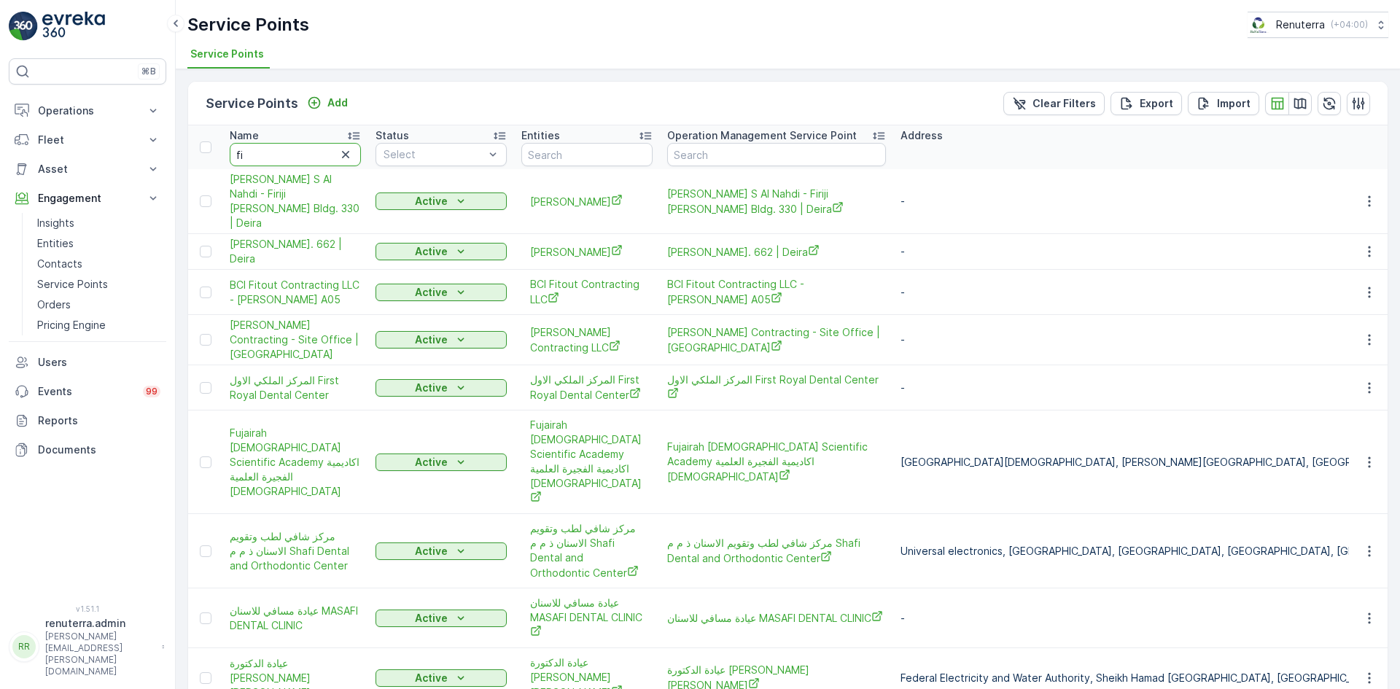
click at [290, 156] on input "fi" at bounding box center [295, 154] width 131 height 23
type input "fisr"
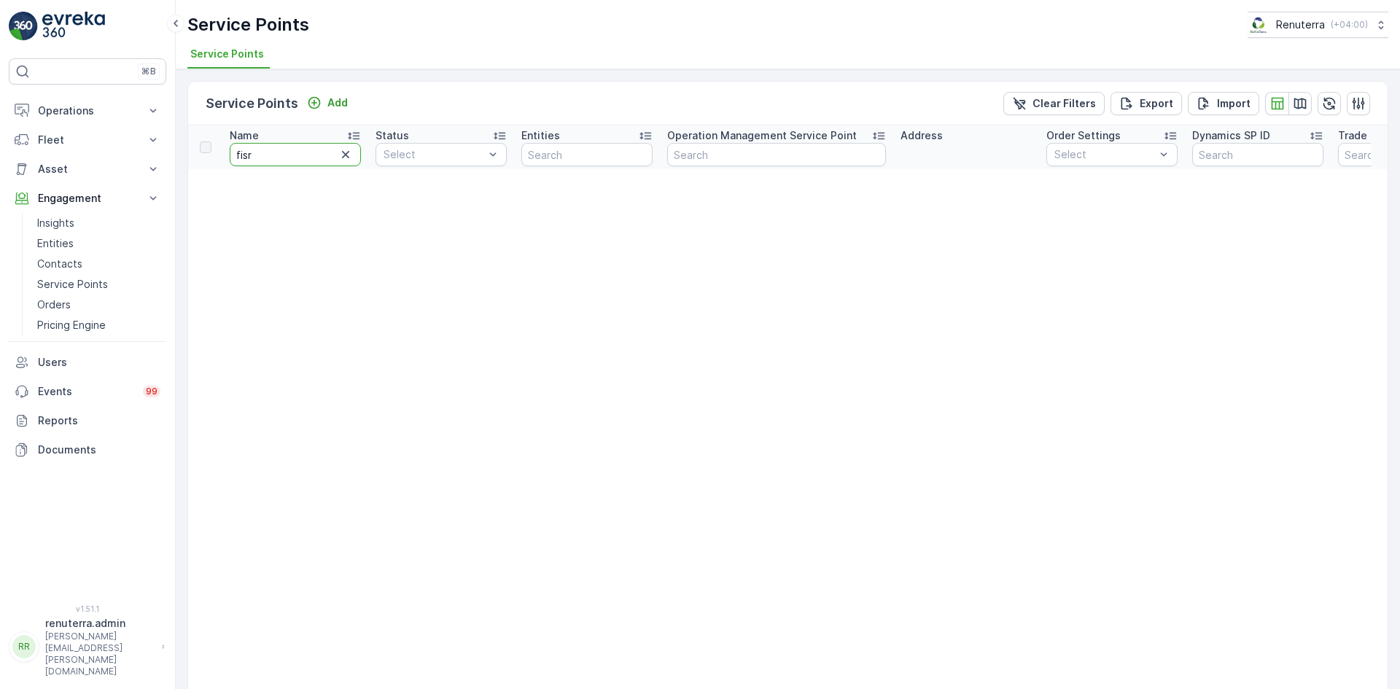
click at [289, 156] on input "fisr" at bounding box center [295, 154] width 131 height 23
type input "f"
click at [289, 156] on input "f" at bounding box center [295, 154] width 131 height 23
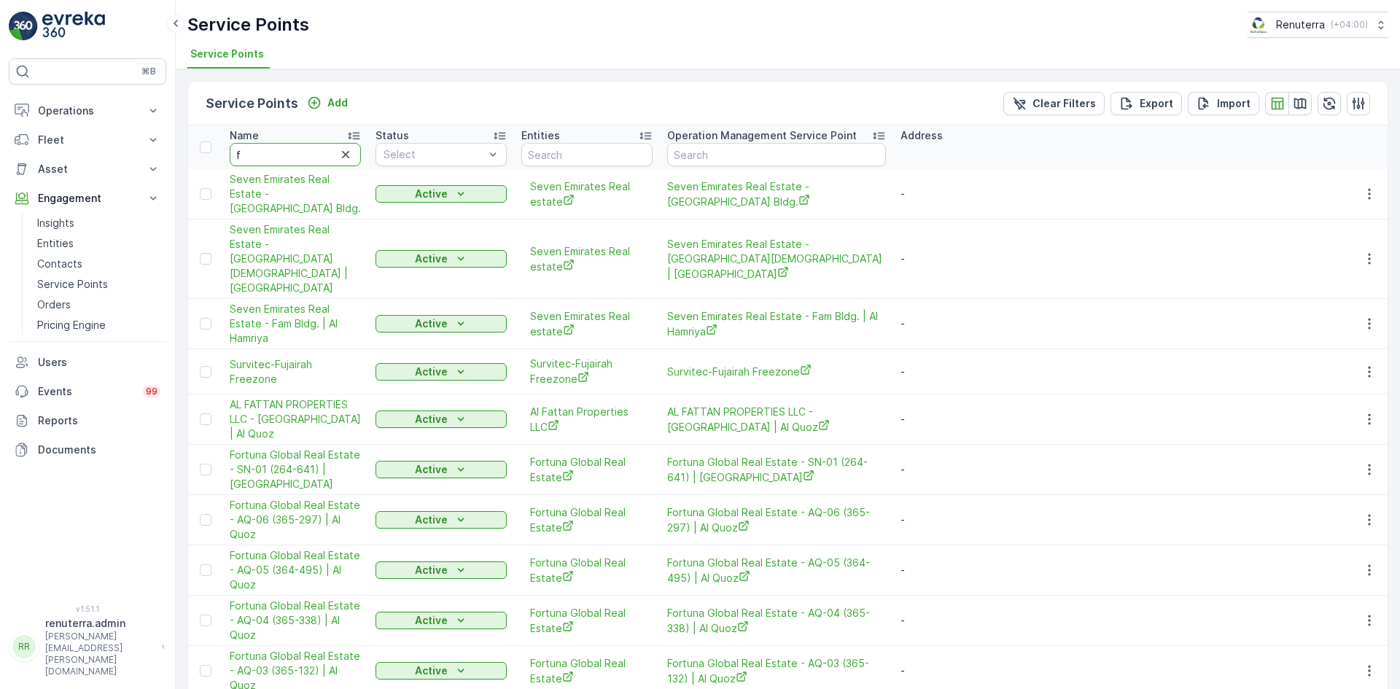
click at [289, 156] on input "f" at bounding box center [295, 154] width 131 height 23
type input "frist"
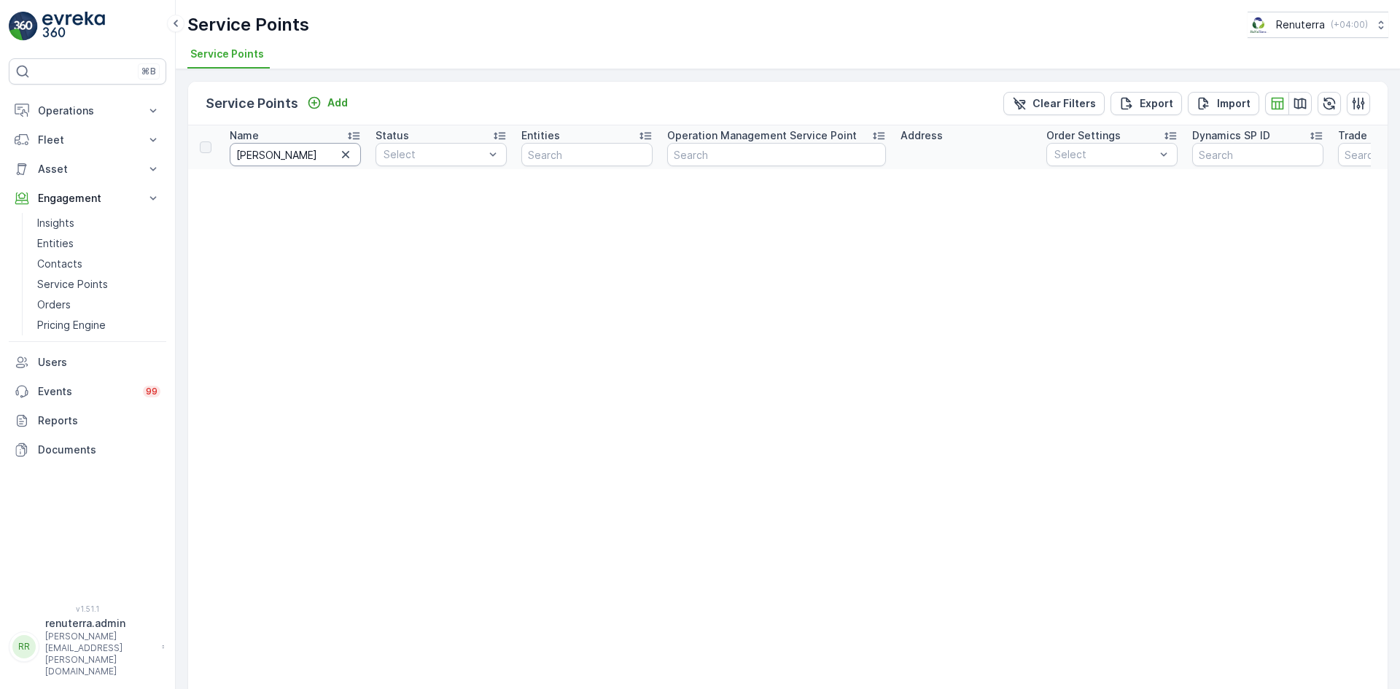
click at [276, 161] on input "frist" at bounding box center [295, 154] width 131 height 23
type input "first"
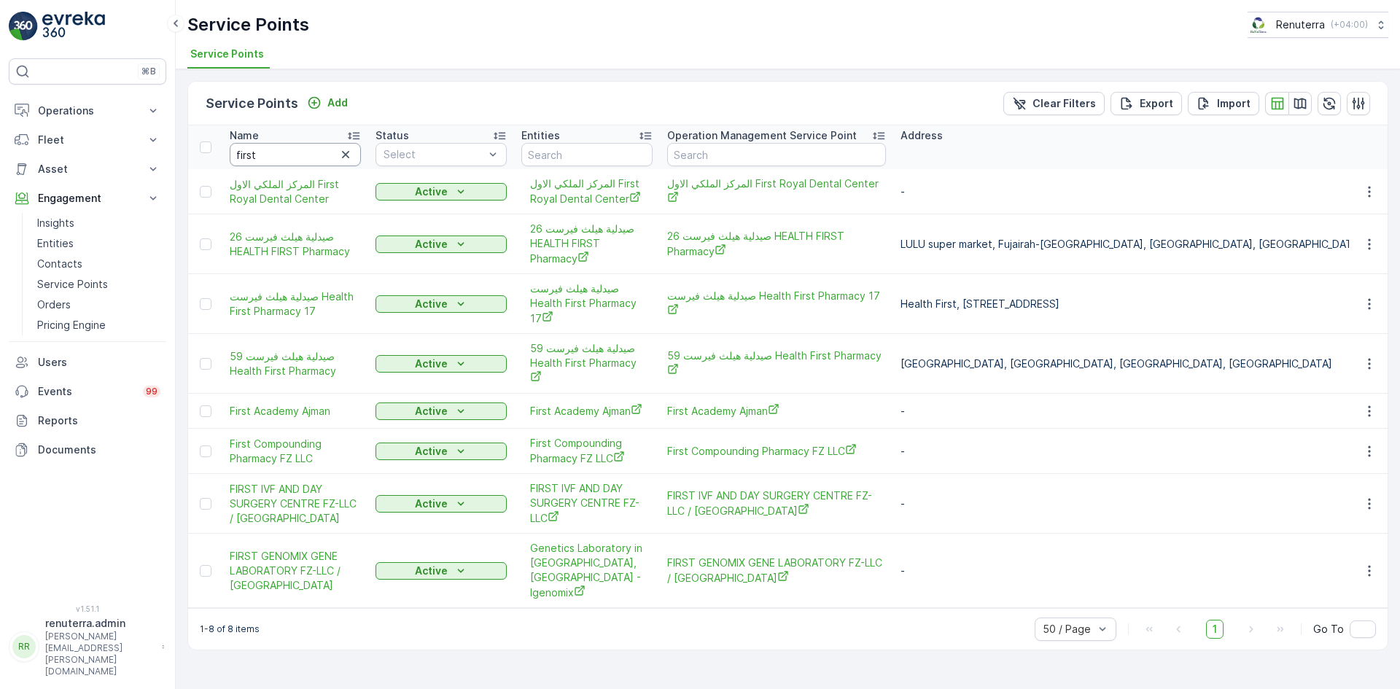
click at [277, 161] on input "first" at bounding box center [295, 154] width 131 height 23
type input "first ivf"
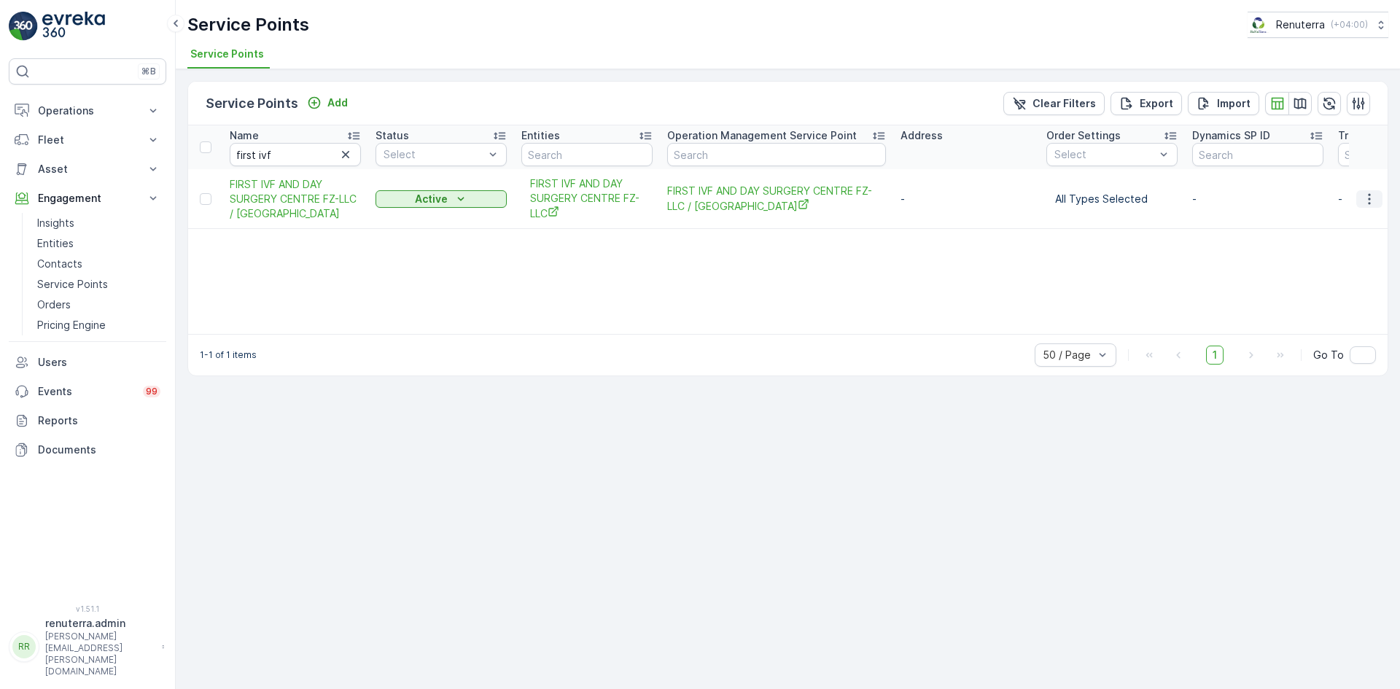
click at [1367, 198] on icon "button" at bounding box center [1369, 199] width 15 height 15
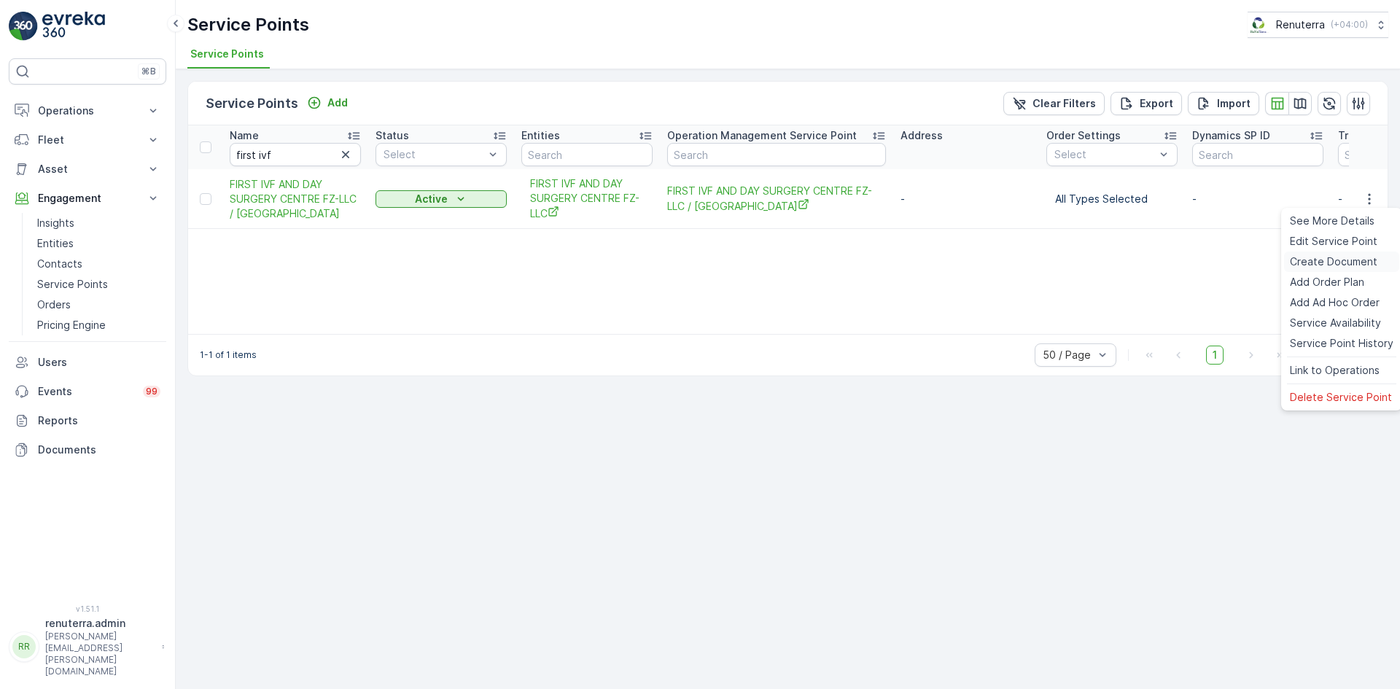
click at [1326, 257] on span "Create Document" at bounding box center [1333, 261] width 87 height 15
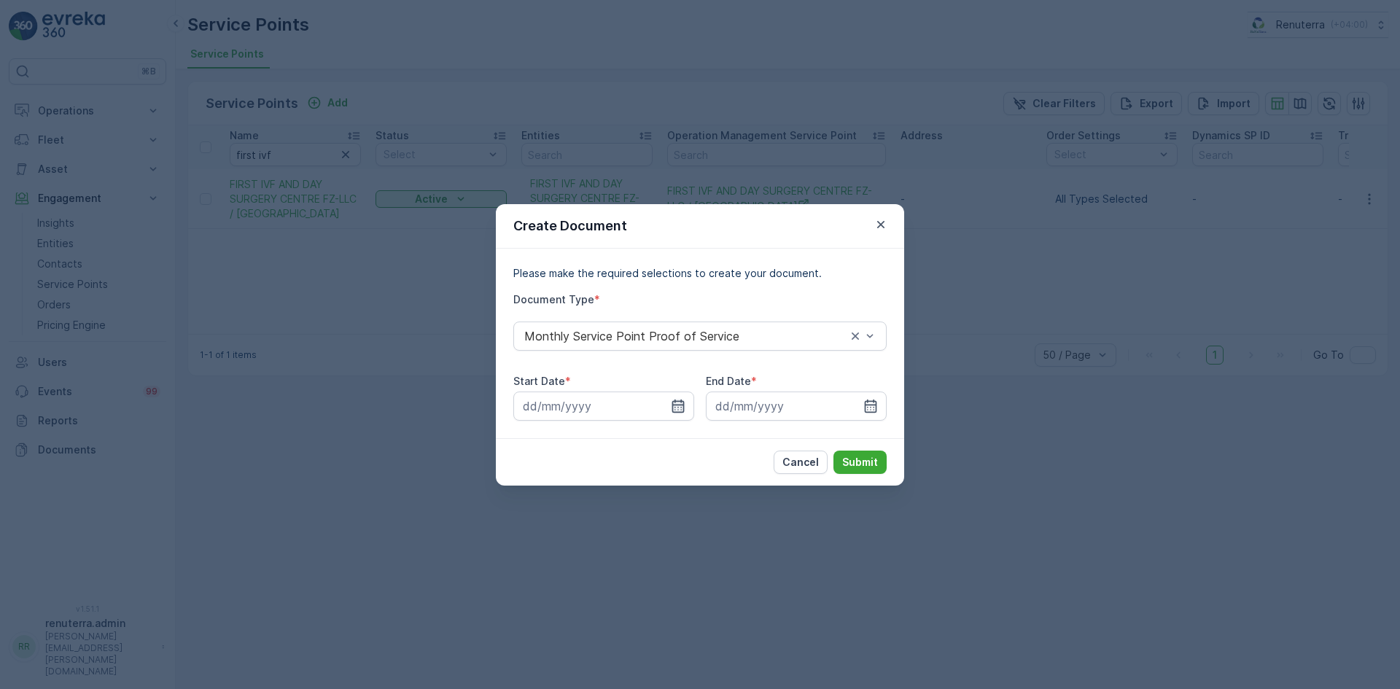
click at [681, 405] on icon "button" at bounding box center [678, 406] width 15 height 15
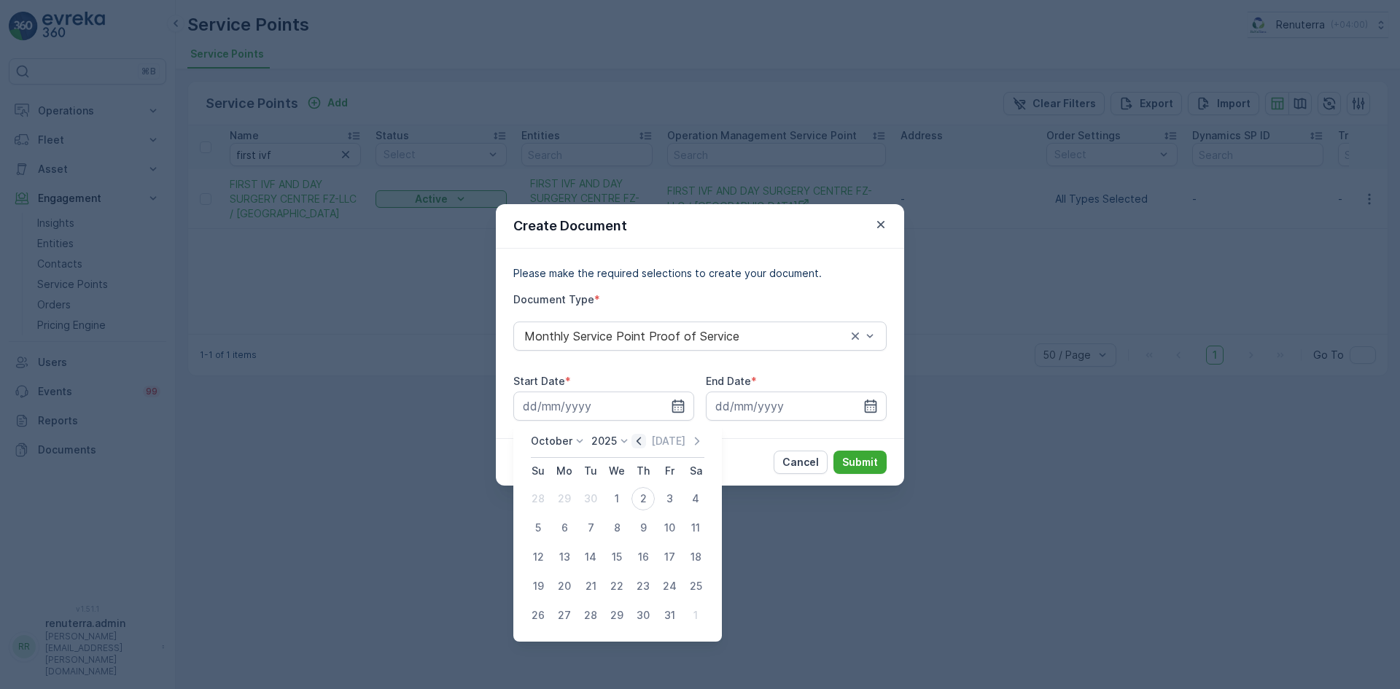
click at [642, 441] on icon "button" at bounding box center [638, 441] width 15 height 15
click at [570, 499] on div "1" at bounding box center [564, 498] width 23 height 23
type input "01.09.2025"
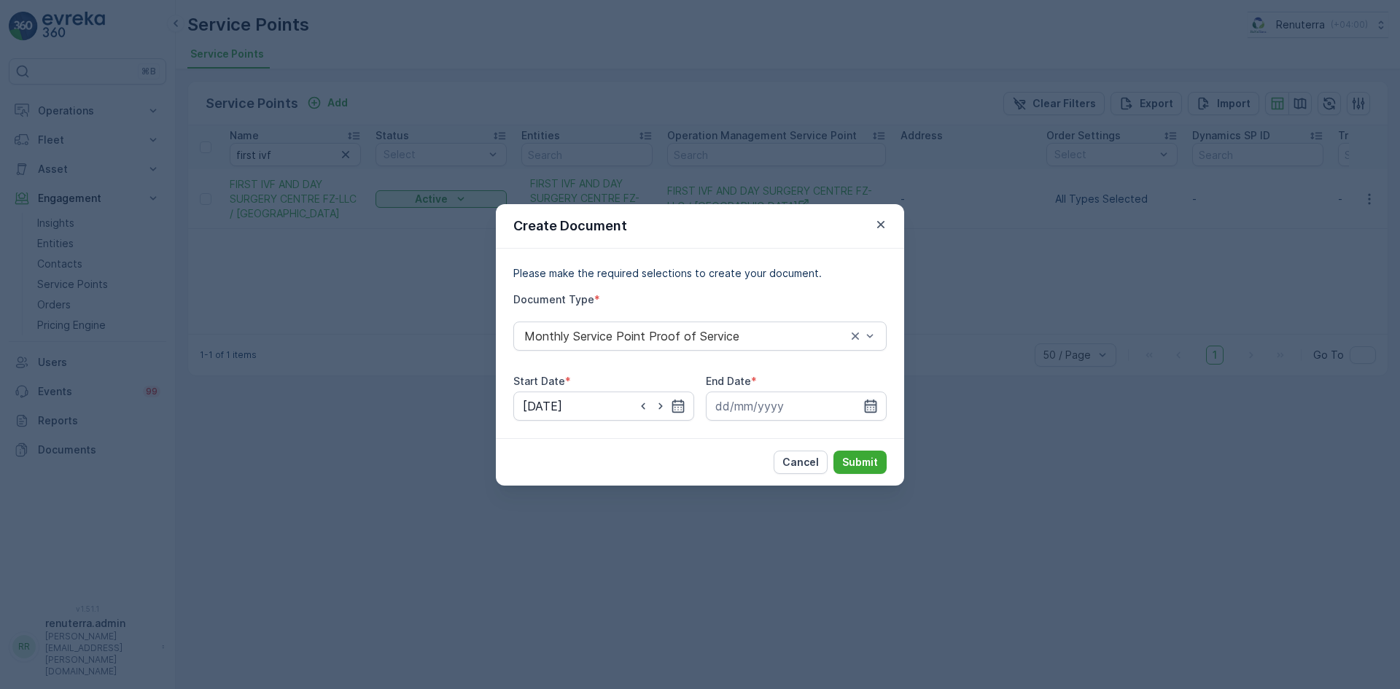
click at [870, 404] on icon "button" at bounding box center [870, 406] width 15 height 15
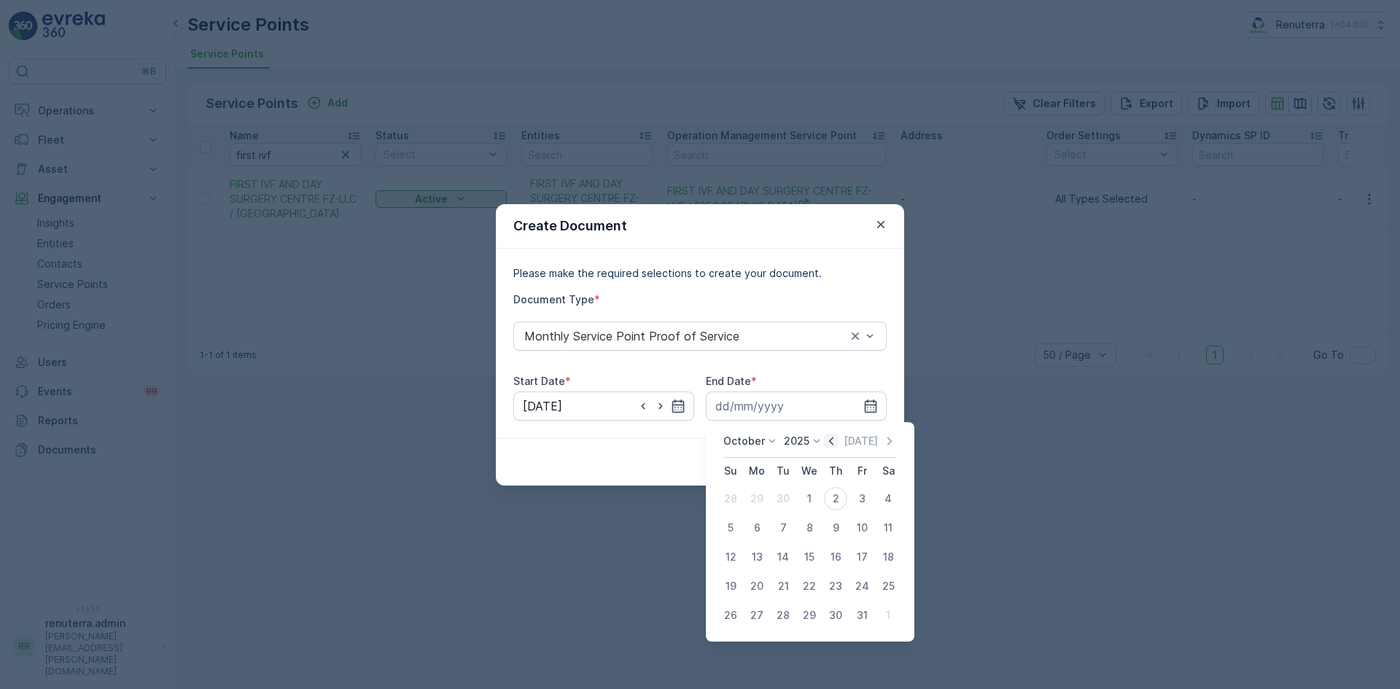
click at [831, 442] on icon "button" at bounding box center [831, 441] width 15 height 15
drag, startPoint x: 783, startPoint y: 615, endPoint x: 792, endPoint y: 602, distance: 15.8
click at [783, 616] on div "30" at bounding box center [782, 615] width 23 height 23
type input "30.09.2025"
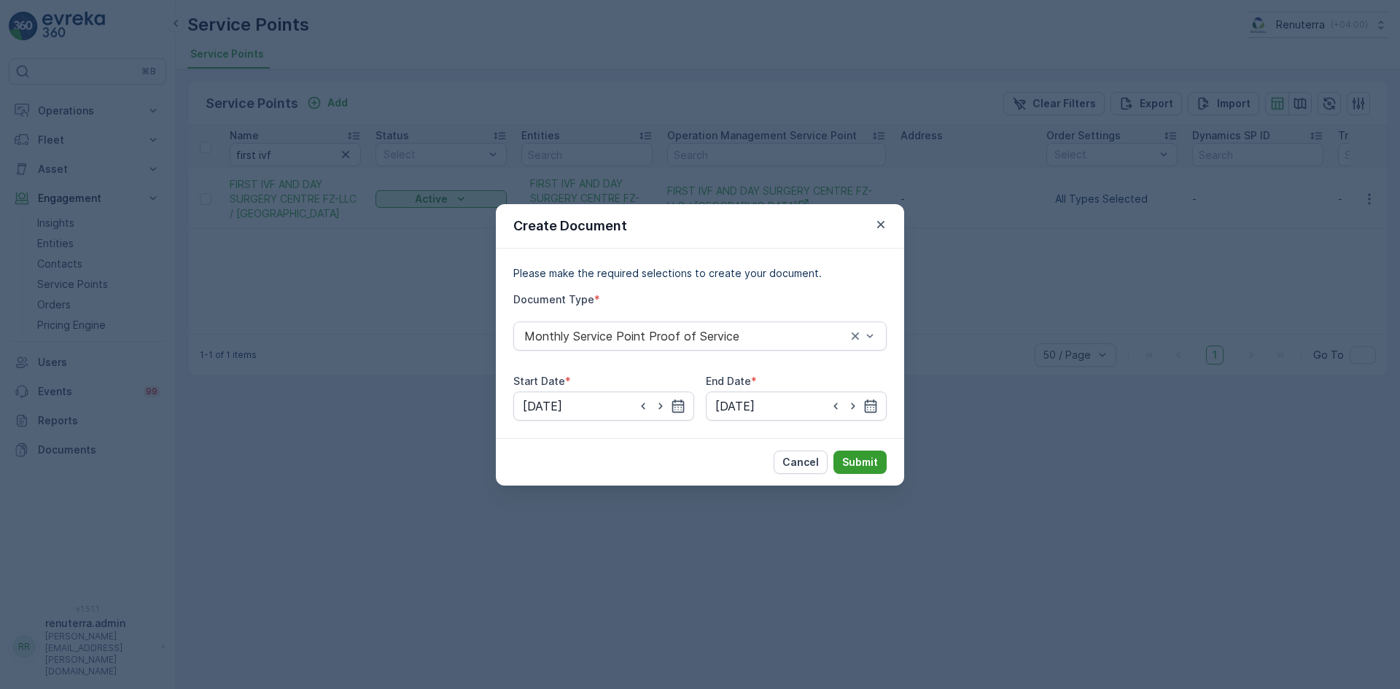
click at [858, 472] on button "Submit" at bounding box center [859, 462] width 53 height 23
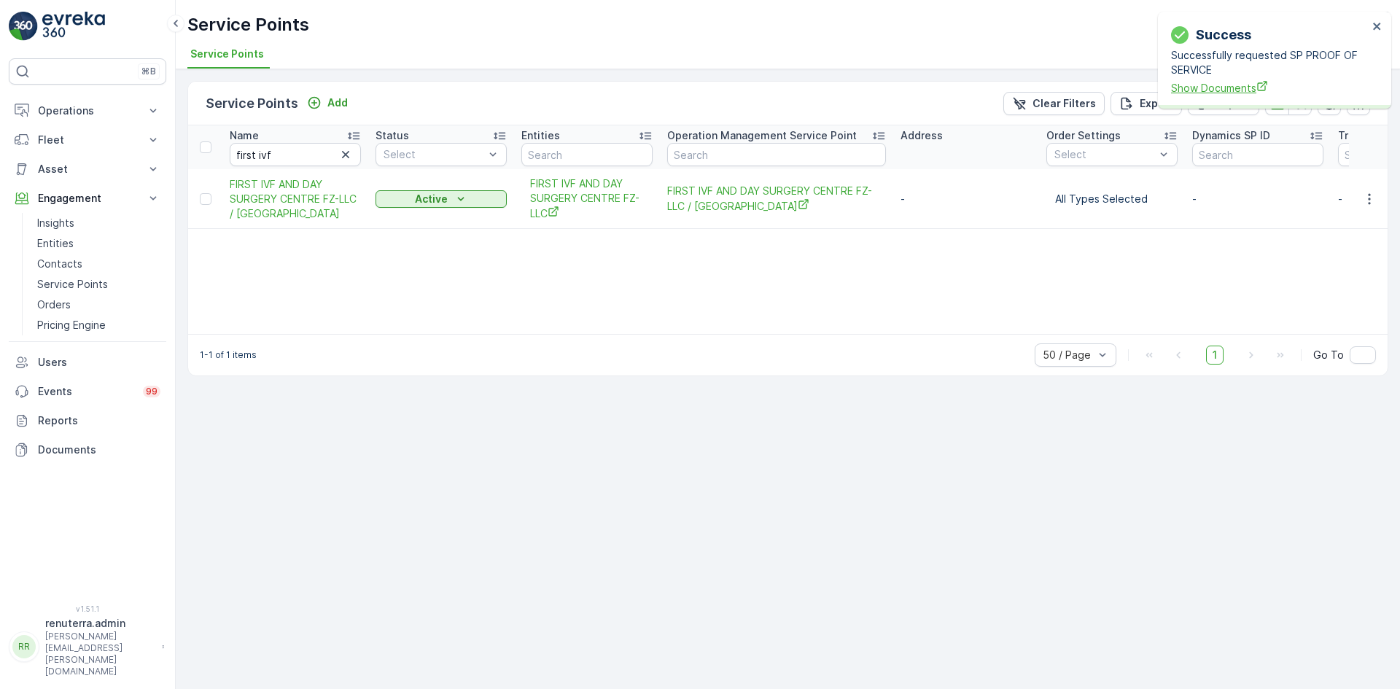
click at [1184, 95] on span "Show Documents" at bounding box center [1269, 87] width 197 height 15
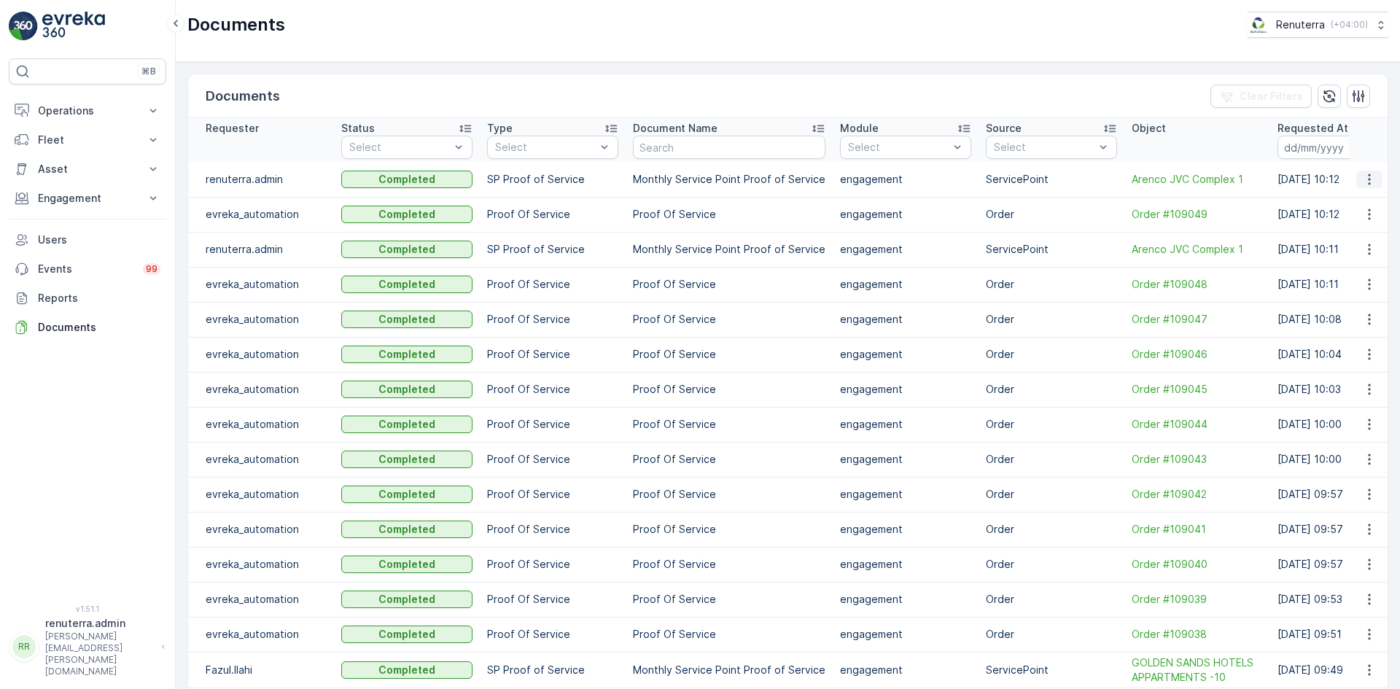
click at [1379, 175] on td at bounding box center [1368, 179] width 39 height 35
click at [1369, 179] on icon "button" at bounding box center [1369, 179] width 15 height 15
click at [1349, 205] on span "See Details" at bounding box center [1374, 202] width 56 height 15
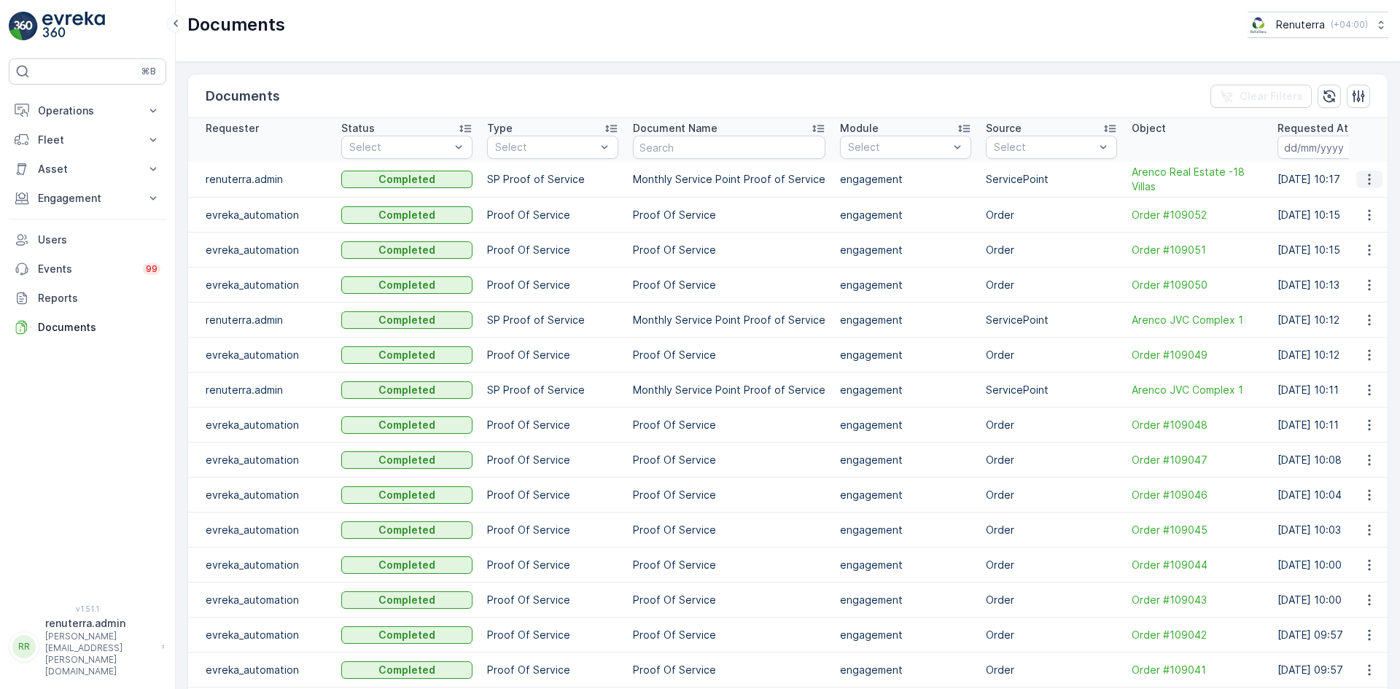
click at [1369, 186] on icon "button" at bounding box center [1369, 179] width 15 height 15
click at [1356, 209] on div "See Details" at bounding box center [1365, 201] width 68 height 20
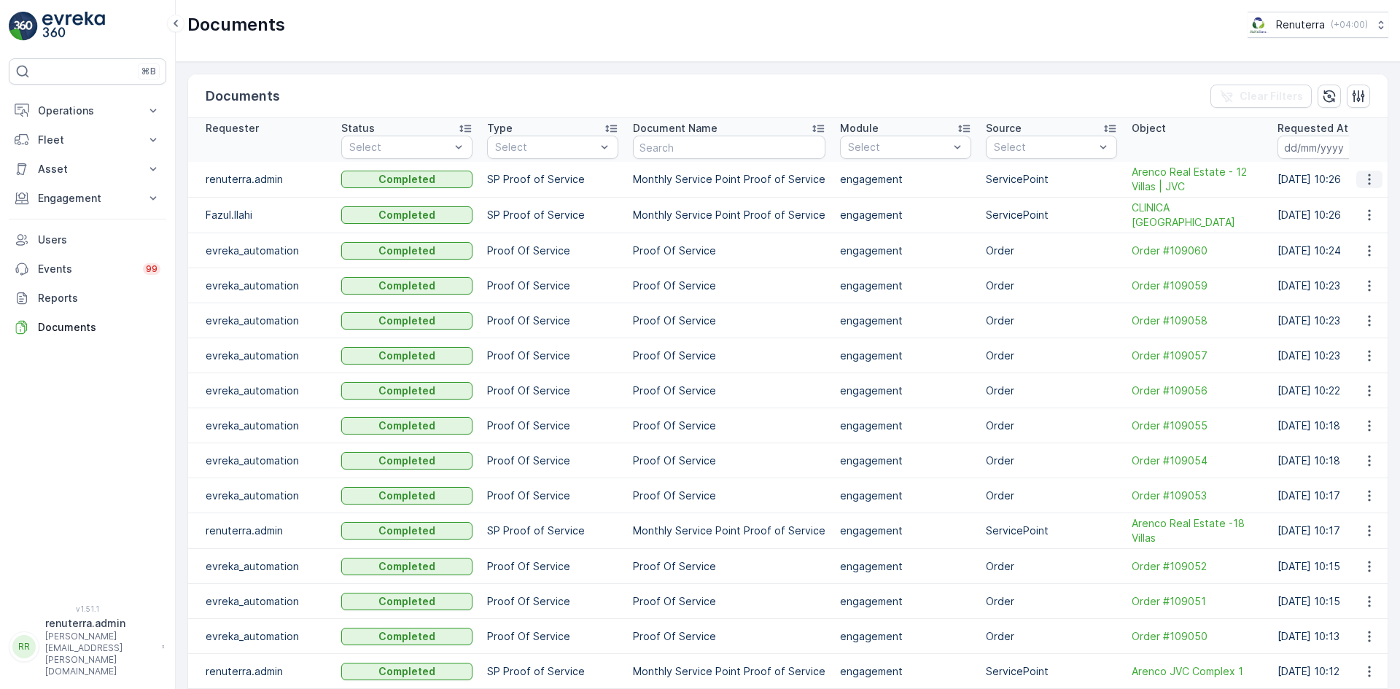
click at [1363, 180] on icon "button" at bounding box center [1369, 179] width 15 height 15
click at [1368, 198] on span "See Details" at bounding box center [1374, 202] width 56 height 15
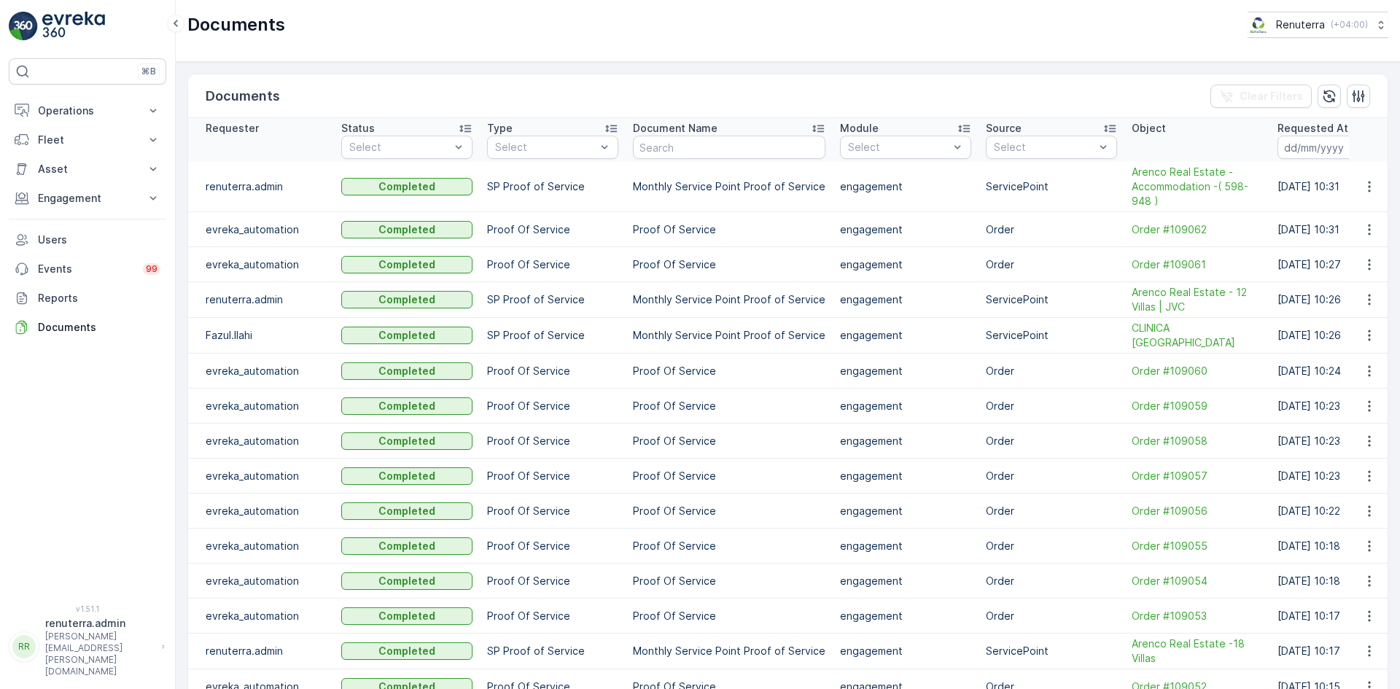
click at [1365, 195] on td at bounding box center [1368, 187] width 39 height 50
click at [1367, 186] on icon "button" at bounding box center [1369, 186] width 15 height 15
click at [1361, 211] on span "See Details" at bounding box center [1365, 208] width 56 height 15
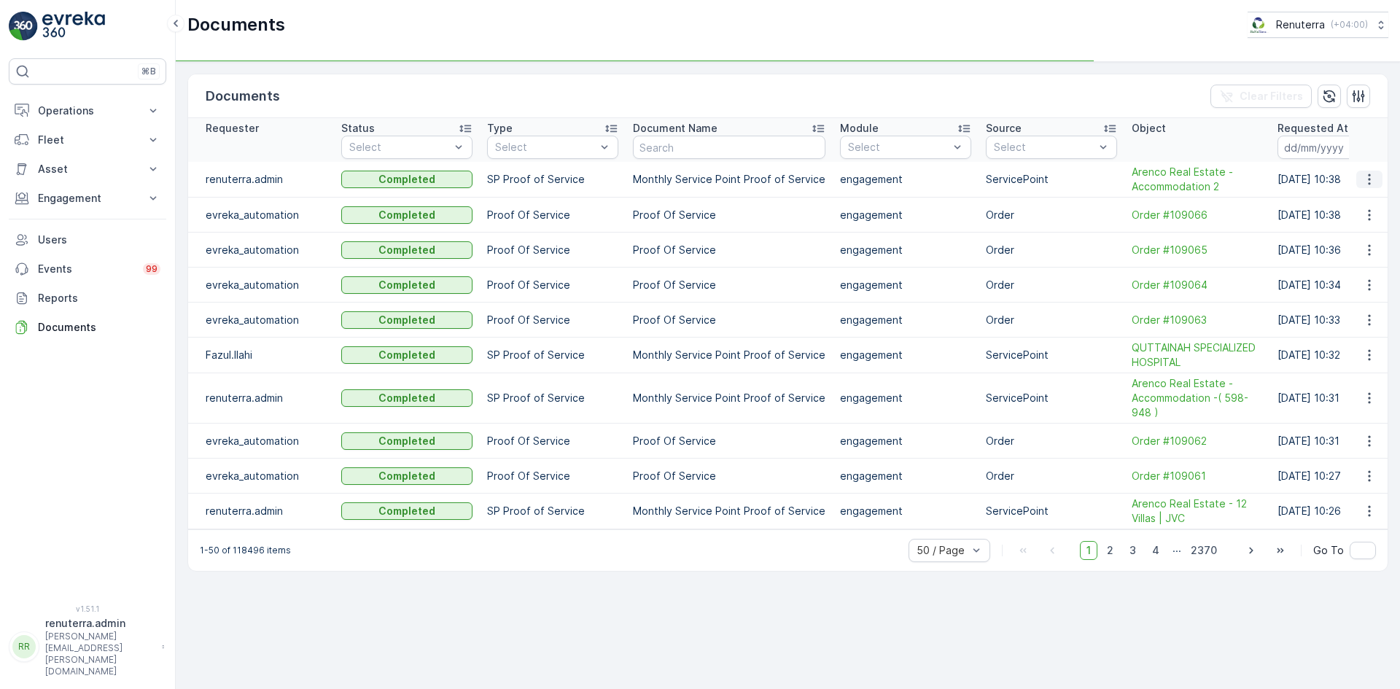
click at [1362, 183] on button "button" at bounding box center [1369, 179] width 26 height 17
click at [1362, 196] on span "See Details" at bounding box center [1365, 201] width 56 height 15
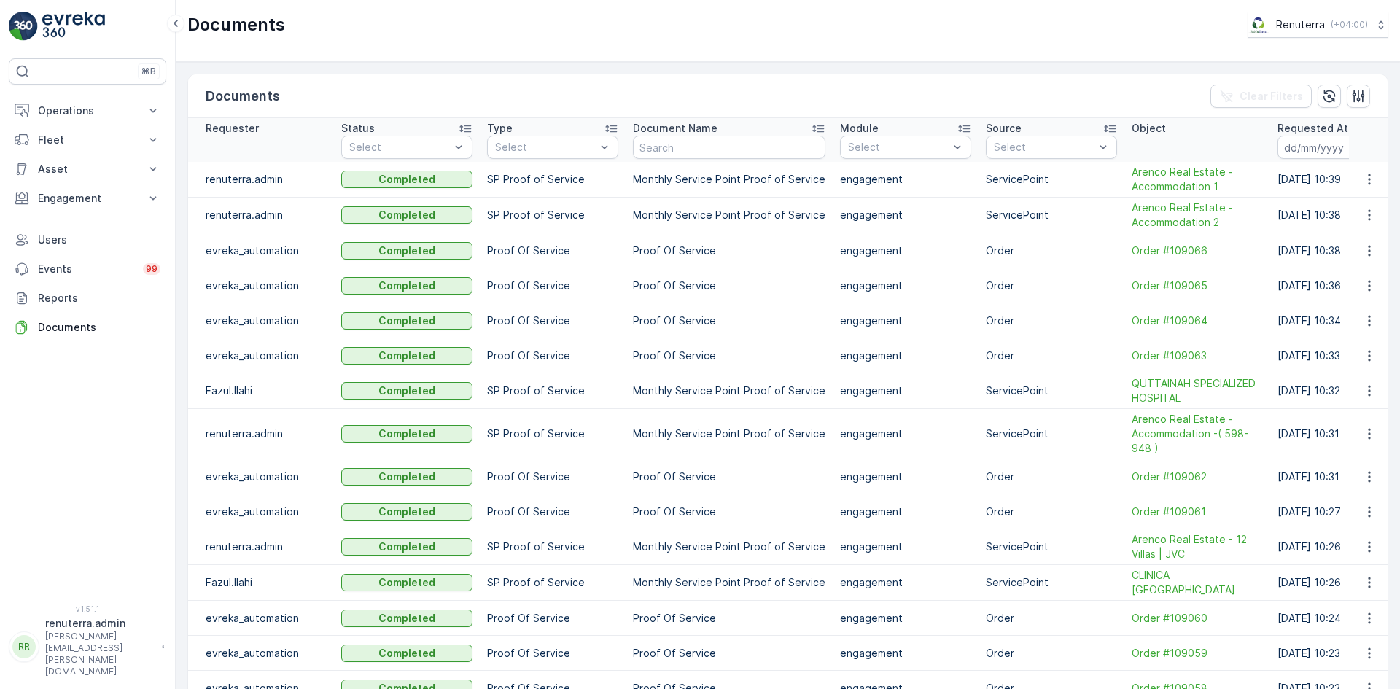
click at [1363, 179] on icon "button" at bounding box center [1369, 179] width 15 height 15
click at [1363, 196] on span "See Details" at bounding box center [1365, 201] width 56 height 15
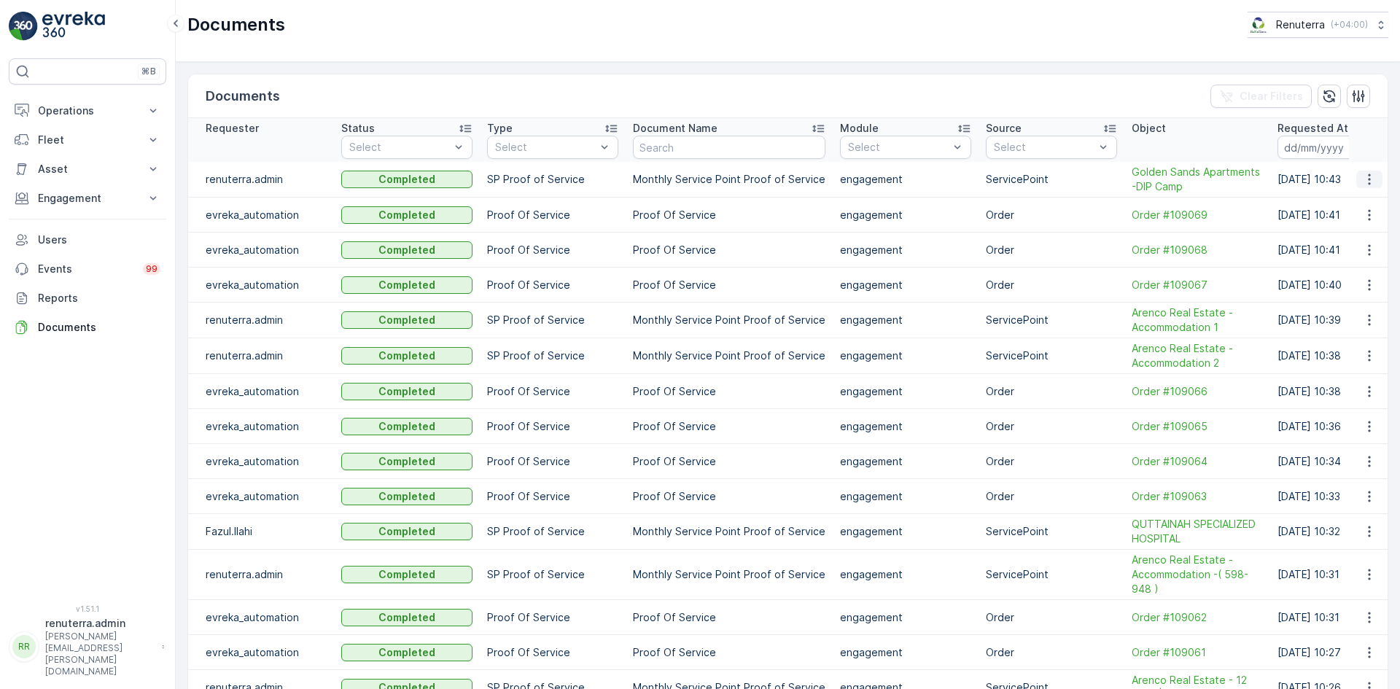
click at [1373, 175] on button "button" at bounding box center [1369, 179] width 26 height 17
click at [1368, 180] on icon "button" at bounding box center [1369, 179] width 2 height 11
click at [1363, 209] on div "See Details" at bounding box center [1365, 201] width 68 height 20
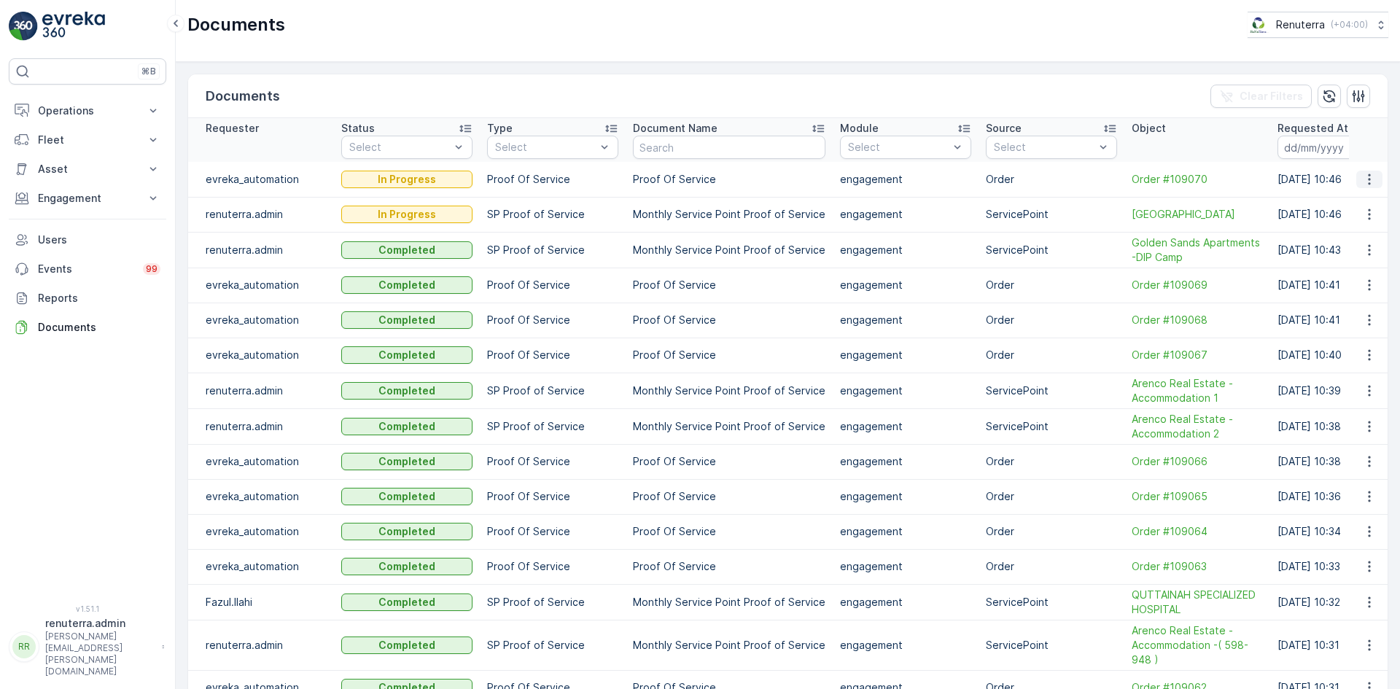
click at [1367, 172] on icon "button" at bounding box center [1369, 179] width 15 height 15
click at [1376, 214] on button "button" at bounding box center [1369, 214] width 26 height 17
click at [1358, 232] on span "See Details" at bounding box center [1365, 237] width 56 height 15
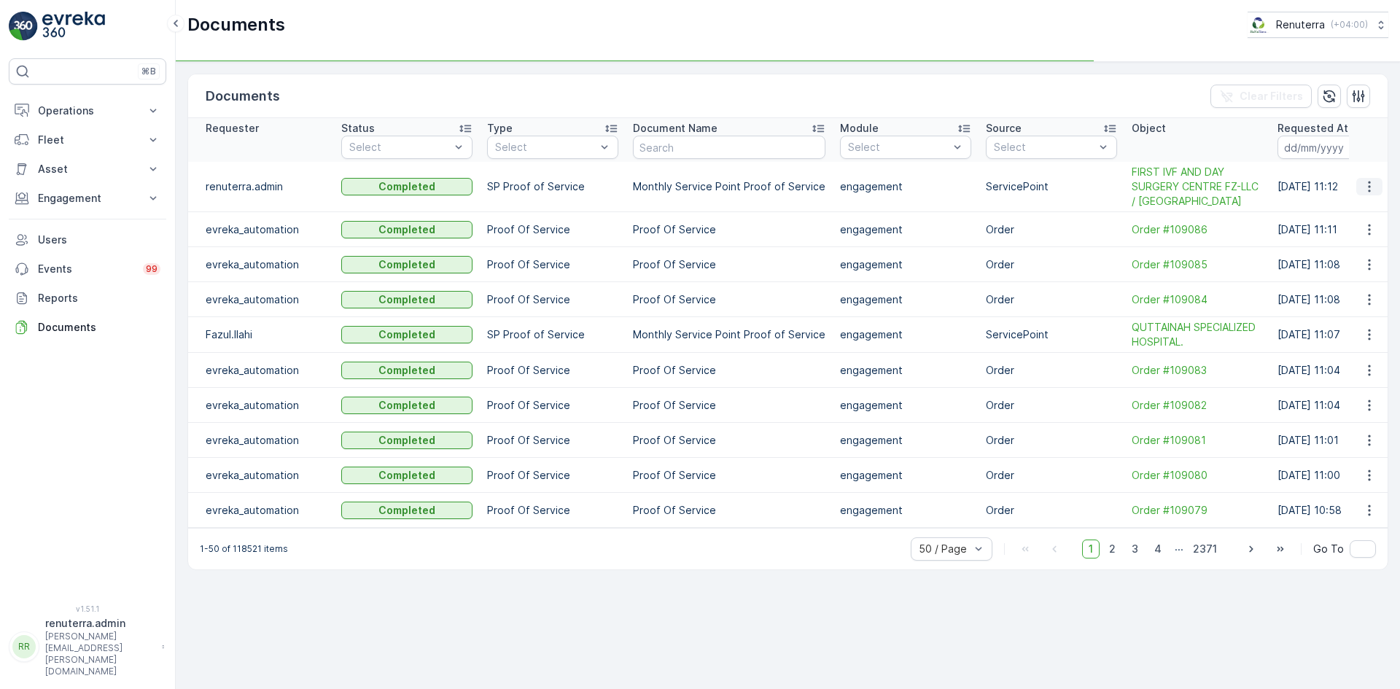
click at [1372, 190] on icon "button" at bounding box center [1369, 186] width 15 height 15
click at [1363, 214] on span "See Details" at bounding box center [1365, 208] width 56 height 15
